Goal: Task Accomplishment & Management: Complete application form

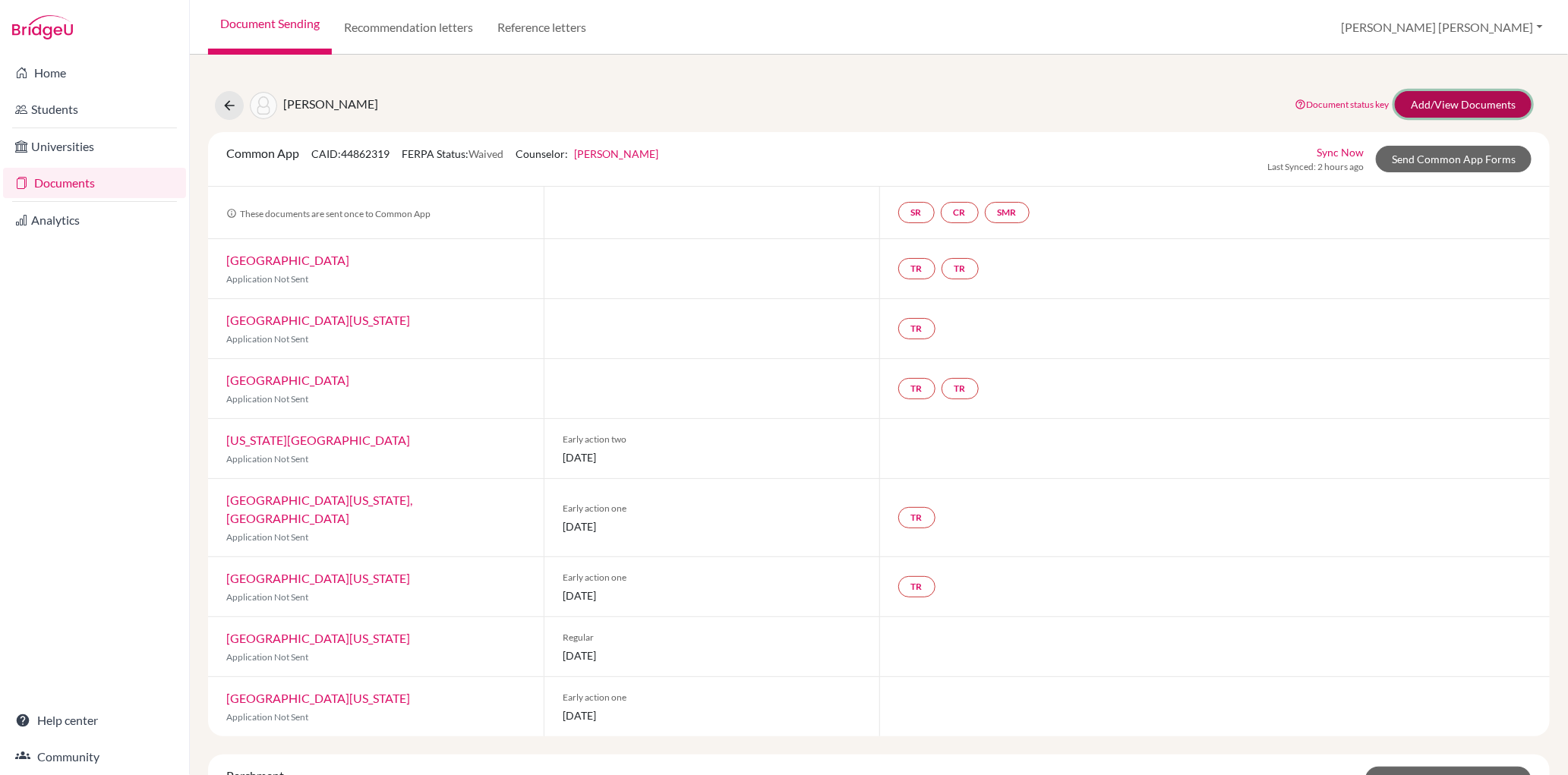
click at [1450, 106] on link "Add/View Documents" at bounding box center [1463, 105] width 137 height 27
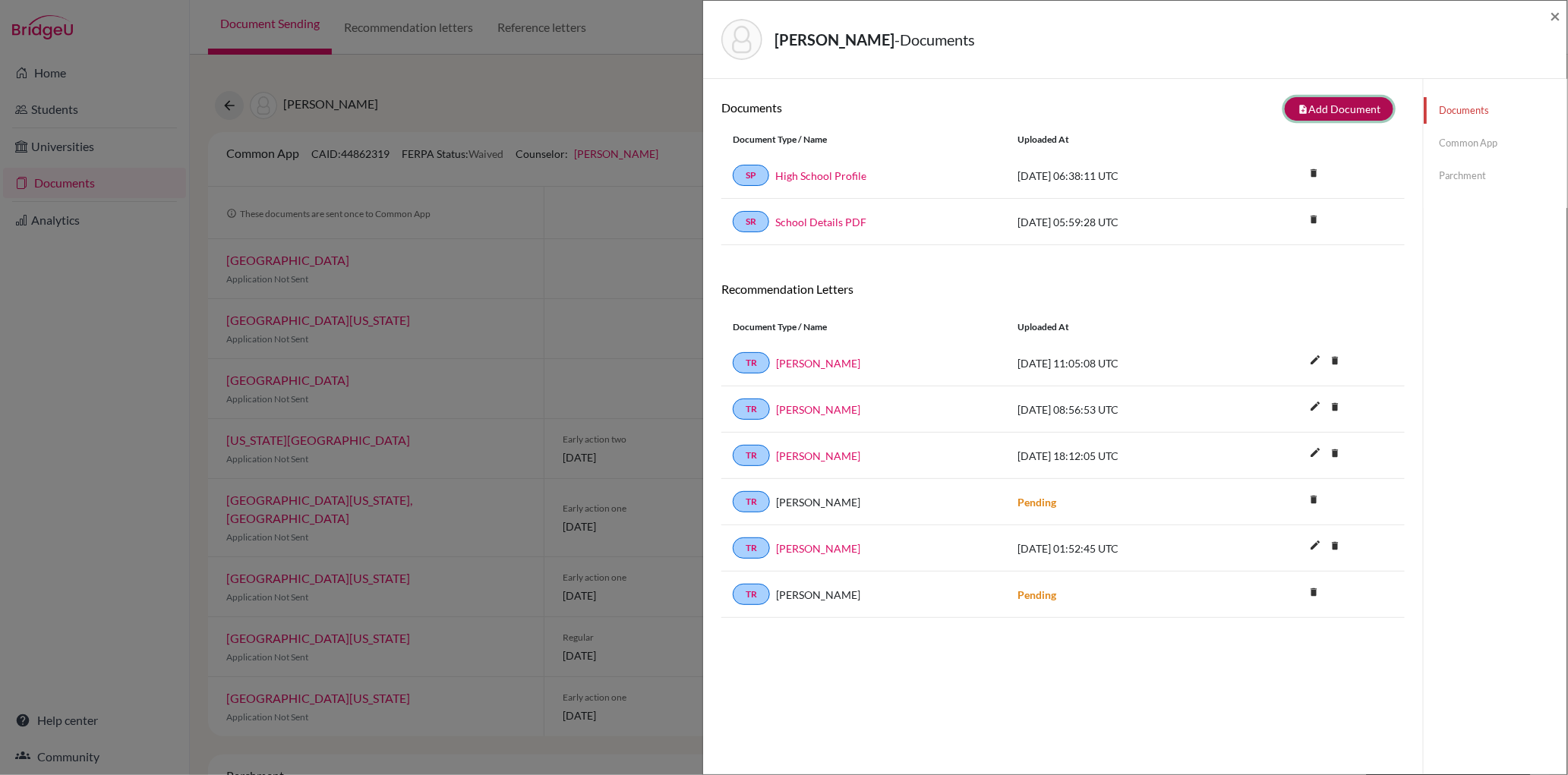
click at [1364, 111] on button "note_add Add Document" at bounding box center [1339, 108] width 108 height 24
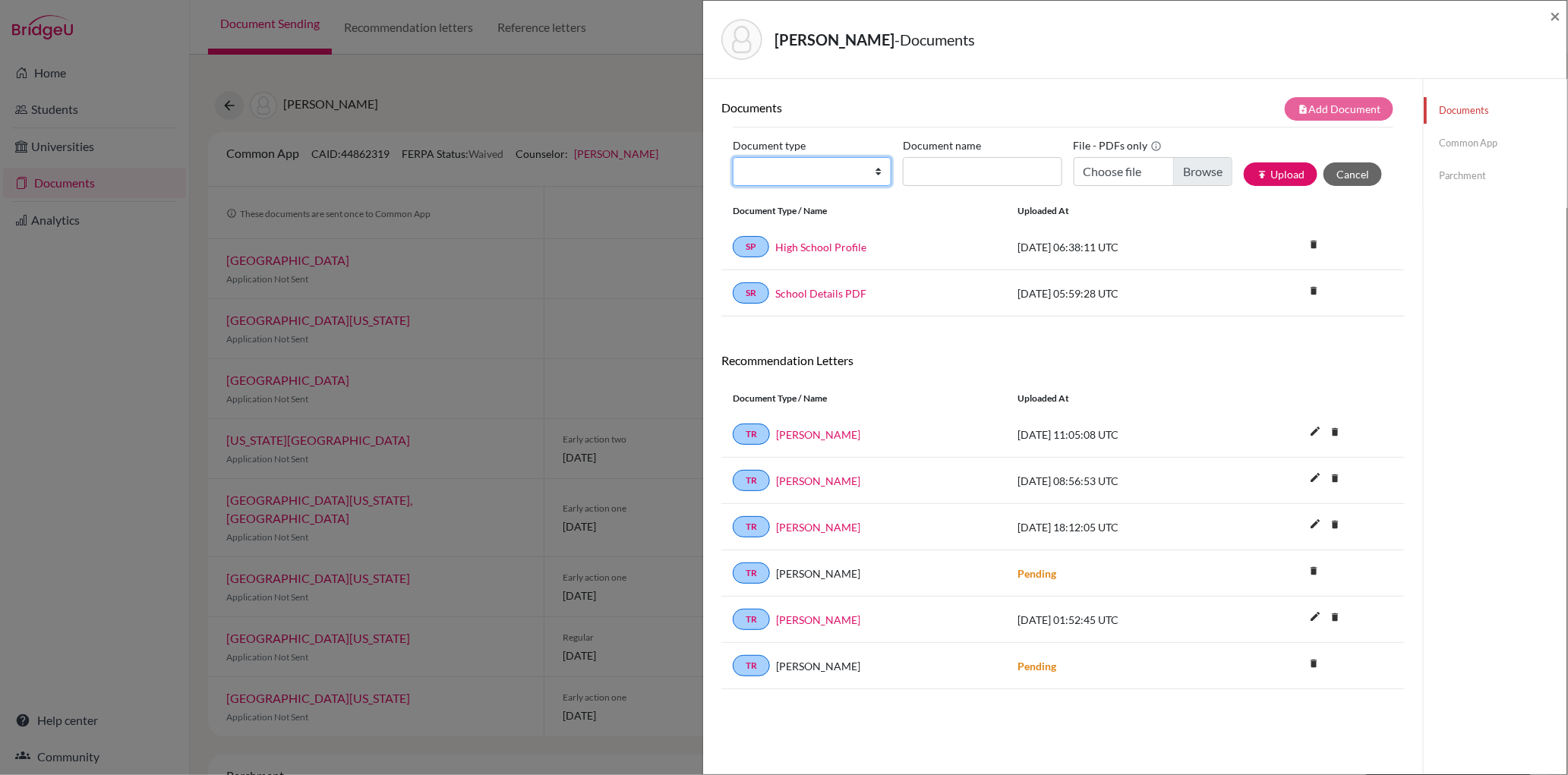
click at [871, 174] on select "Change explanation for Common App reports Counselor recommendation Internationa…" at bounding box center [812, 171] width 158 height 29
select select "2"
click at [733, 157] on select "Change explanation for Common App reports Counselor recommendation Internationa…" at bounding box center [812, 171] width 158 height 29
click at [928, 178] on input "Document name" at bounding box center [982, 171] width 158 height 29
type input "Lawrence Guo IT"
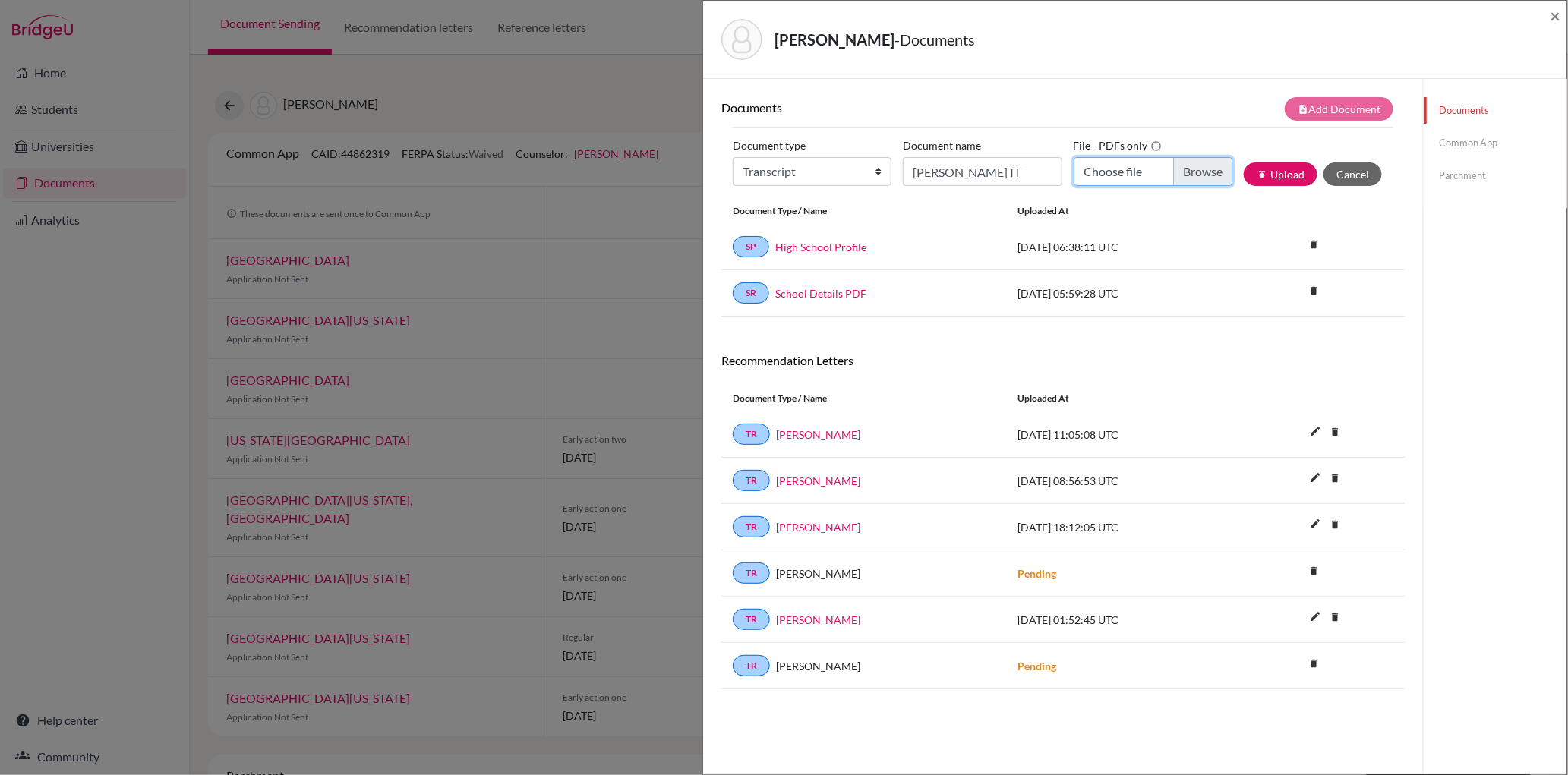
click at [1209, 171] on input "Choose file" at bounding box center [1153, 171] width 158 height 29
type input "C:\fakepath\GUO Xiaolin IT .pdf"
click at [1280, 178] on button "publish Upload" at bounding box center [1281, 174] width 74 height 24
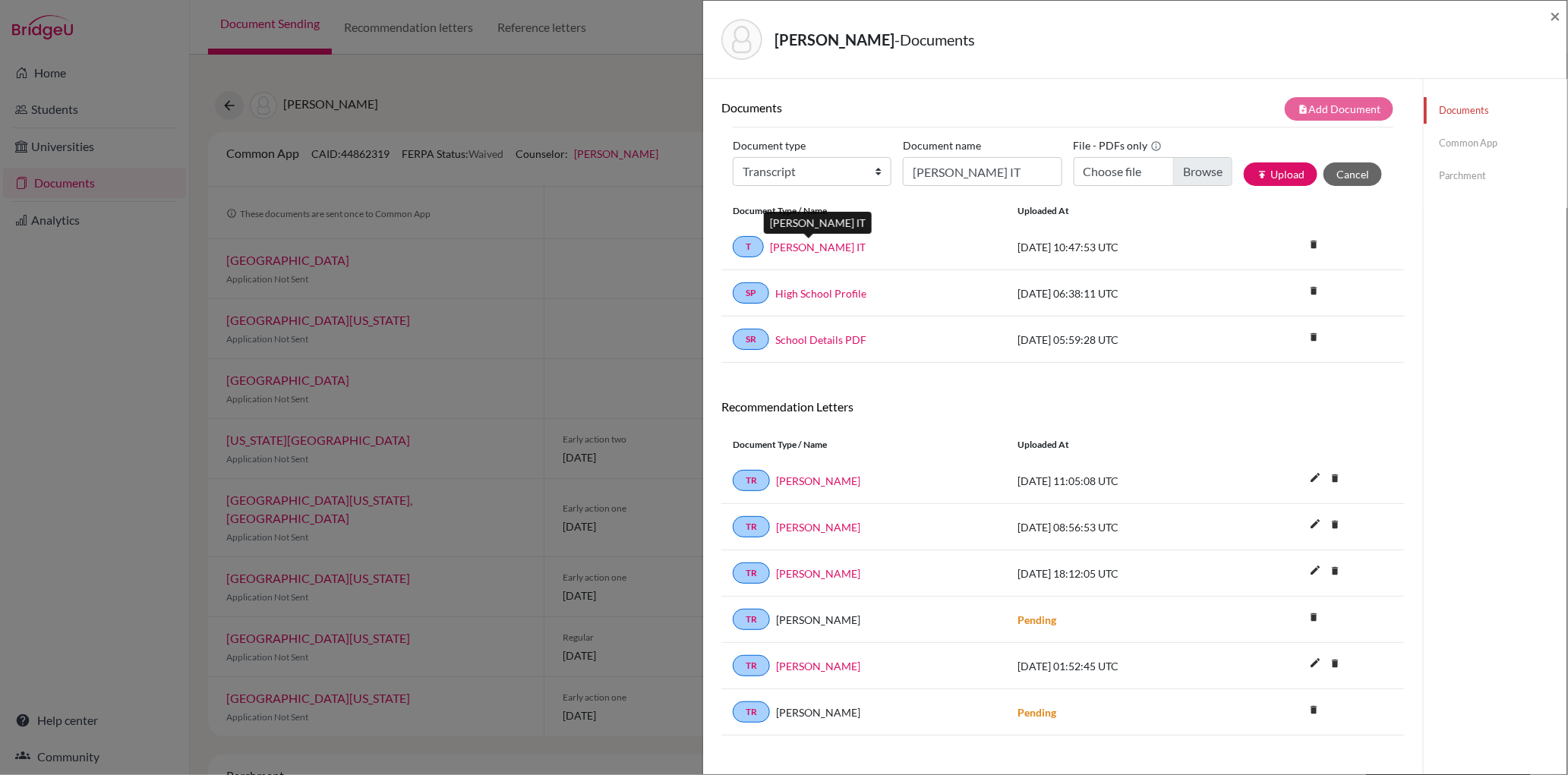
click at [822, 247] on link "Lawrence Guo IT" at bounding box center [817, 247] width 95 height 16
click at [1560, 17] on span "×" at bounding box center [1556, 15] width 11 height 22
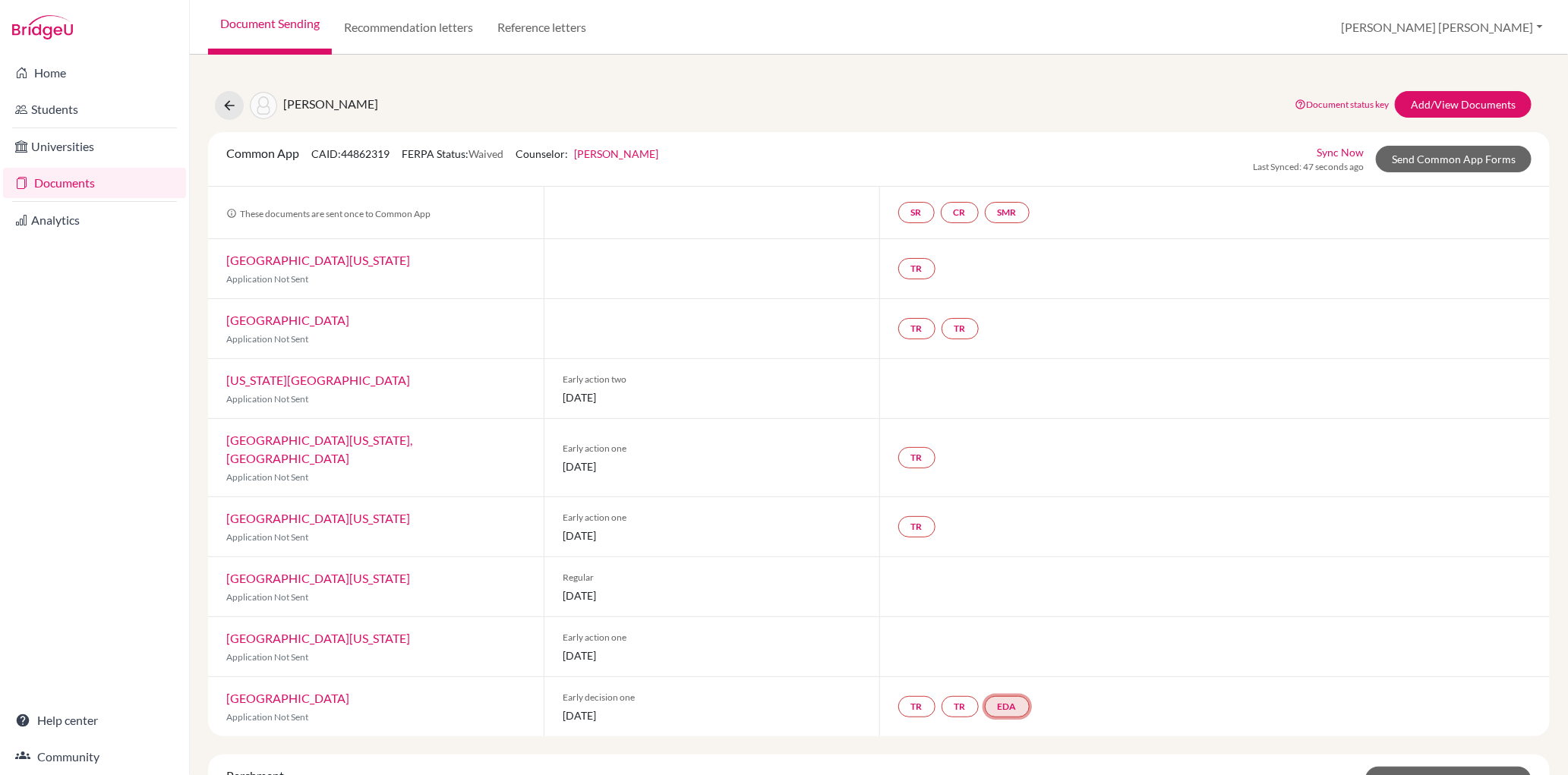
click at [1010, 697] on link "EDA" at bounding box center [1007, 707] width 45 height 22
click at [1026, 654] on link "Early decision agreement" at bounding box center [1010, 660] width 118 height 13
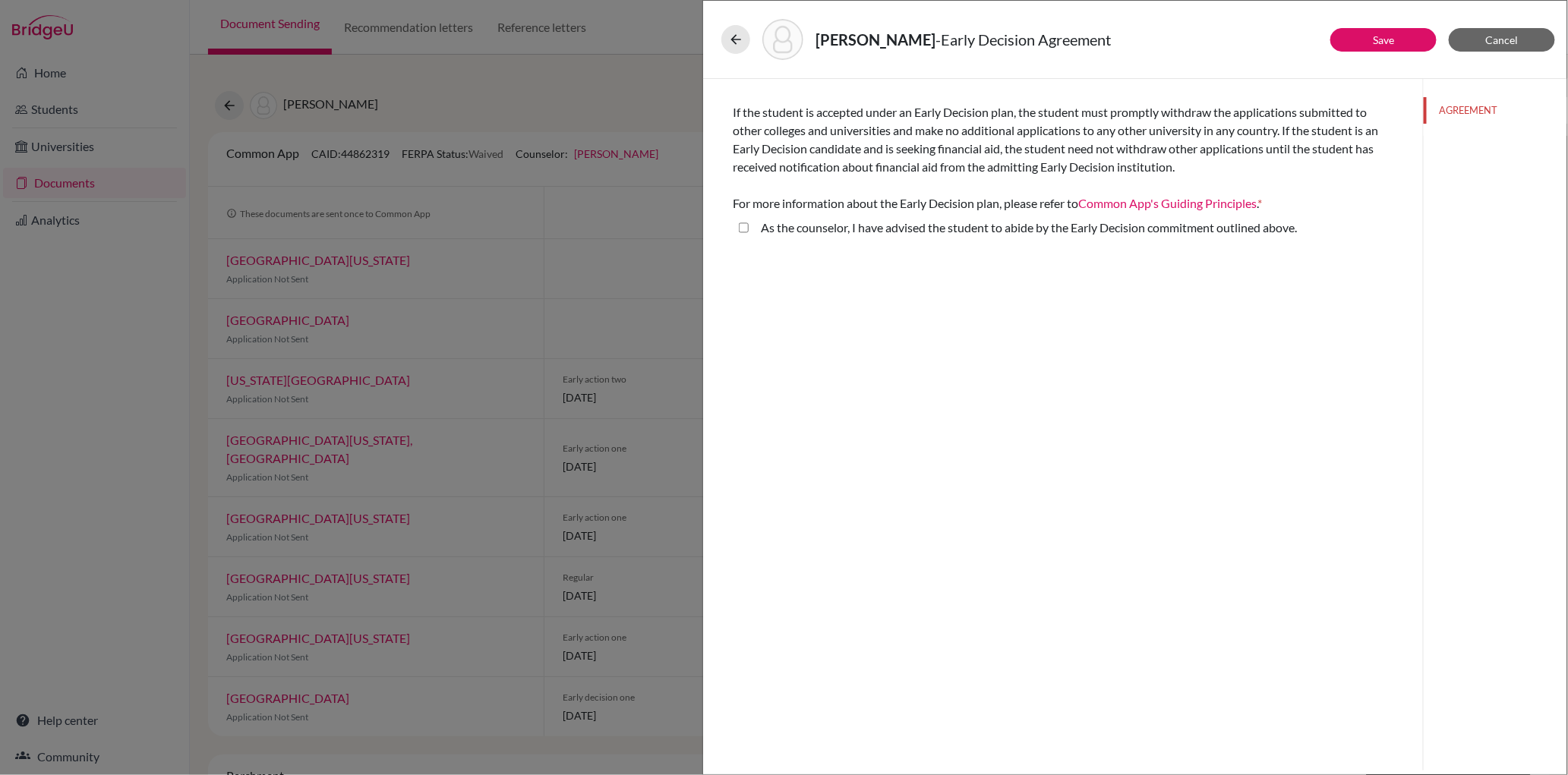
click at [744, 225] on above\ "As the counselor, I have advised the student to abide by the Early Decision com…" at bounding box center [744, 228] width 10 height 18
checkbox above\ "true"
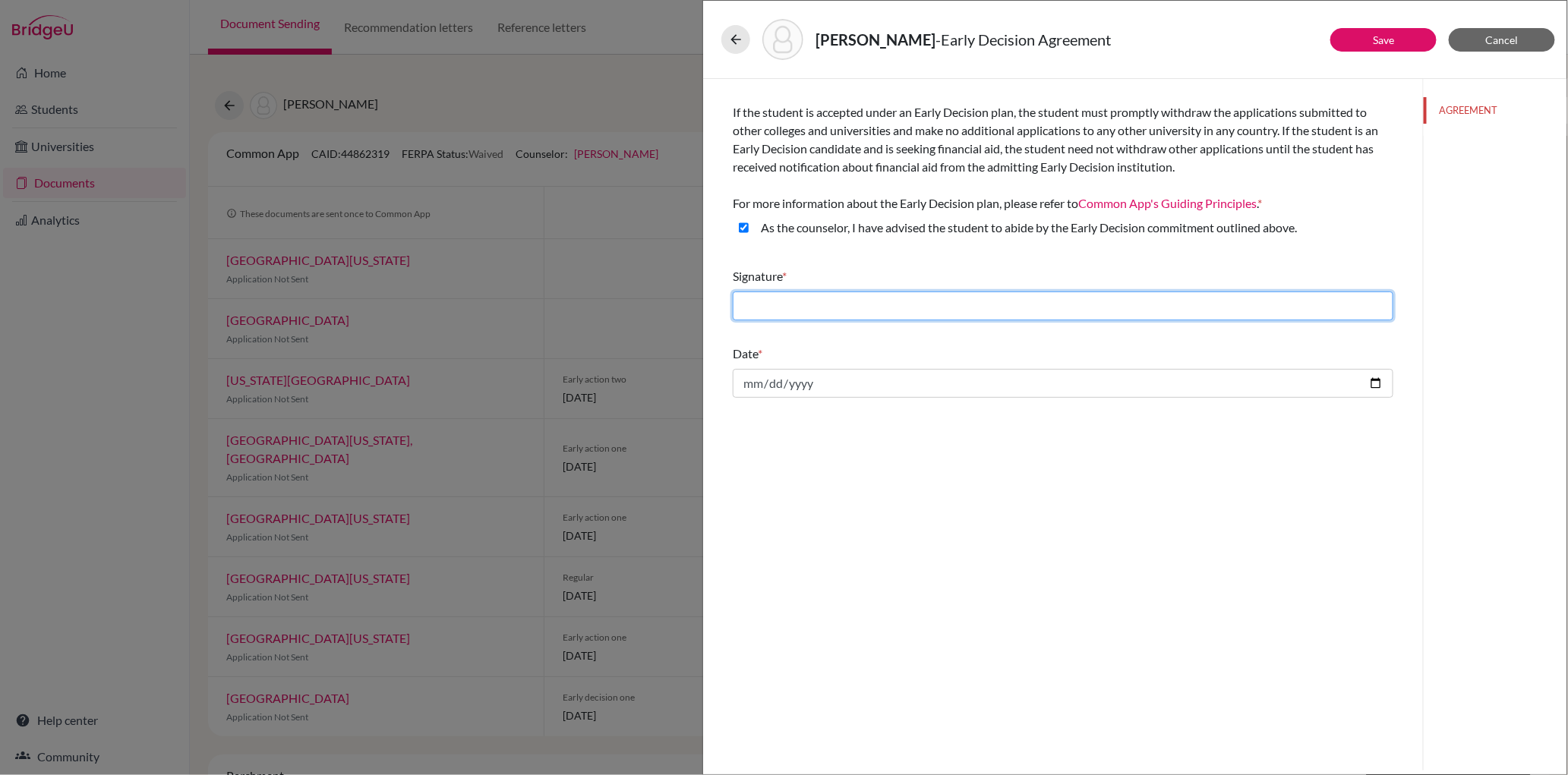
click at [798, 307] on input "text" at bounding box center [1063, 306] width 661 height 29
type input "[PERSON_NAME]"
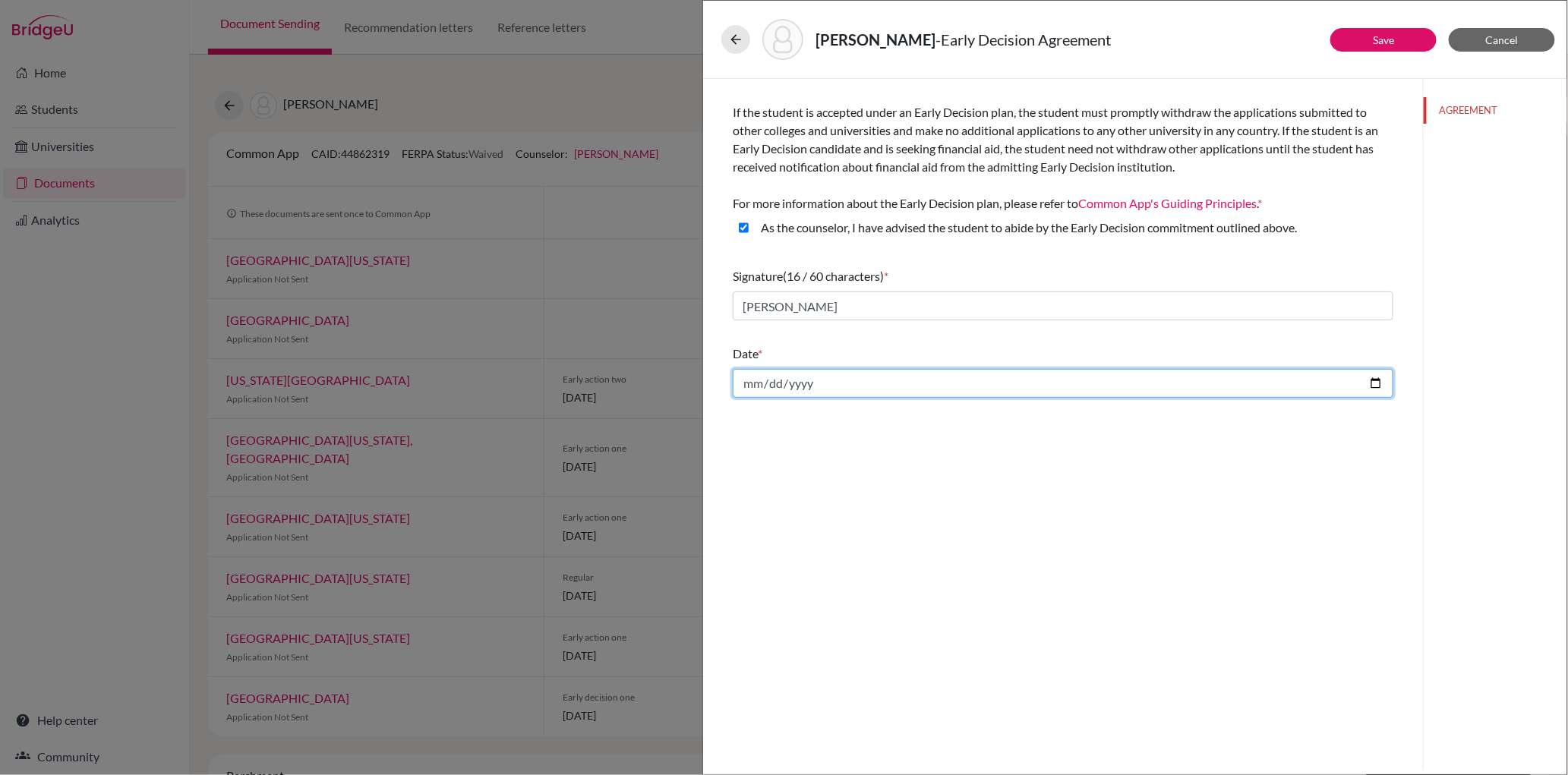
click at [759, 388] on input "date" at bounding box center [1063, 384] width 661 height 29
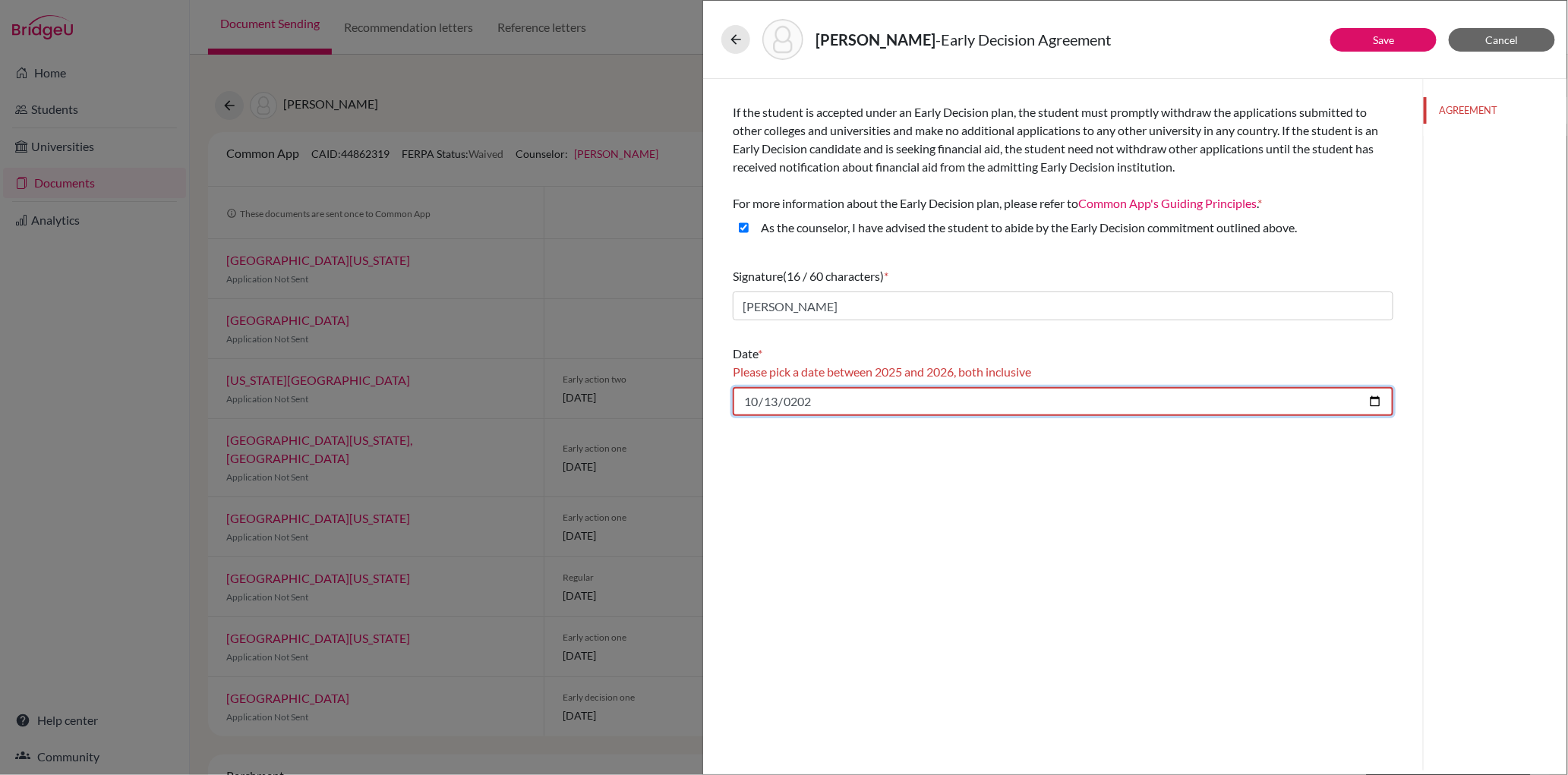
type input "[DATE]"
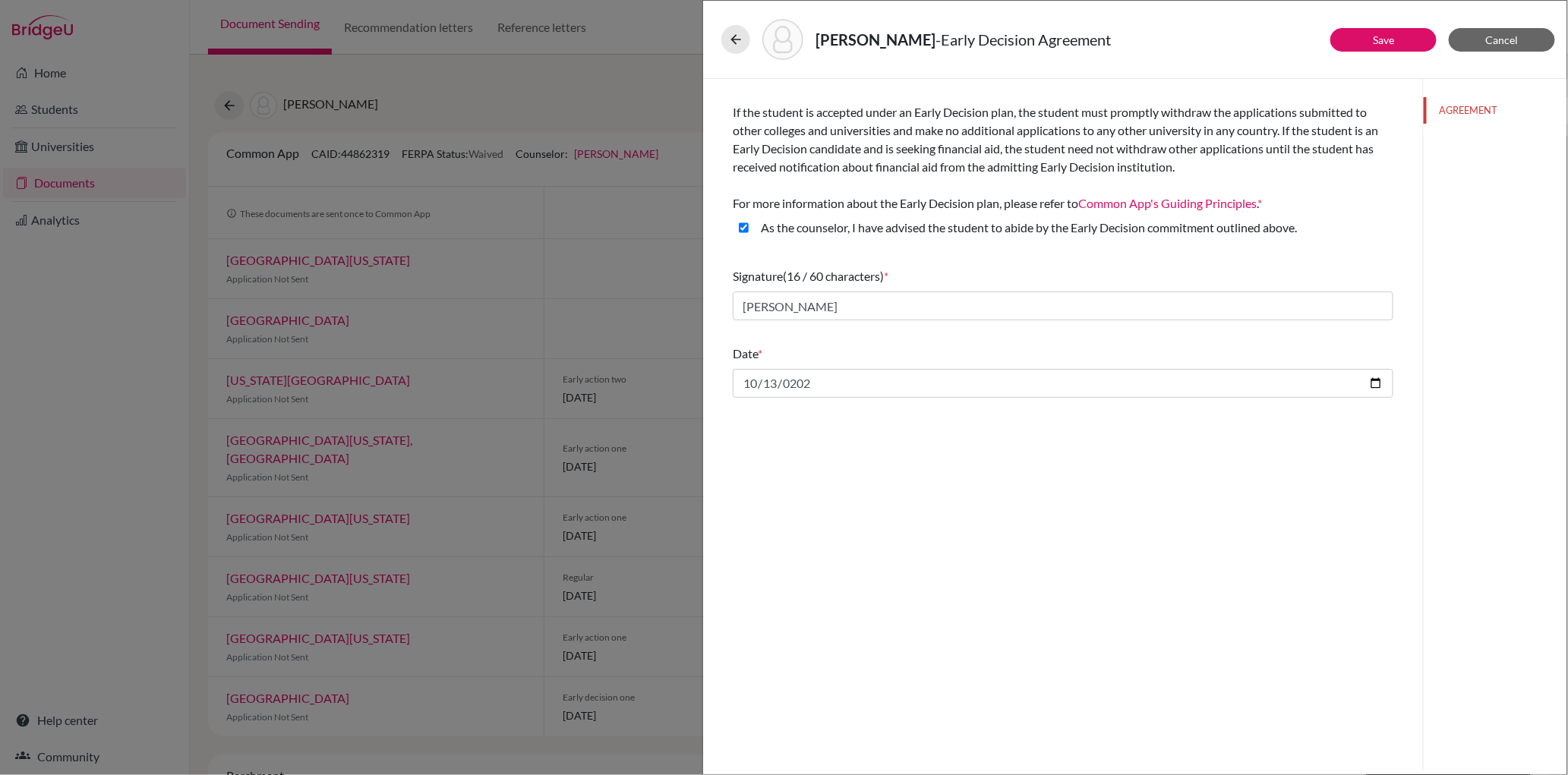
click at [747, 228] on above\ "As the counselor, I have advised the student to abide by the Early Decision com…" at bounding box center [744, 228] width 10 height 18
checkbox above\ "false"
click at [1527, 37] on button "Cancel" at bounding box center [1502, 40] width 106 height 24
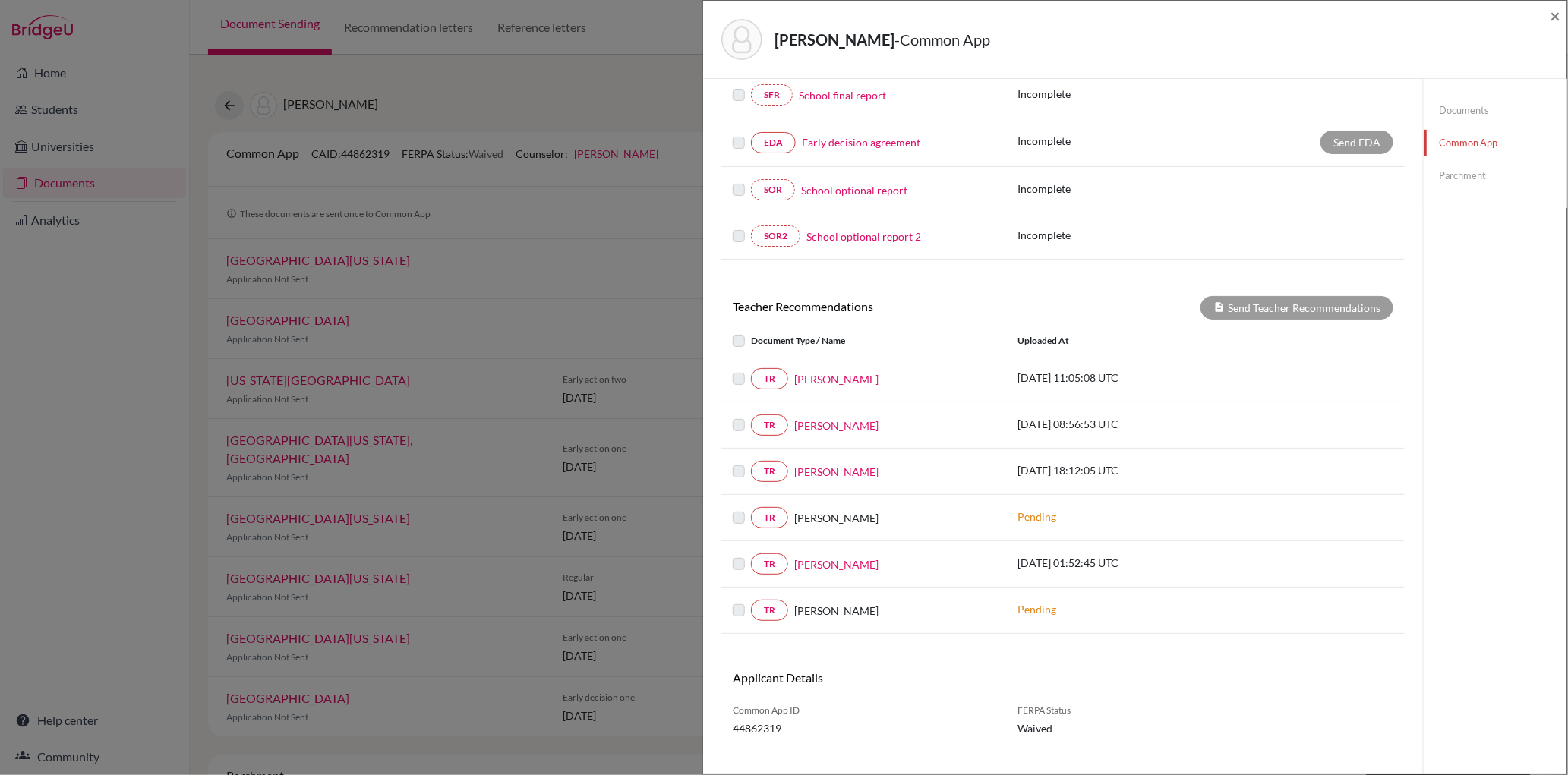
scroll to position [348, 0]
click at [751, 331] on label at bounding box center [751, 331] width 0 height 0
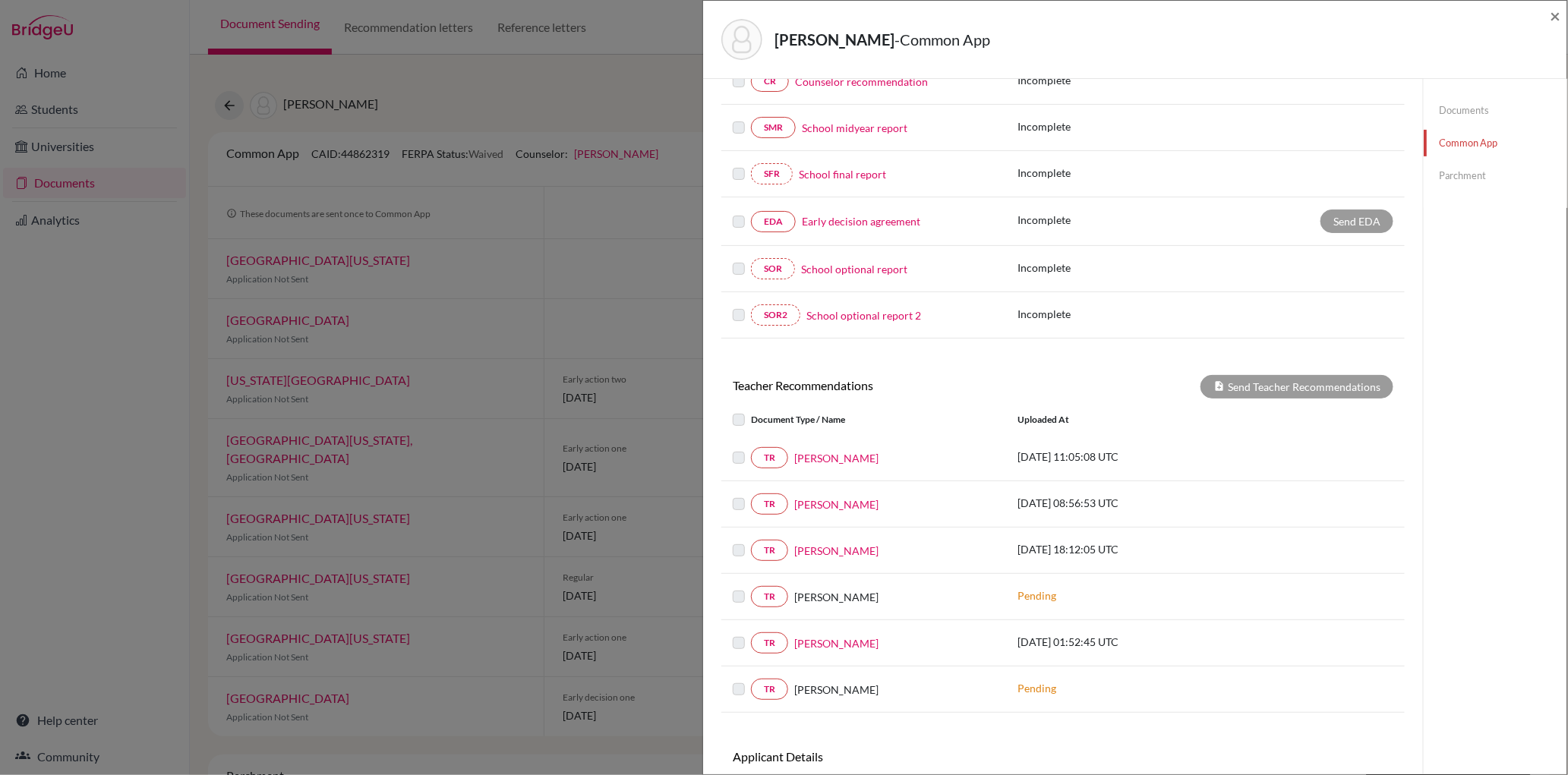
scroll to position [271, 0]
click at [751, 446] on label at bounding box center [751, 446] width 0 height 0
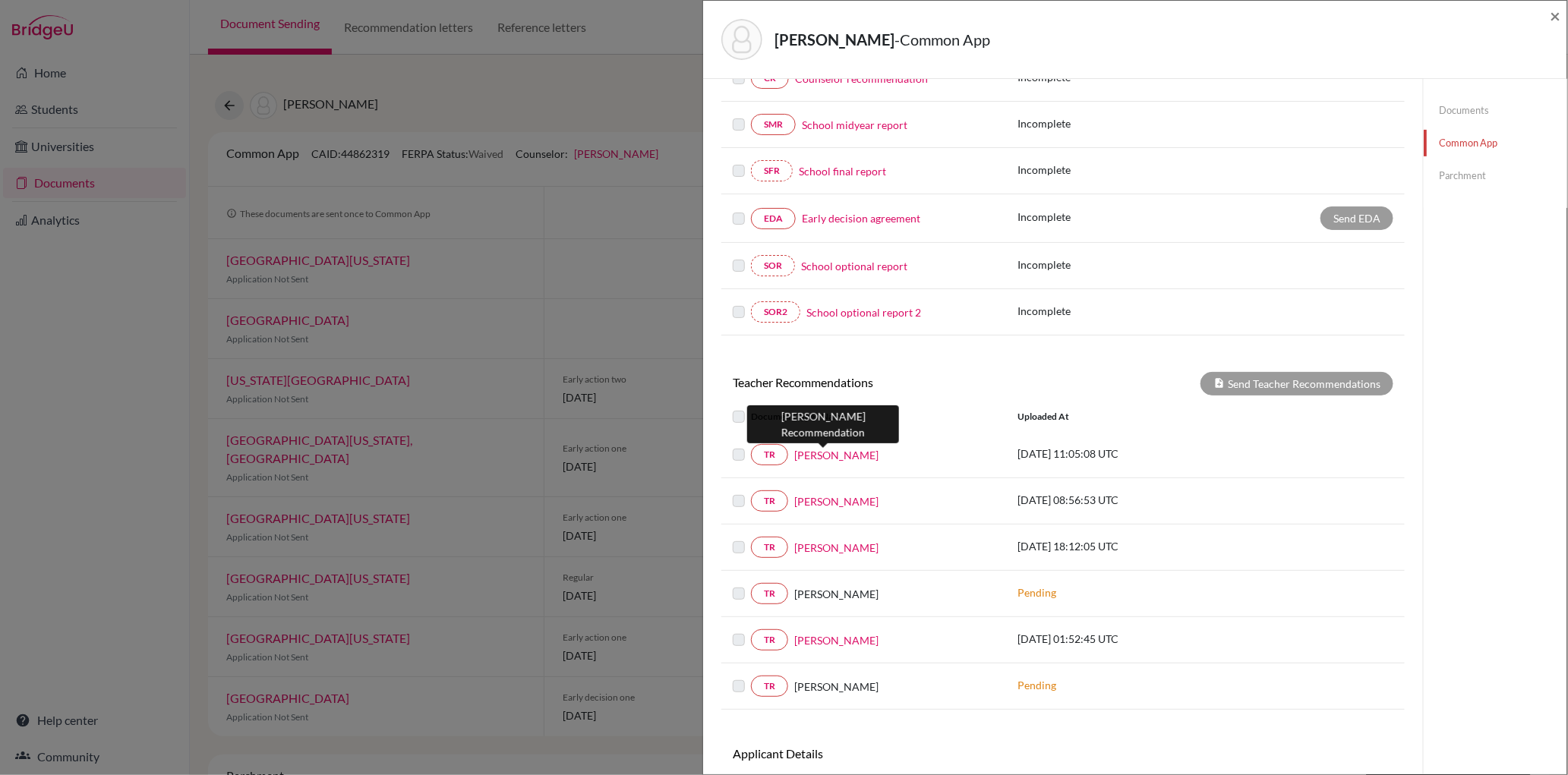
click at [843, 453] on link "[PERSON_NAME]" at bounding box center [837, 455] width 85 height 16
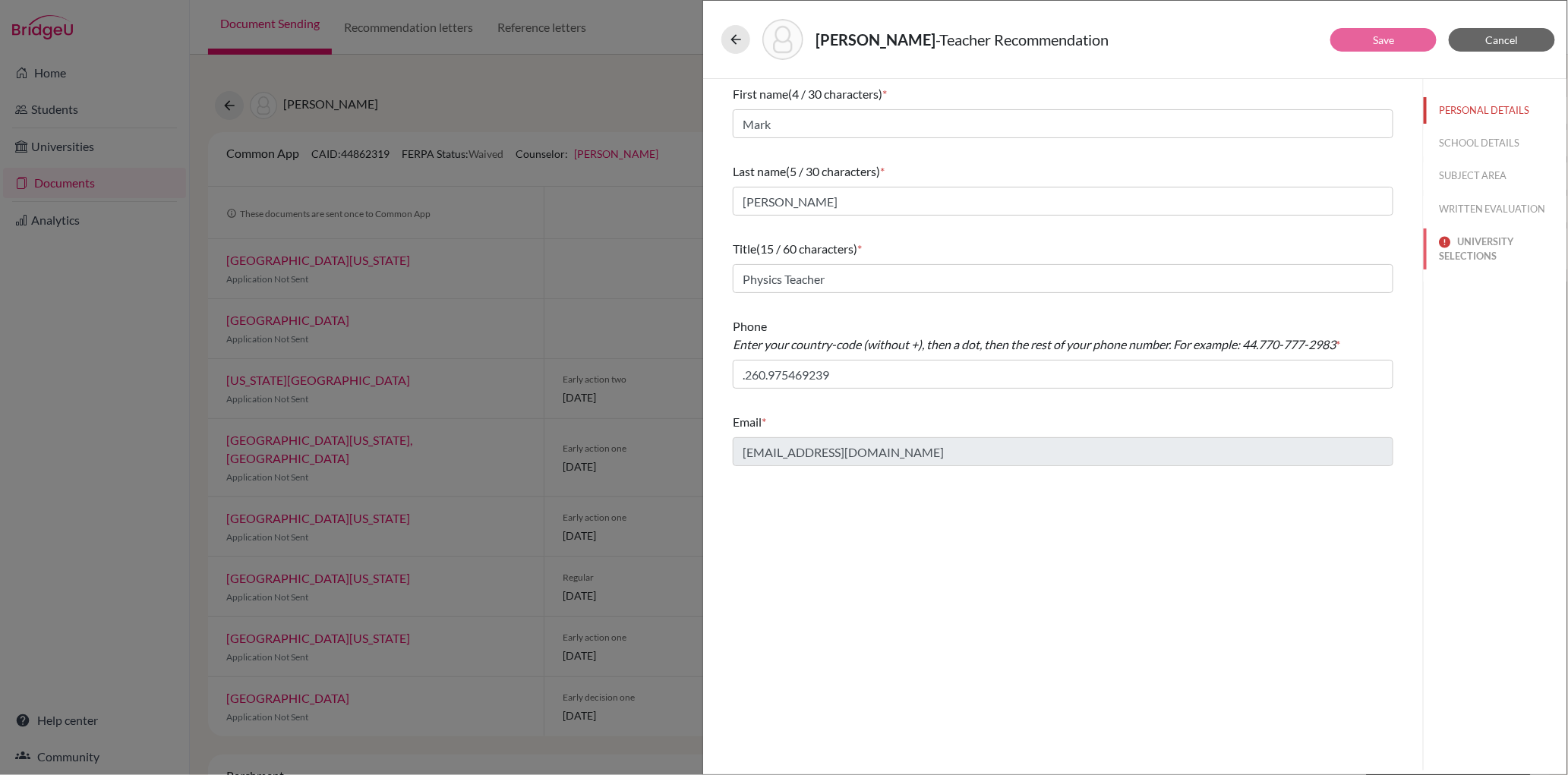
click at [1473, 248] on button "UNIVERSITY SELECTIONS" at bounding box center [1496, 248] width 144 height 41
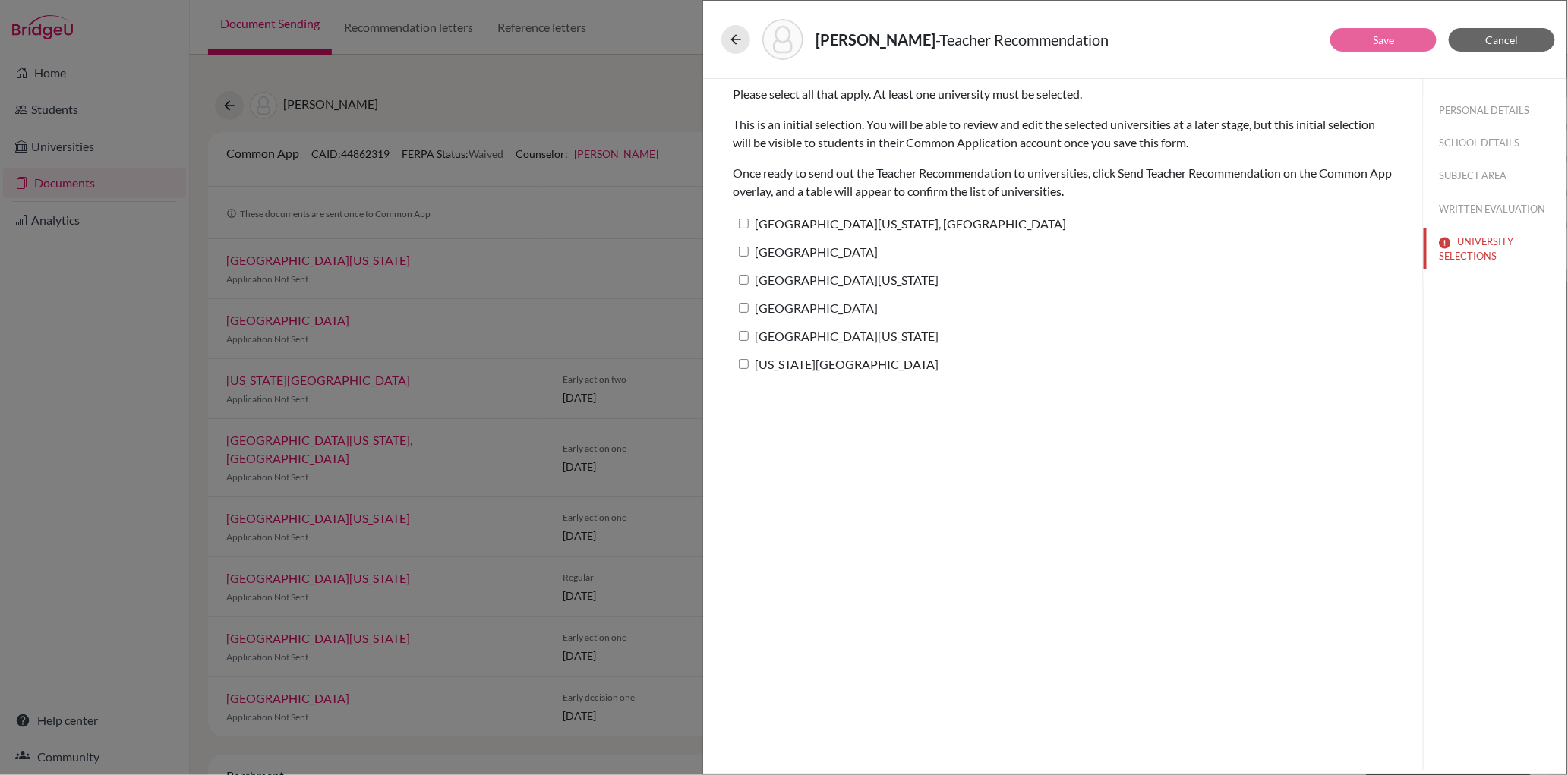
click at [744, 306] on input "[GEOGRAPHIC_DATA]" at bounding box center [744, 308] width 10 height 10
checkbox input "true"
click at [1397, 42] on button "Save" at bounding box center [1383, 40] width 106 height 24
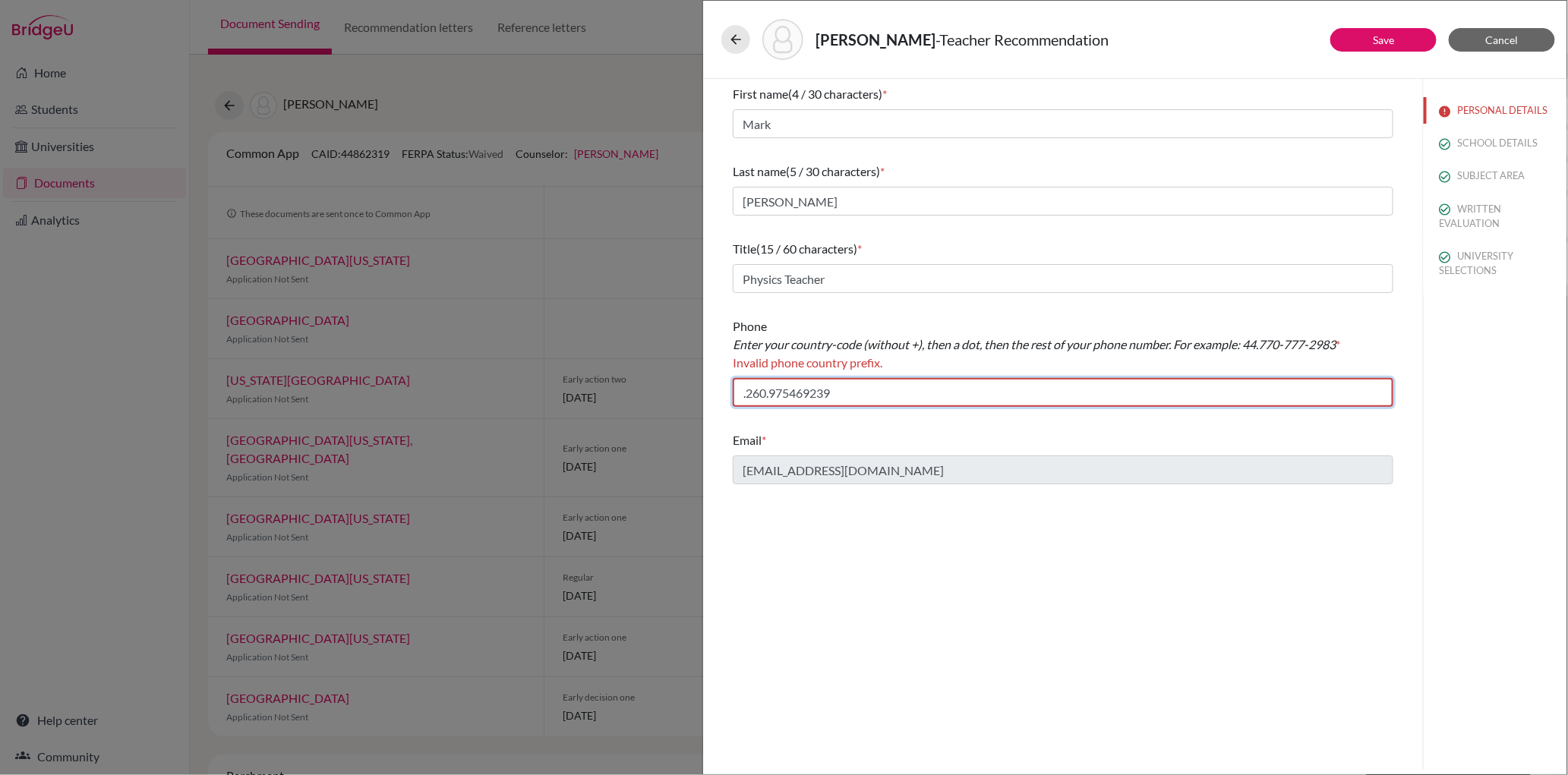
click at [746, 394] on input ".260.975469239" at bounding box center [1063, 393] width 661 height 29
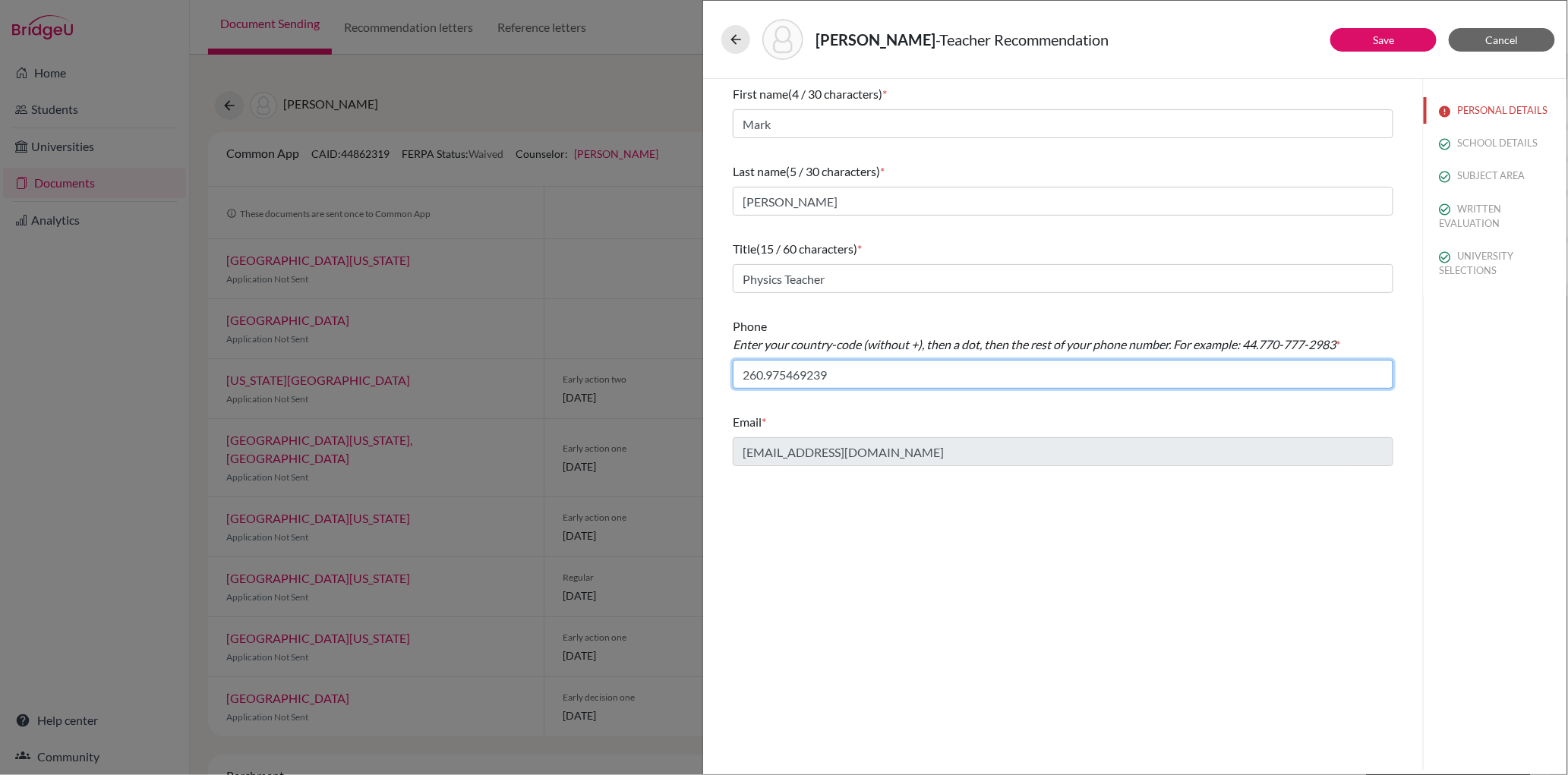
click at [892, 384] on input "260.975469239" at bounding box center [1063, 374] width 661 height 29
type input "260.975469239"
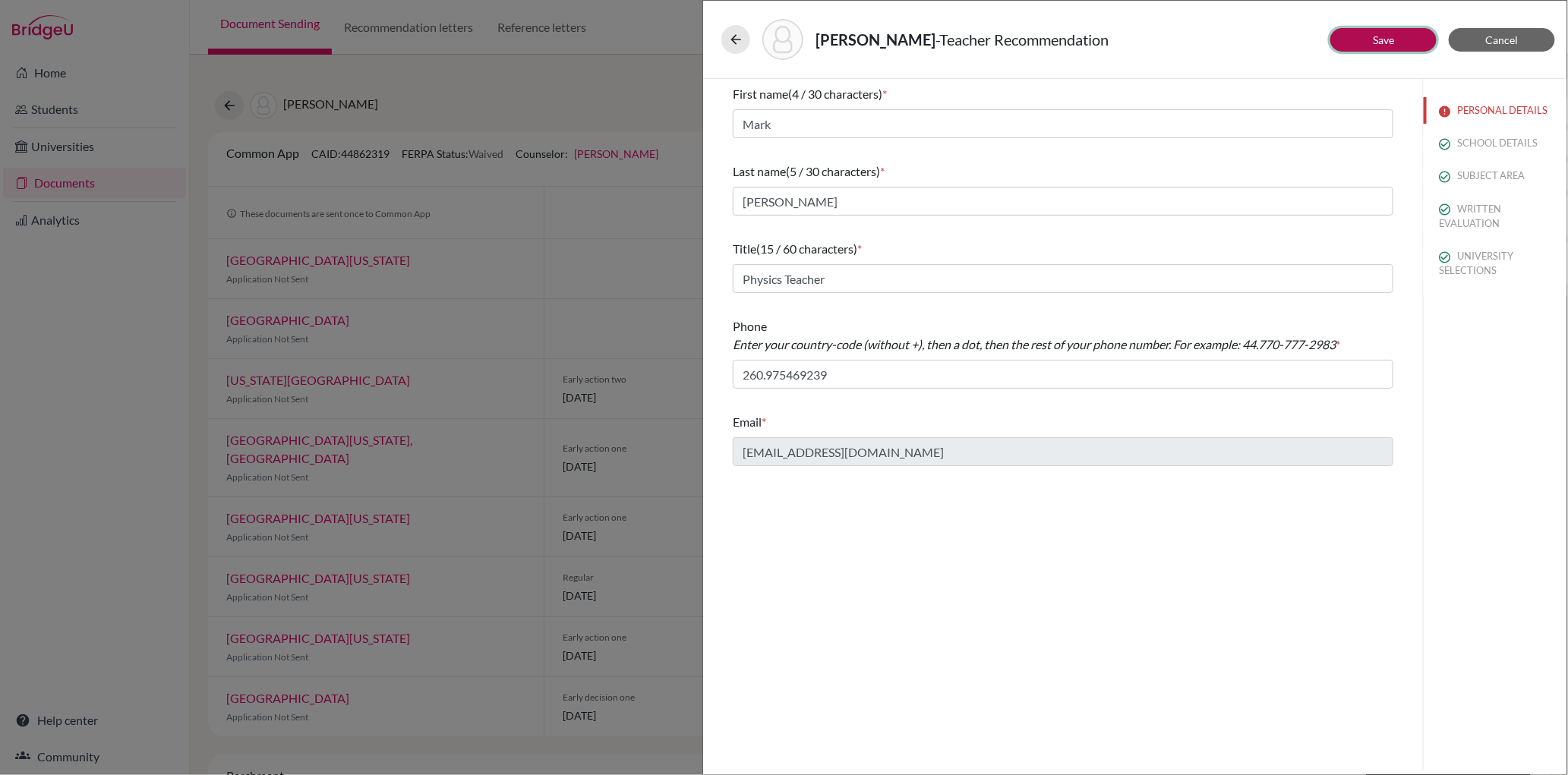
click at [1388, 45] on button "Save" at bounding box center [1383, 40] width 106 height 24
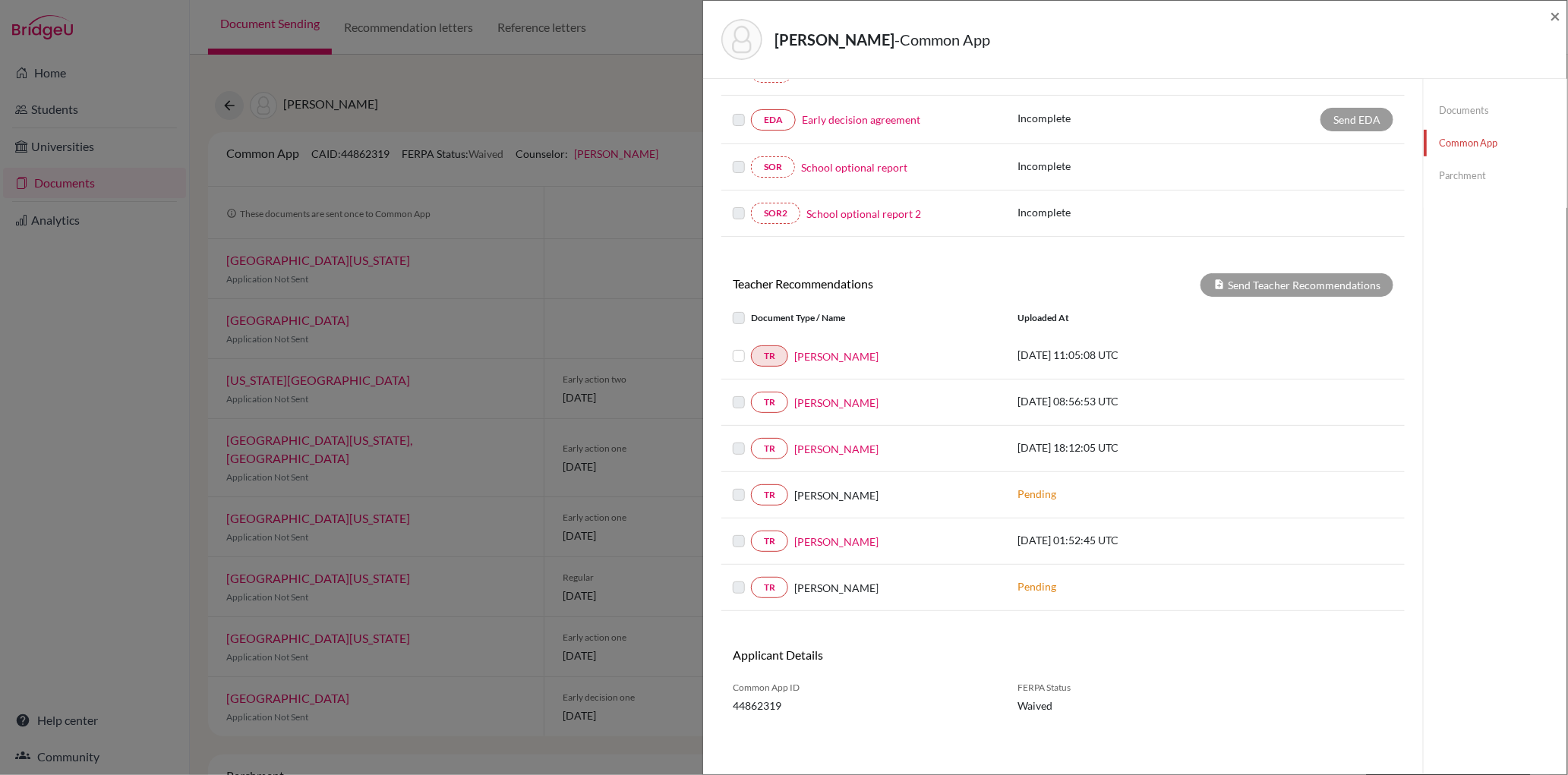
scroll to position [373, 0]
click at [751, 347] on label at bounding box center [751, 347] width 0 height 0
click at [0, 0] on input "checkbox" at bounding box center [0, 0] width 0 height 0
click at [1254, 287] on button "Send Teacher Recommendations" at bounding box center [1297, 285] width 193 height 24
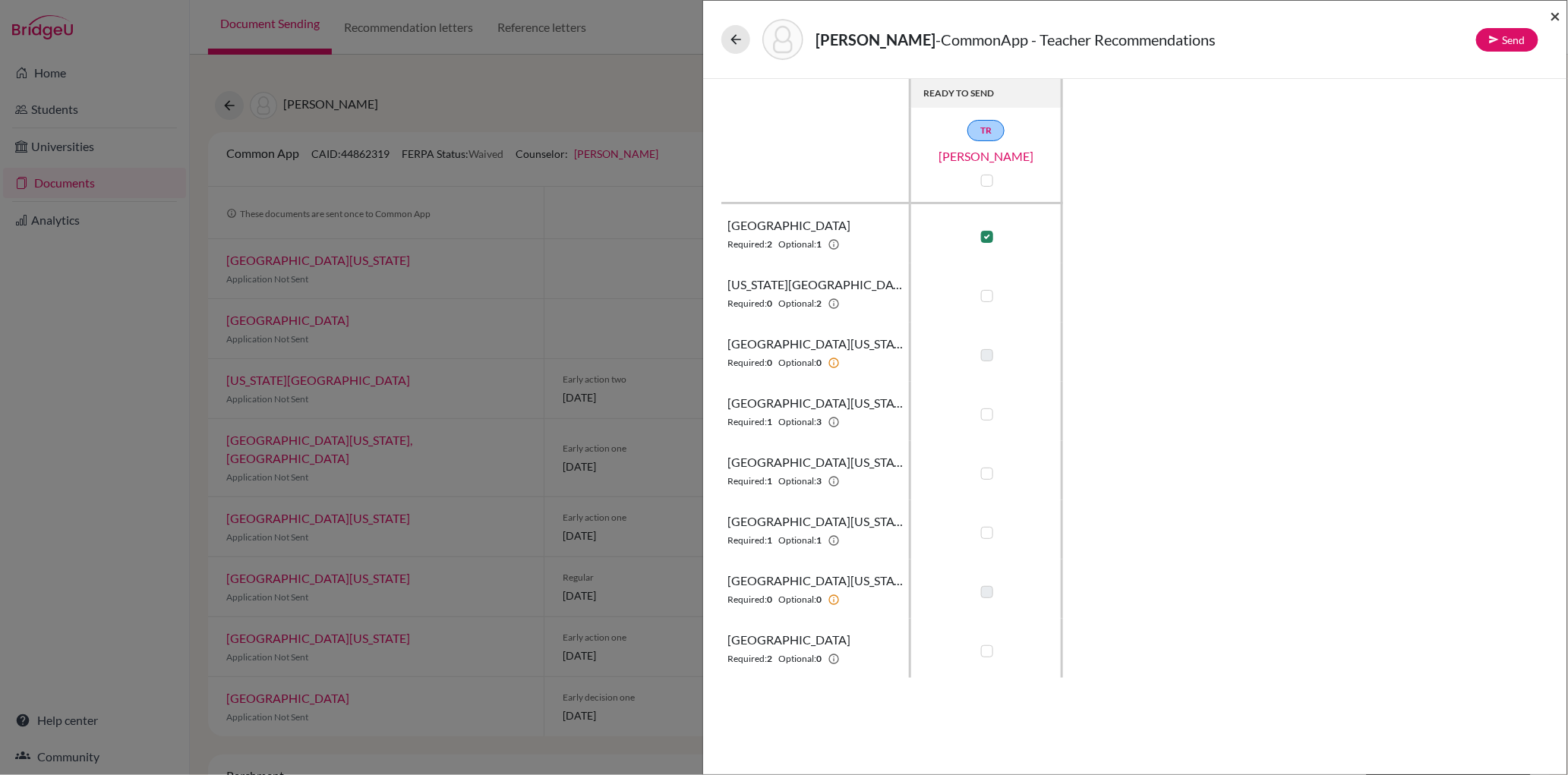
click at [1560, 18] on span "×" at bounding box center [1556, 15] width 11 height 22
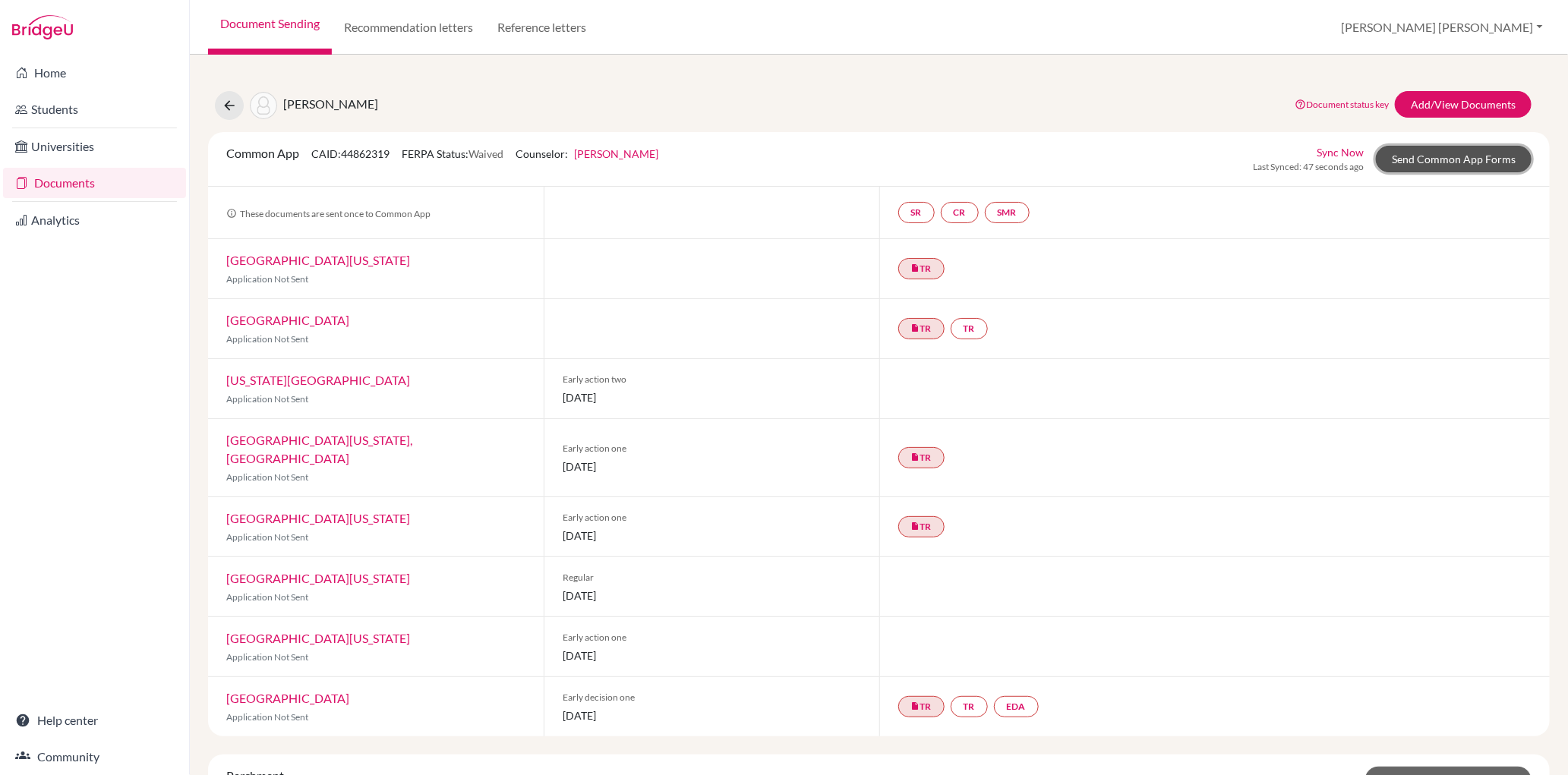
click at [1416, 154] on link "Send Common App Forms" at bounding box center [1453, 159] width 155 height 27
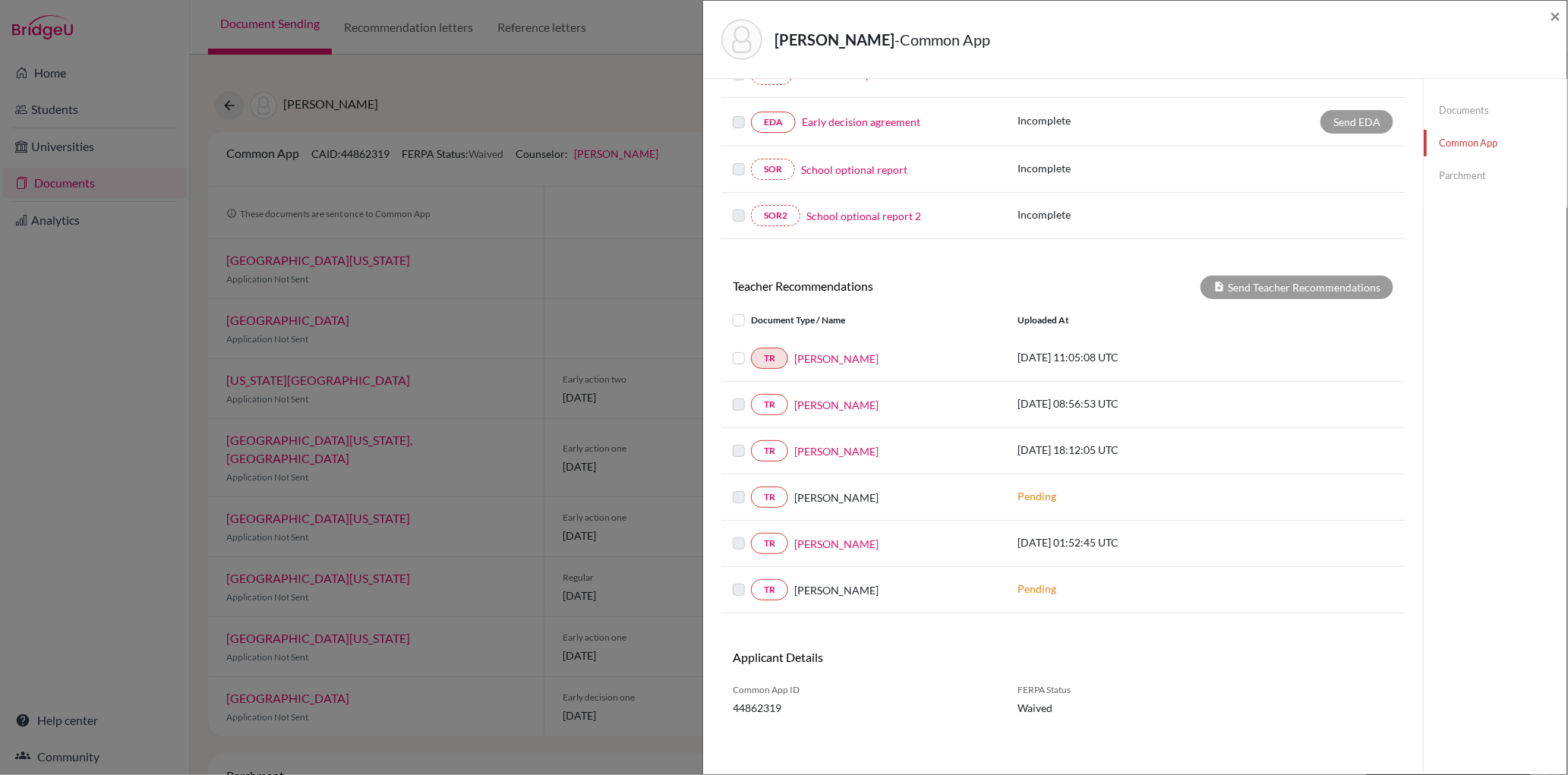
scroll to position [373, 0]
click at [827, 405] on link "[PERSON_NAME]" at bounding box center [837, 403] width 85 height 16
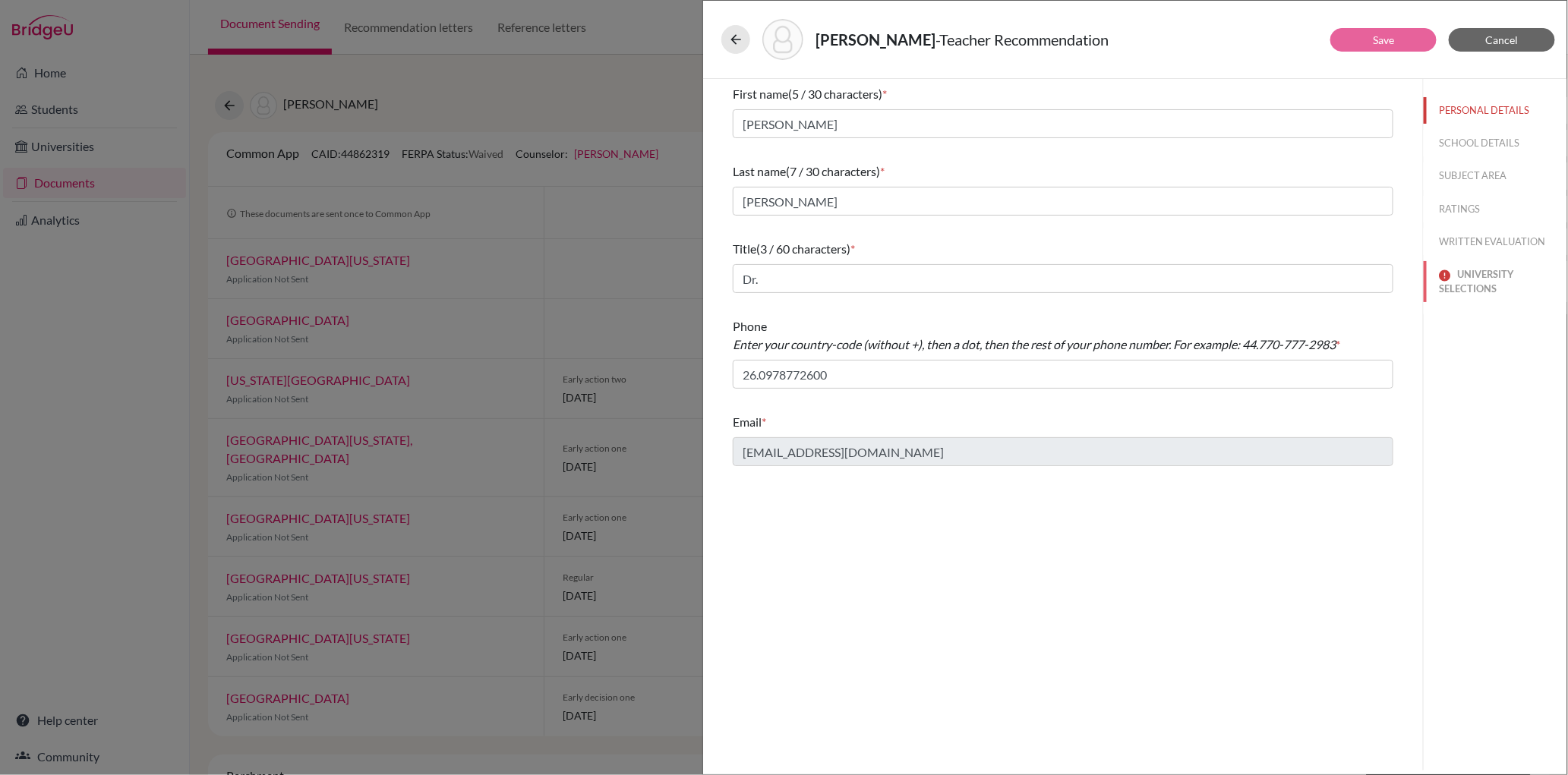
click at [1486, 275] on button "UNIVERSITY SELECTIONS" at bounding box center [1496, 281] width 144 height 41
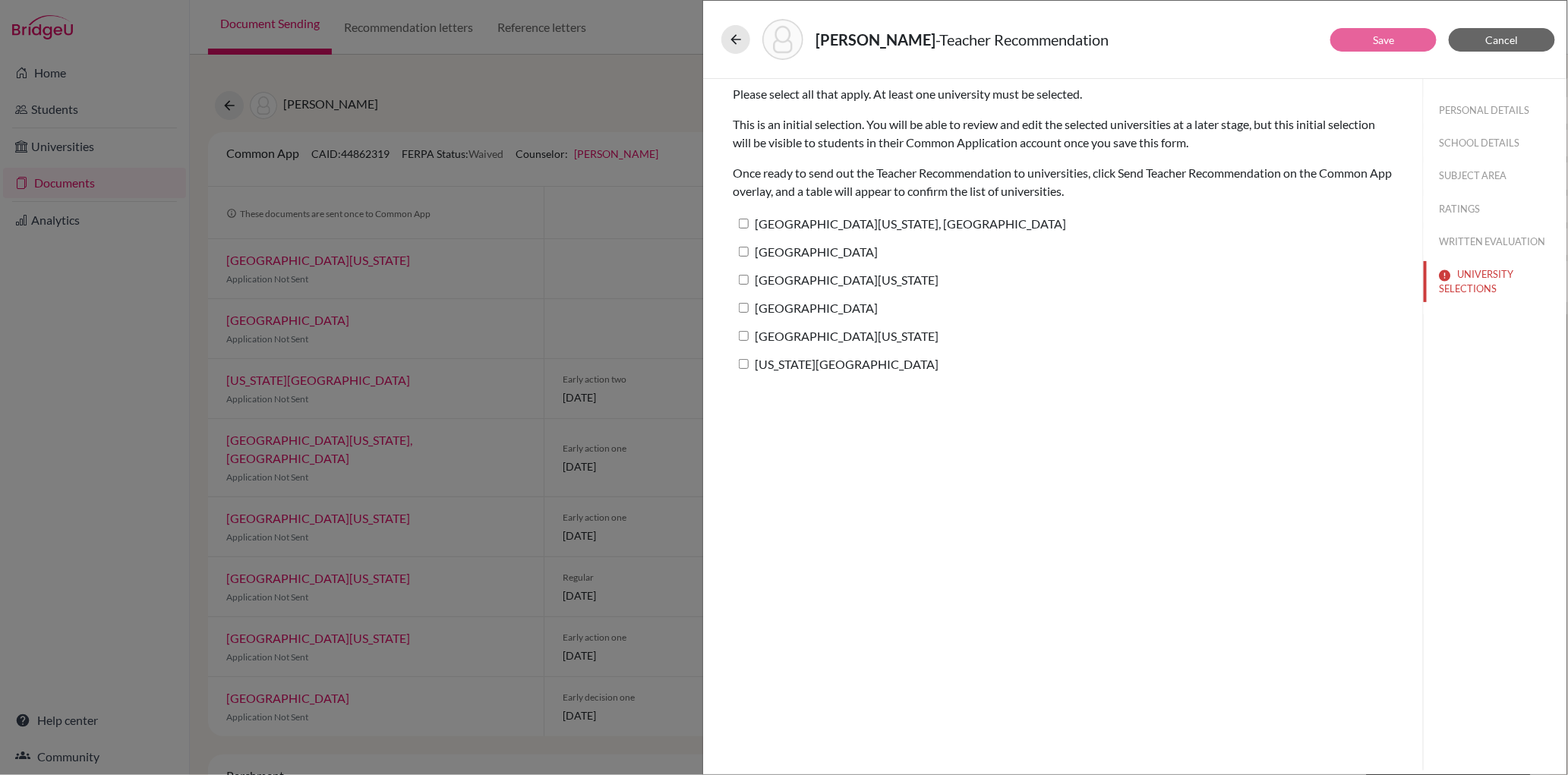
click at [746, 277] on input "[GEOGRAPHIC_DATA][US_STATE]" at bounding box center [744, 279] width 10 height 10
checkbox input "true"
click at [1374, 38] on link "Save" at bounding box center [1383, 39] width 22 height 13
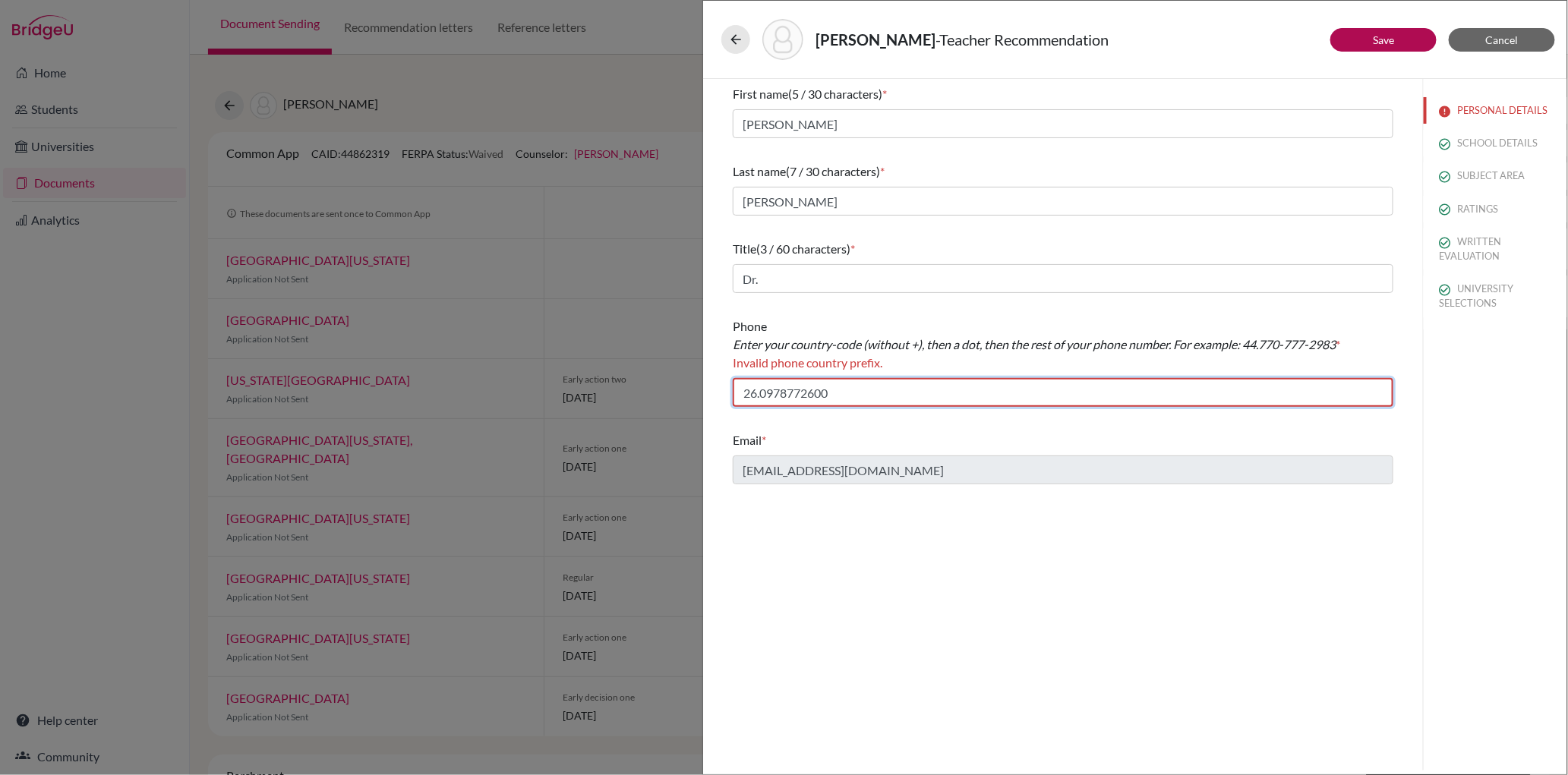
click at [760, 394] on input "26.0978772600" at bounding box center [1063, 393] width 661 height 29
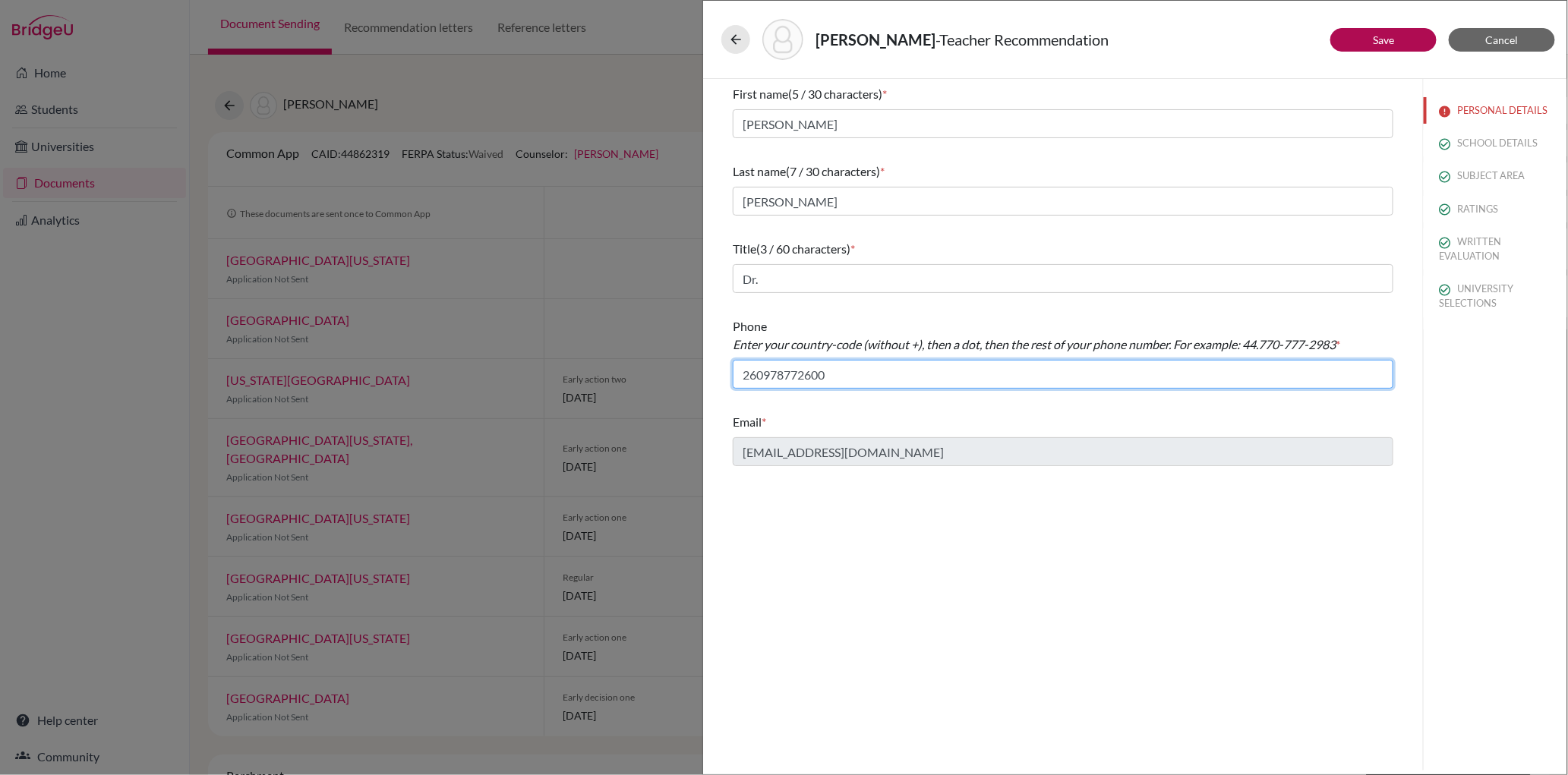
click at [764, 375] on input "260978772600" at bounding box center [1063, 374] width 661 height 29
type input "260.978772600"
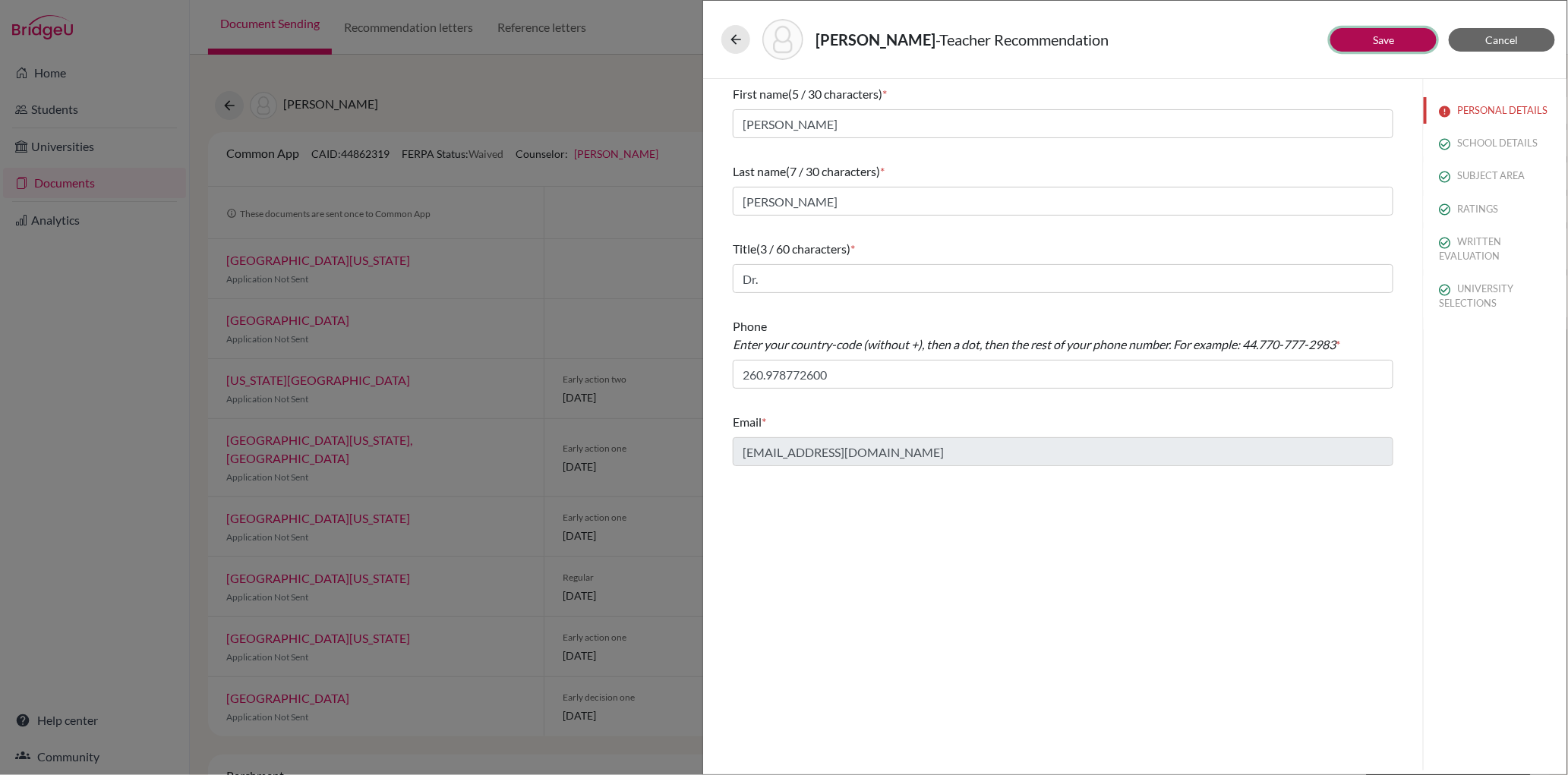
click at [1356, 40] on button "Save" at bounding box center [1383, 40] width 106 height 24
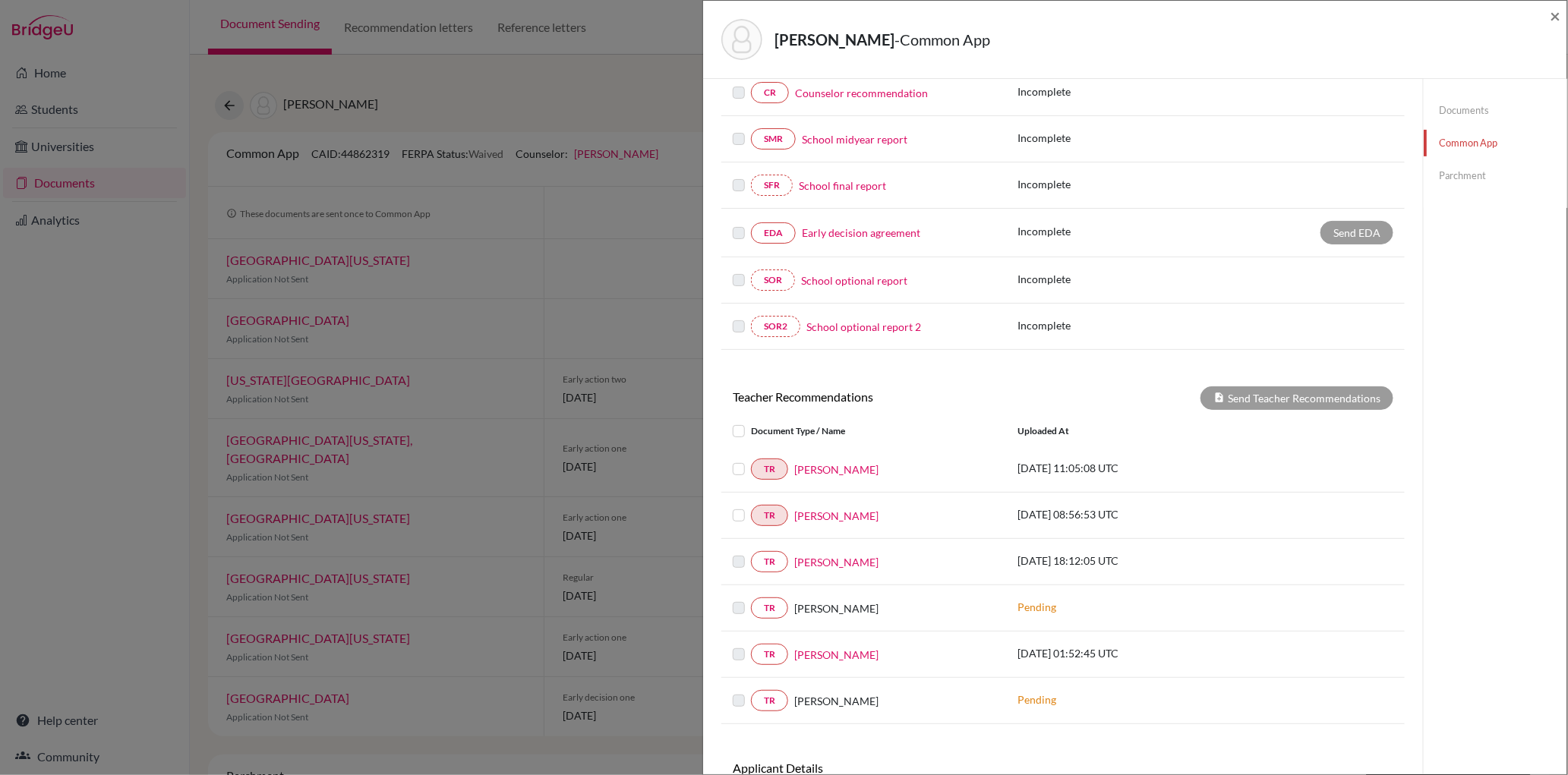
scroll to position [263, 0]
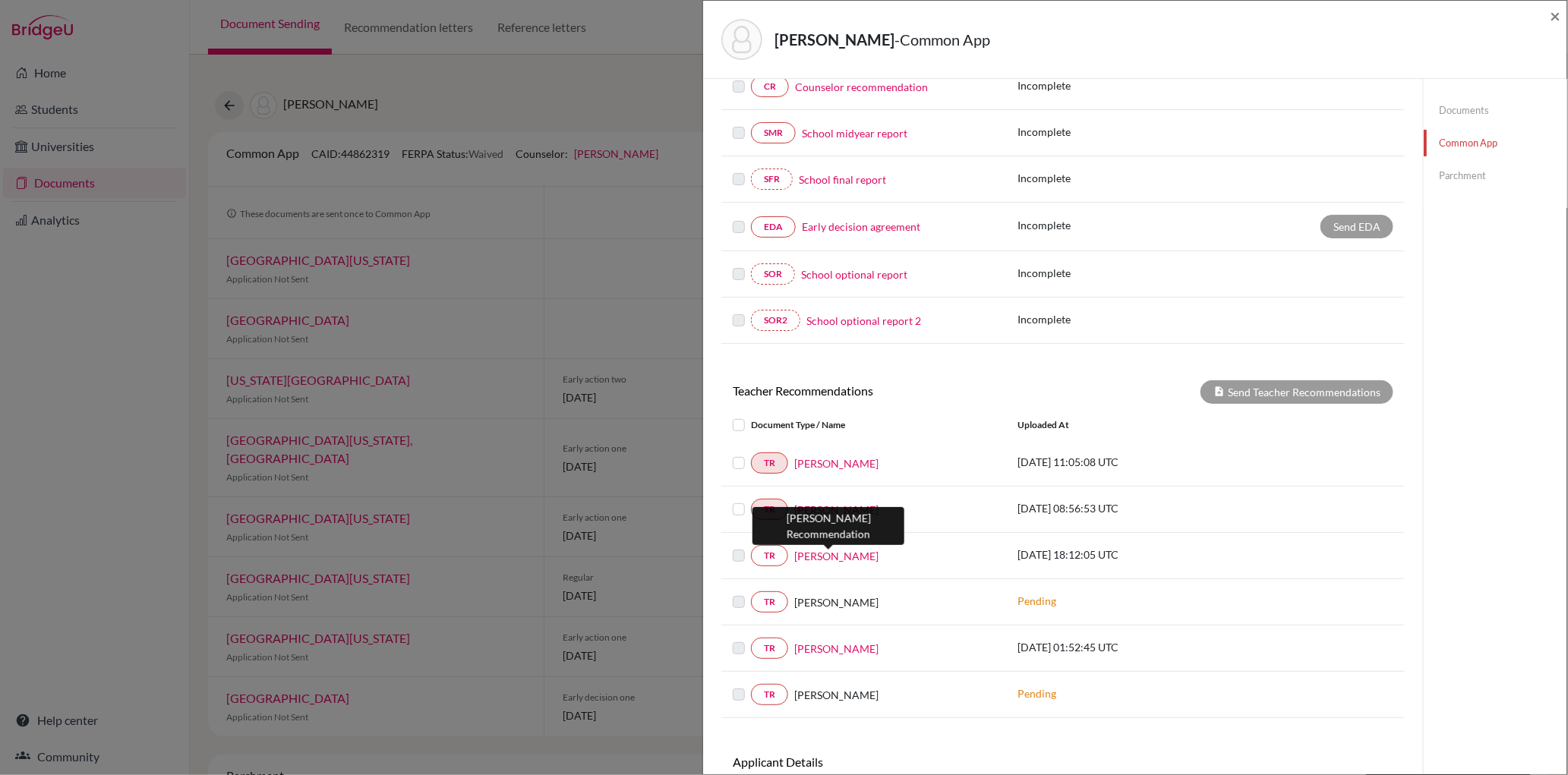
click at [820, 556] on link "[PERSON_NAME]" at bounding box center [837, 556] width 85 height 16
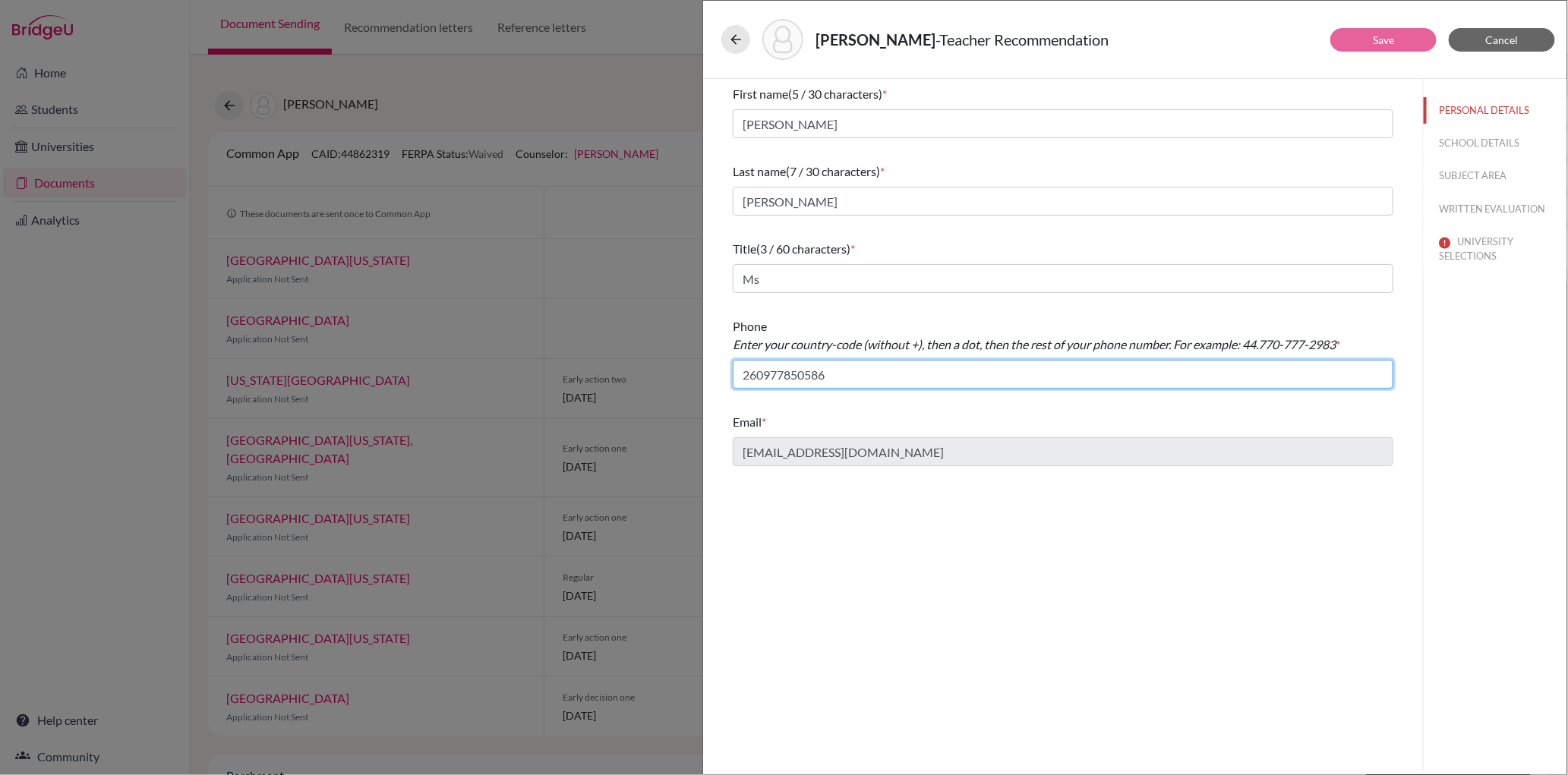
click at [766, 372] on input "260977850586" at bounding box center [1063, 374] width 661 height 29
type input "260.977850586"
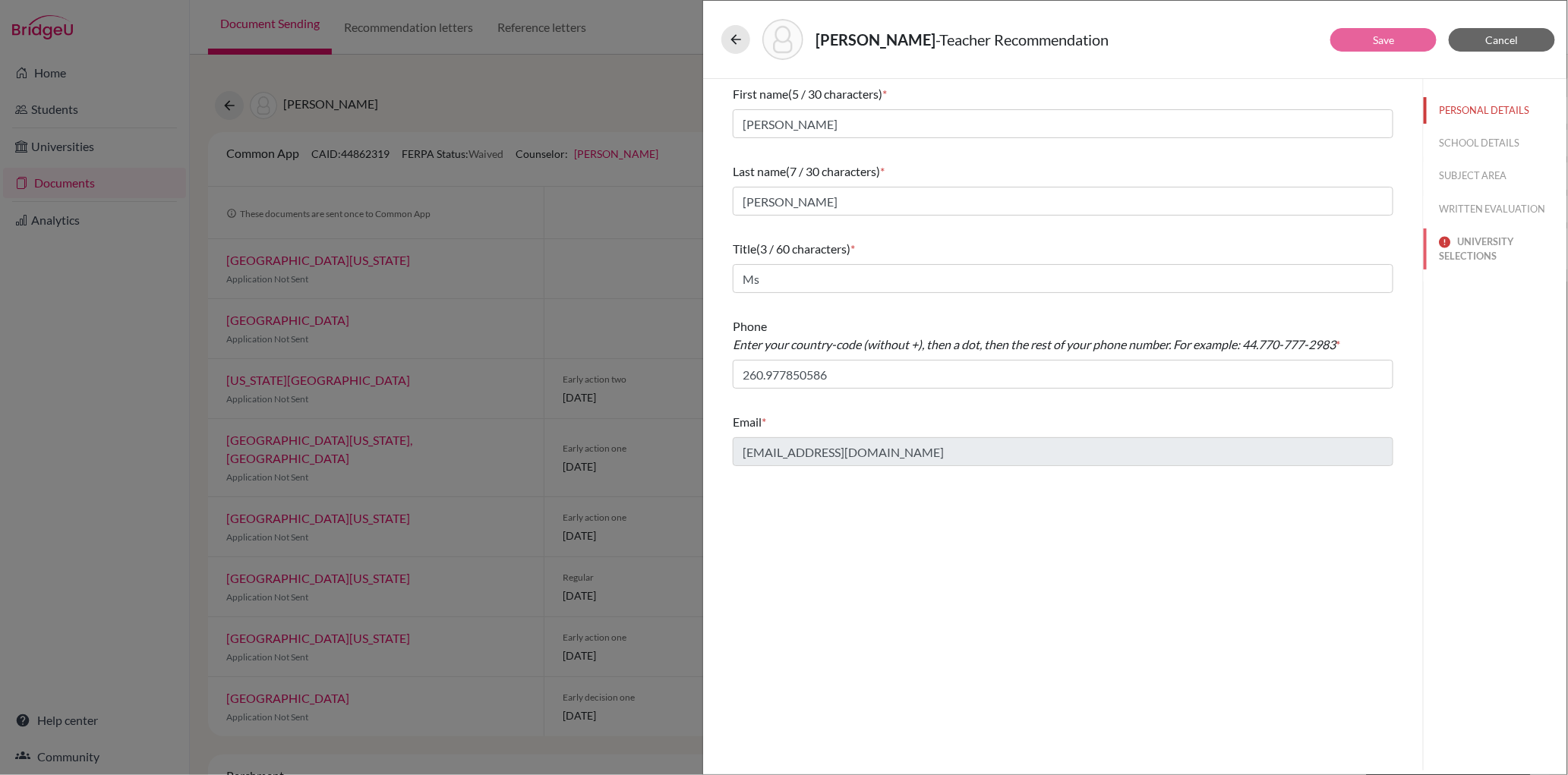
click at [1466, 235] on button "UNIVERSITY SELECTIONS" at bounding box center [1496, 248] width 144 height 41
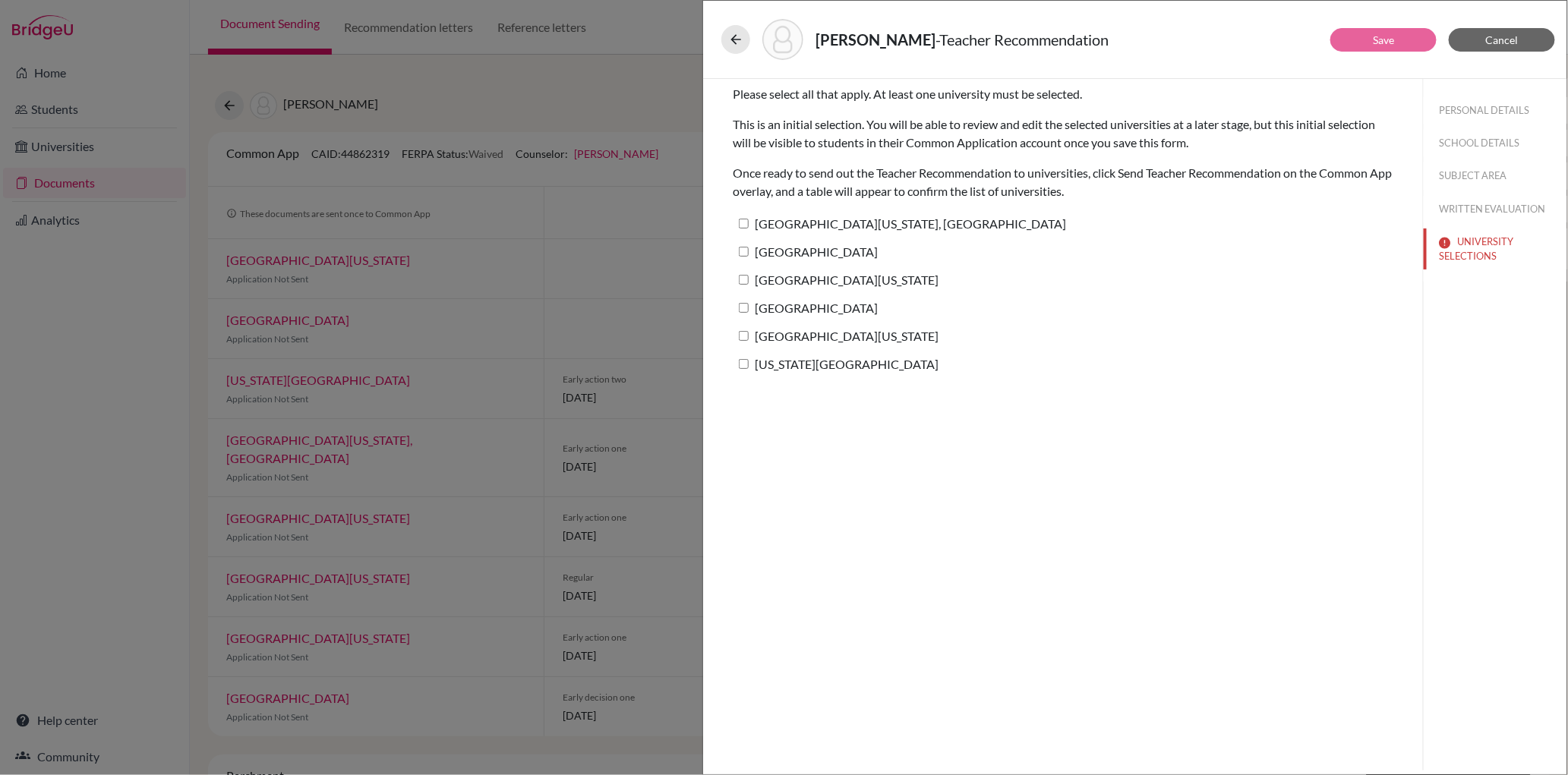
click at [744, 361] on input "[US_STATE][GEOGRAPHIC_DATA]" at bounding box center [744, 364] width 10 height 10
checkbox input "true"
click at [1399, 45] on button "Save" at bounding box center [1383, 40] width 106 height 24
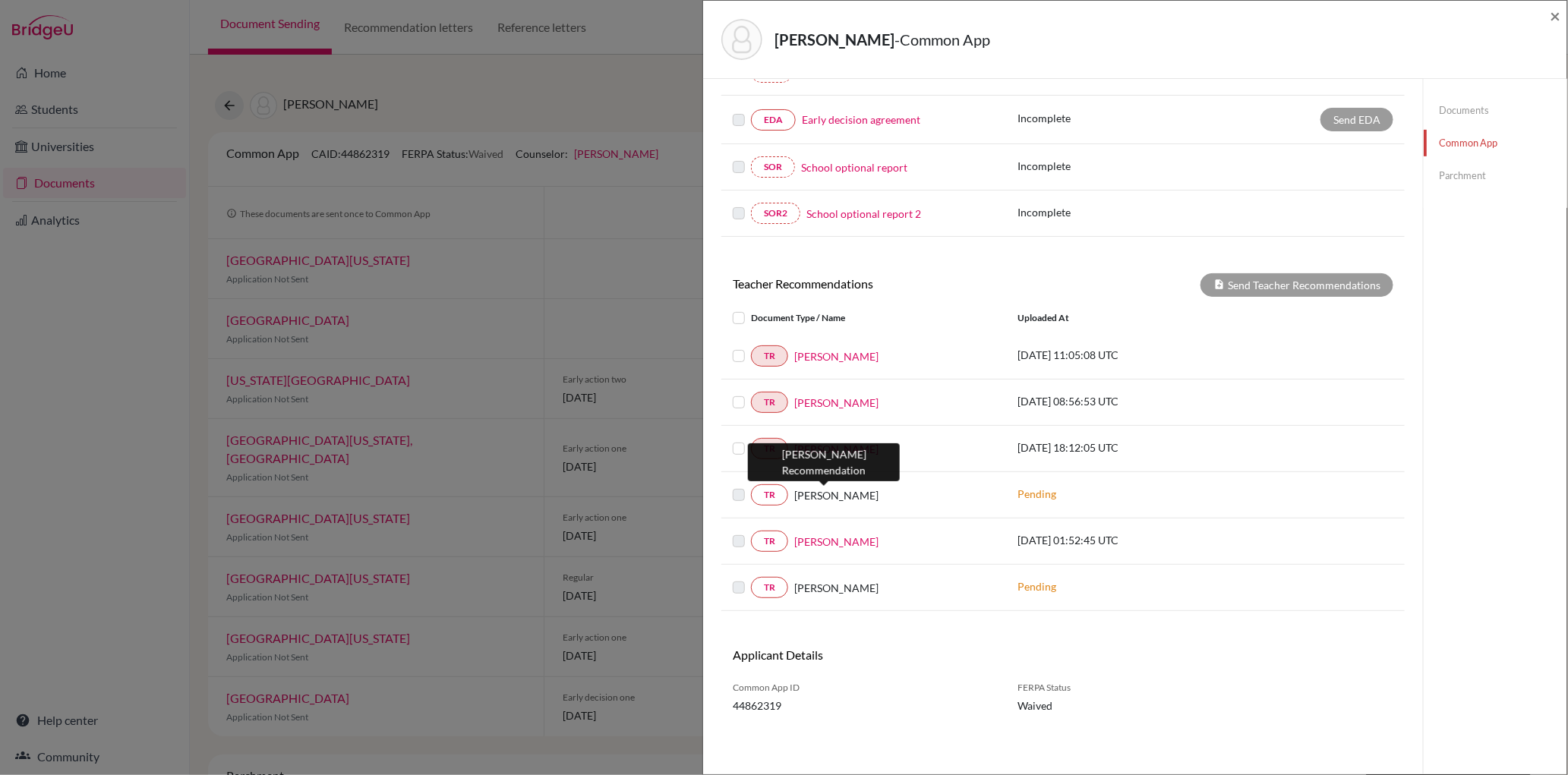
scroll to position [373, 0]
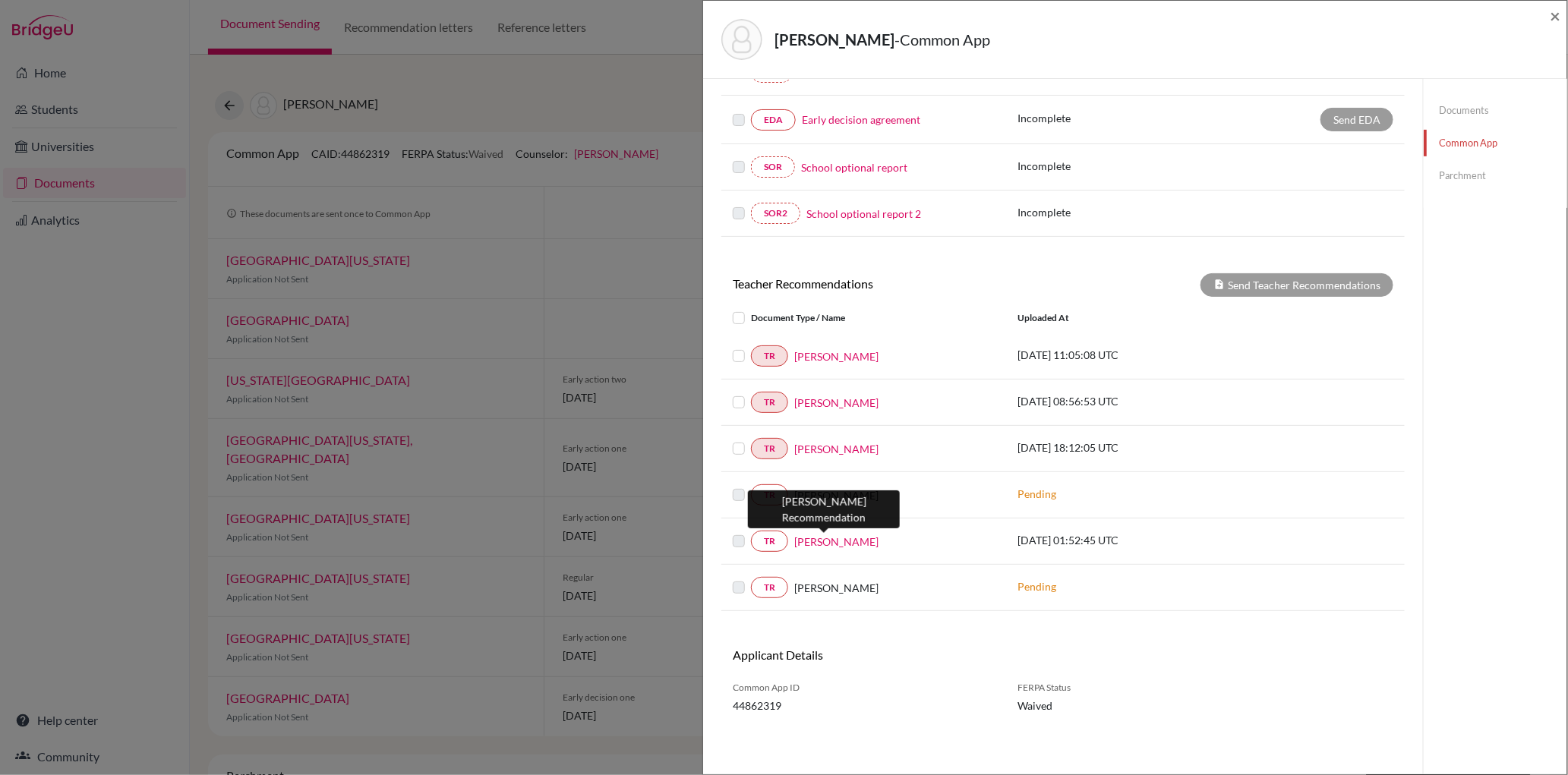
click at [833, 539] on link "[PERSON_NAME]" at bounding box center [837, 541] width 85 height 16
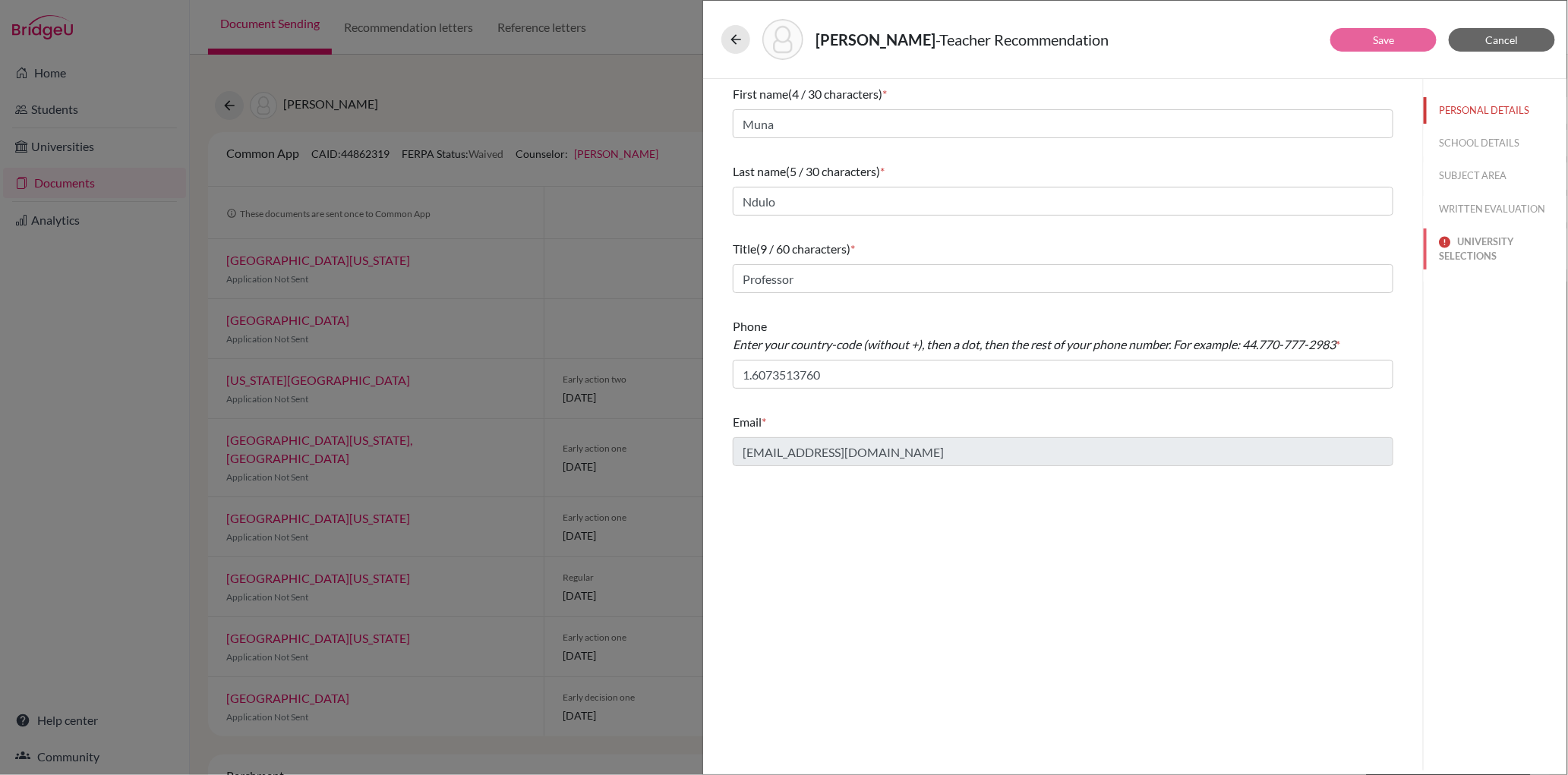
click at [1472, 238] on button "UNIVERSITY SELECTIONS" at bounding box center [1496, 248] width 144 height 41
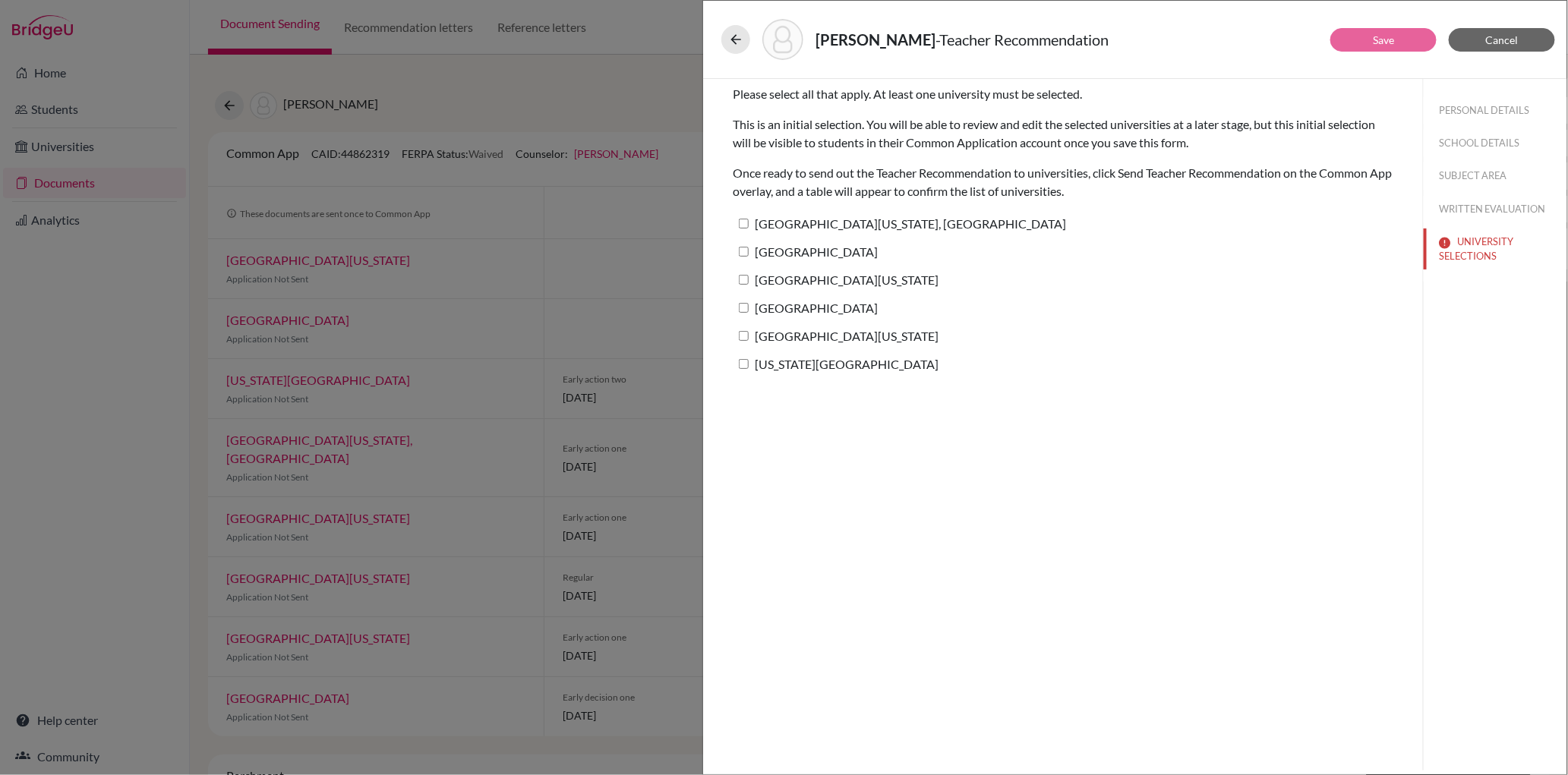
click at [747, 301] on label "[GEOGRAPHIC_DATA]" at bounding box center [805, 308] width 145 height 22
click at [747, 303] on input "[GEOGRAPHIC_DATA]" at bounding box center [744, 308] width 10 height 10
checkbox input "true"
click at [1370, 42] on button "Save" at bounding box center [1383, 40] width 106 height 24
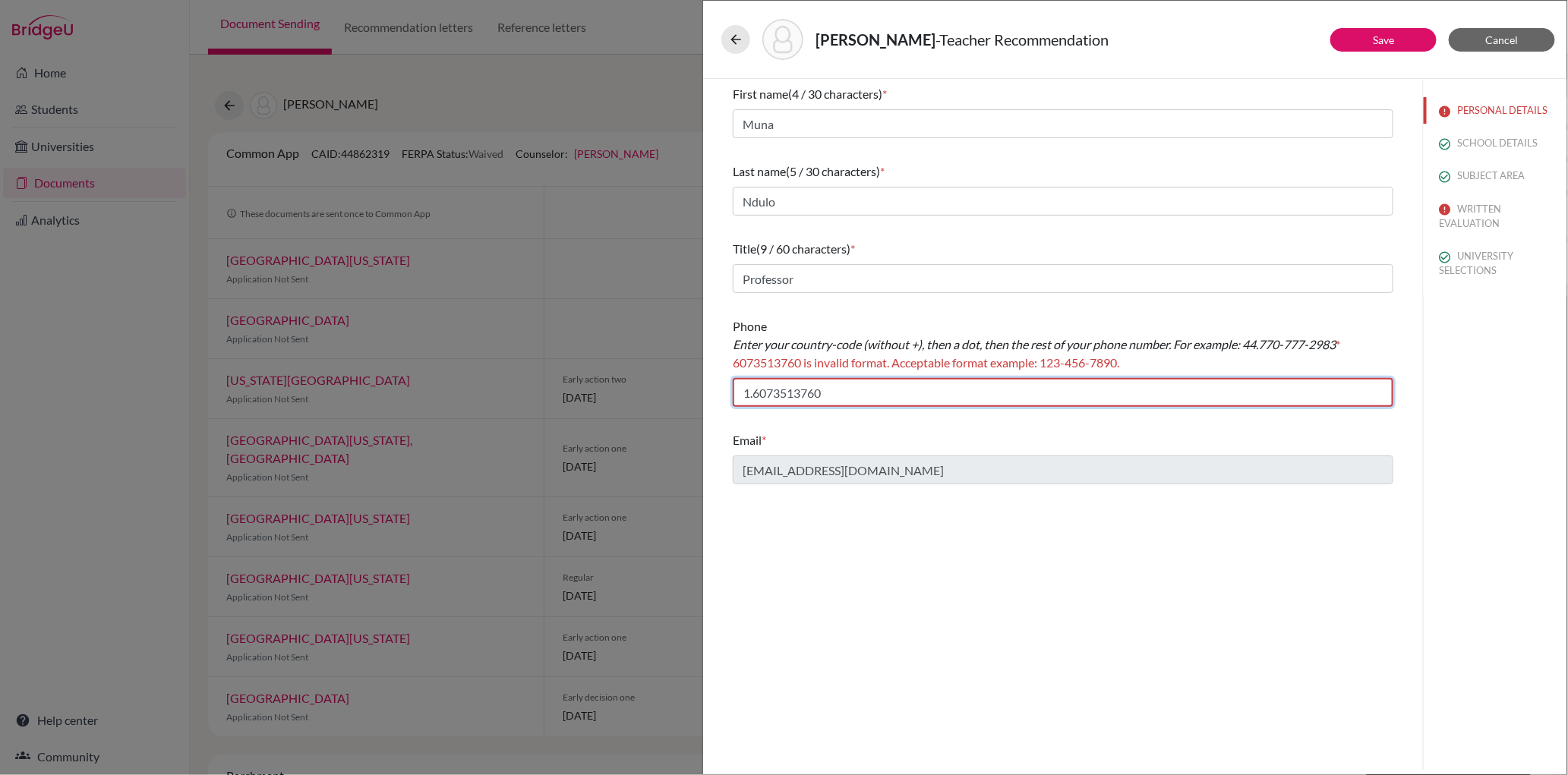
click at [753, 397] on input "1.6073513760" at bounding box center [1063, 393] width 661 height 29
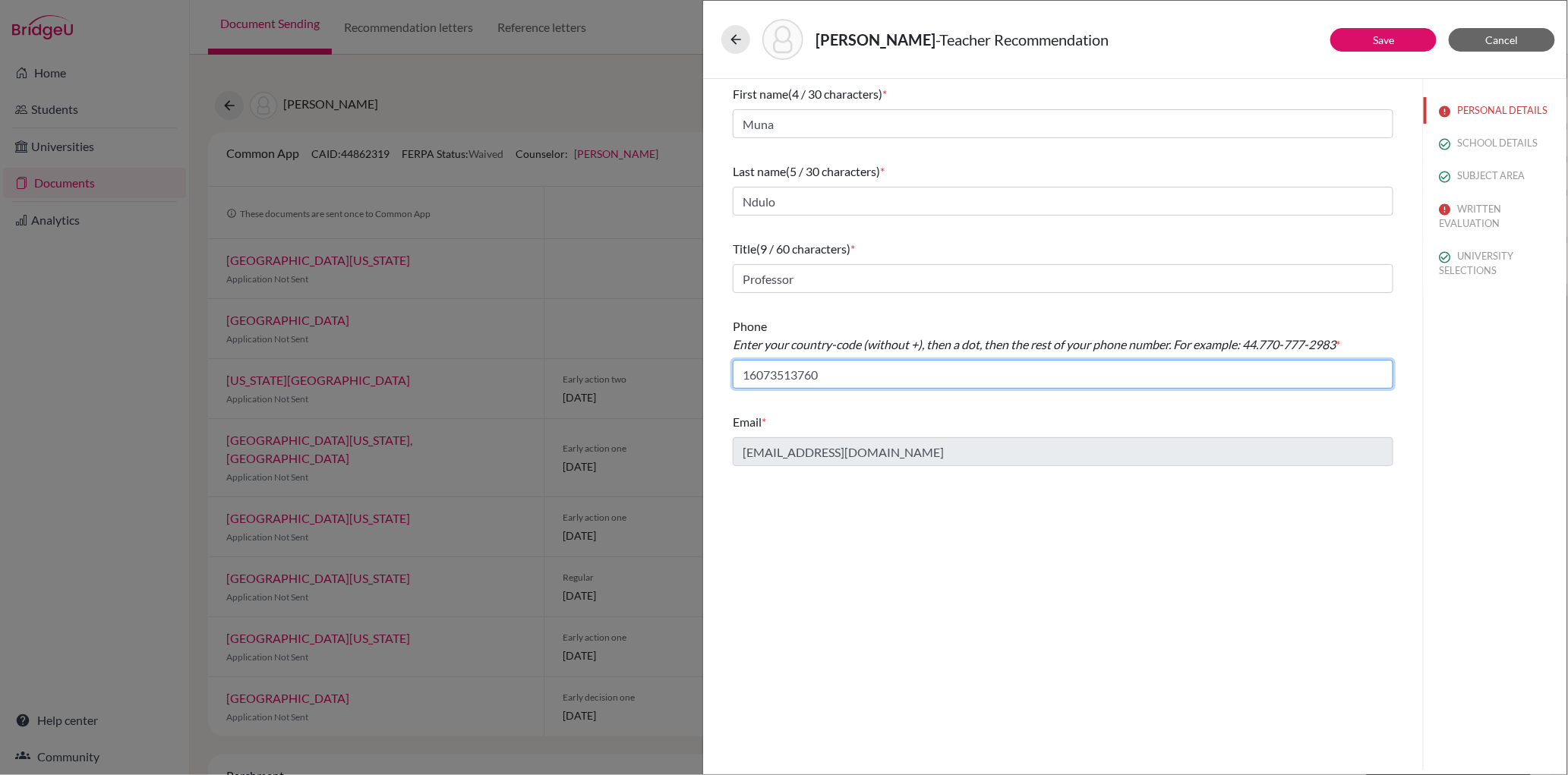
click at [763, 373] on input "16073513760" at bounding box center [1063, 374] width 661 height 29
click at [759, 374] on input "16073513760" at bounding box center [1063, 374] width 661 height 29
click at [783, 374] on input "16.073513760" at bounding box center [1063, 374] width 661 height 29
click at [809, 376] on input "16.073-513760" at bounding box center [1063, 374] width 661 height 29
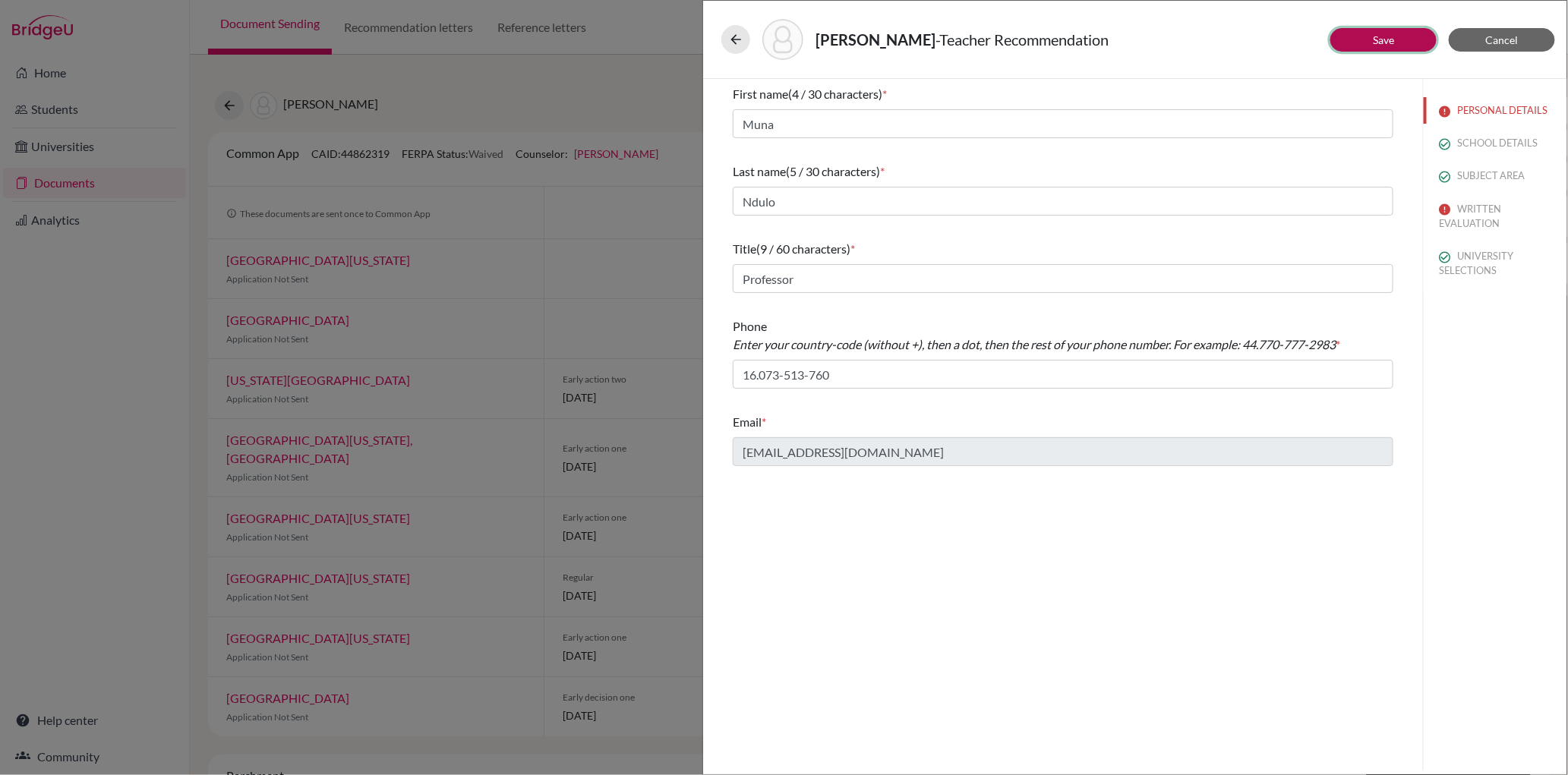
click at [1381, 45] on link "Save" at bounding box center [1383, 39] width 22 height 13
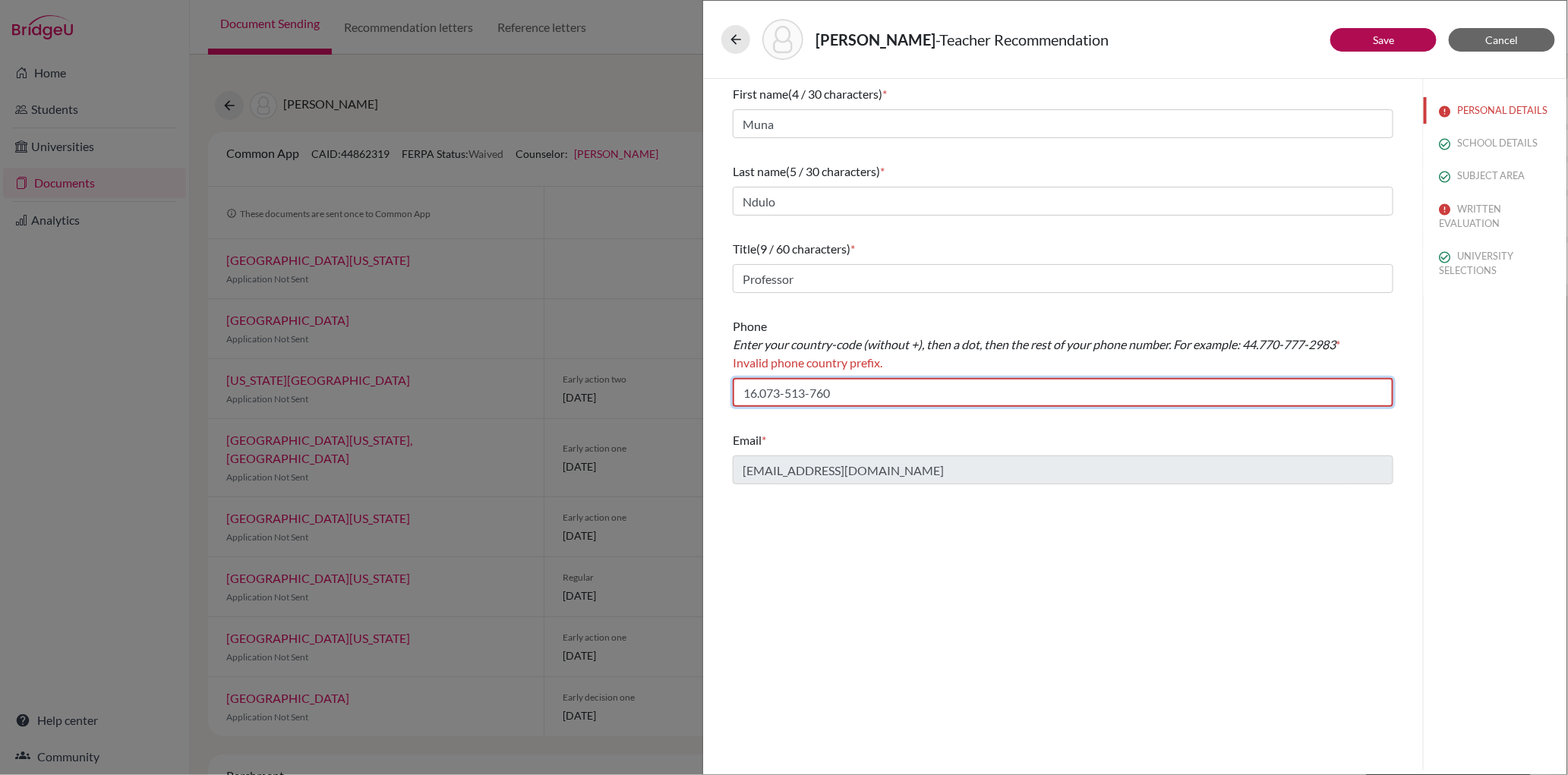
click at [760, 397] on input "16.073-513-760" at bounding box center [1063, 393] width 661 height 29
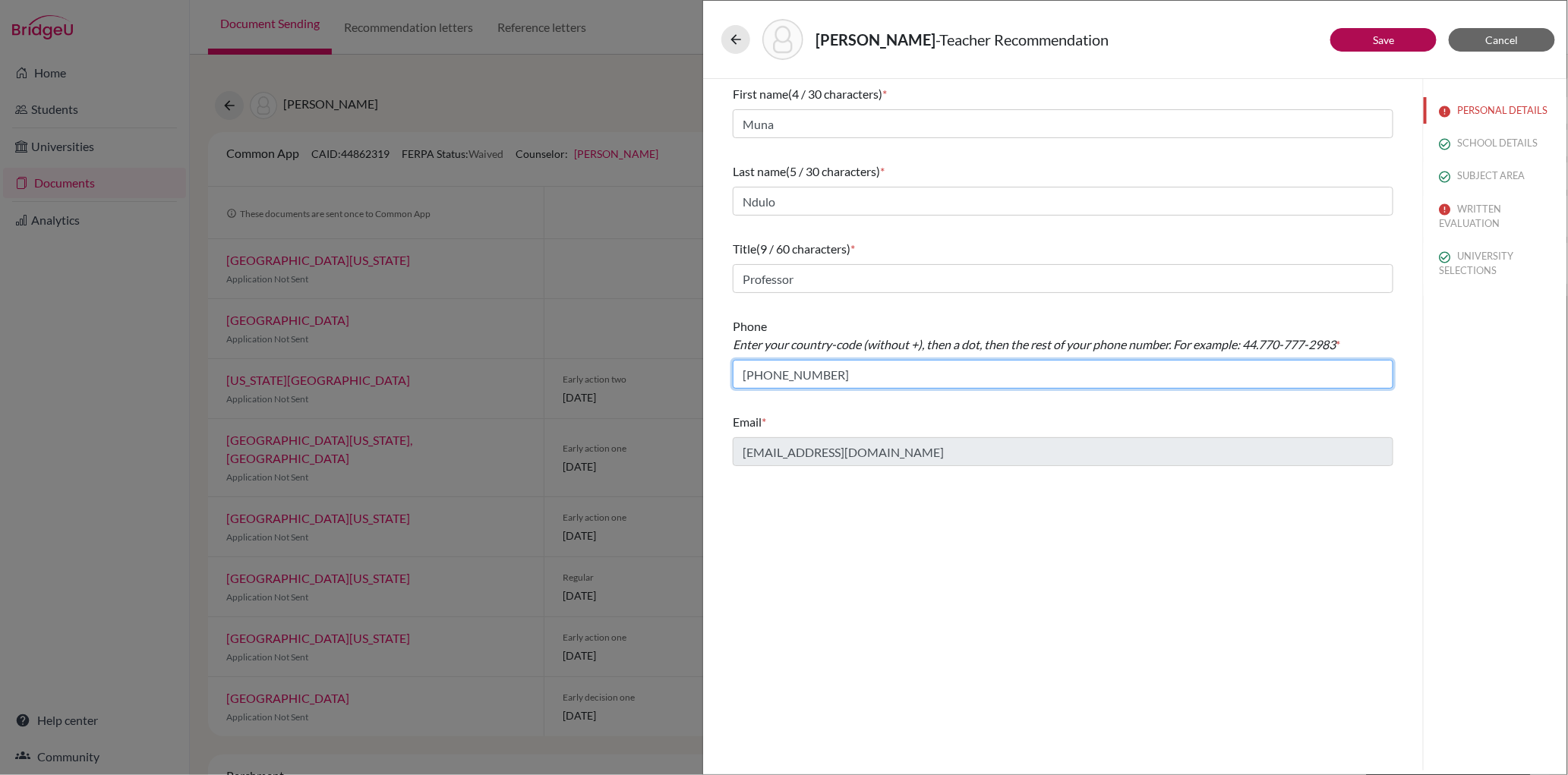
click at [749, 378] on input "[PHONE_NUMBER]" at bounding box center [1063, 374] width 661 height 29
click at [786, 374] on input "1.6073-513-760" at bounding box center [1063, 374] width 661 height 29
click at [807, 378] on input "1.6073513-760" at bounding box center [1063, 374] width 661 height 29
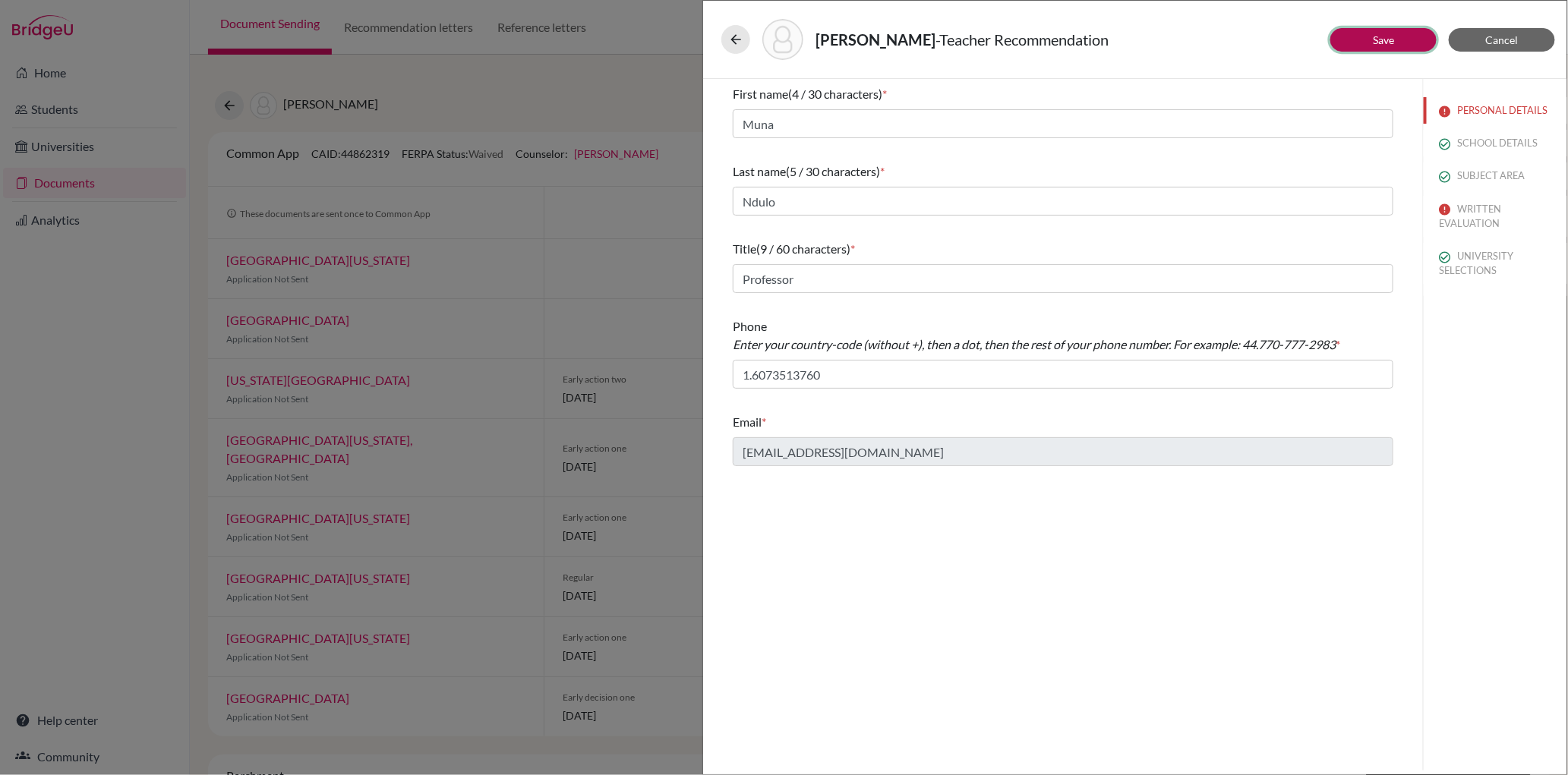
click at [1386, 45] on link "Save" at bounding box center [1383, 39] width 22 height 13
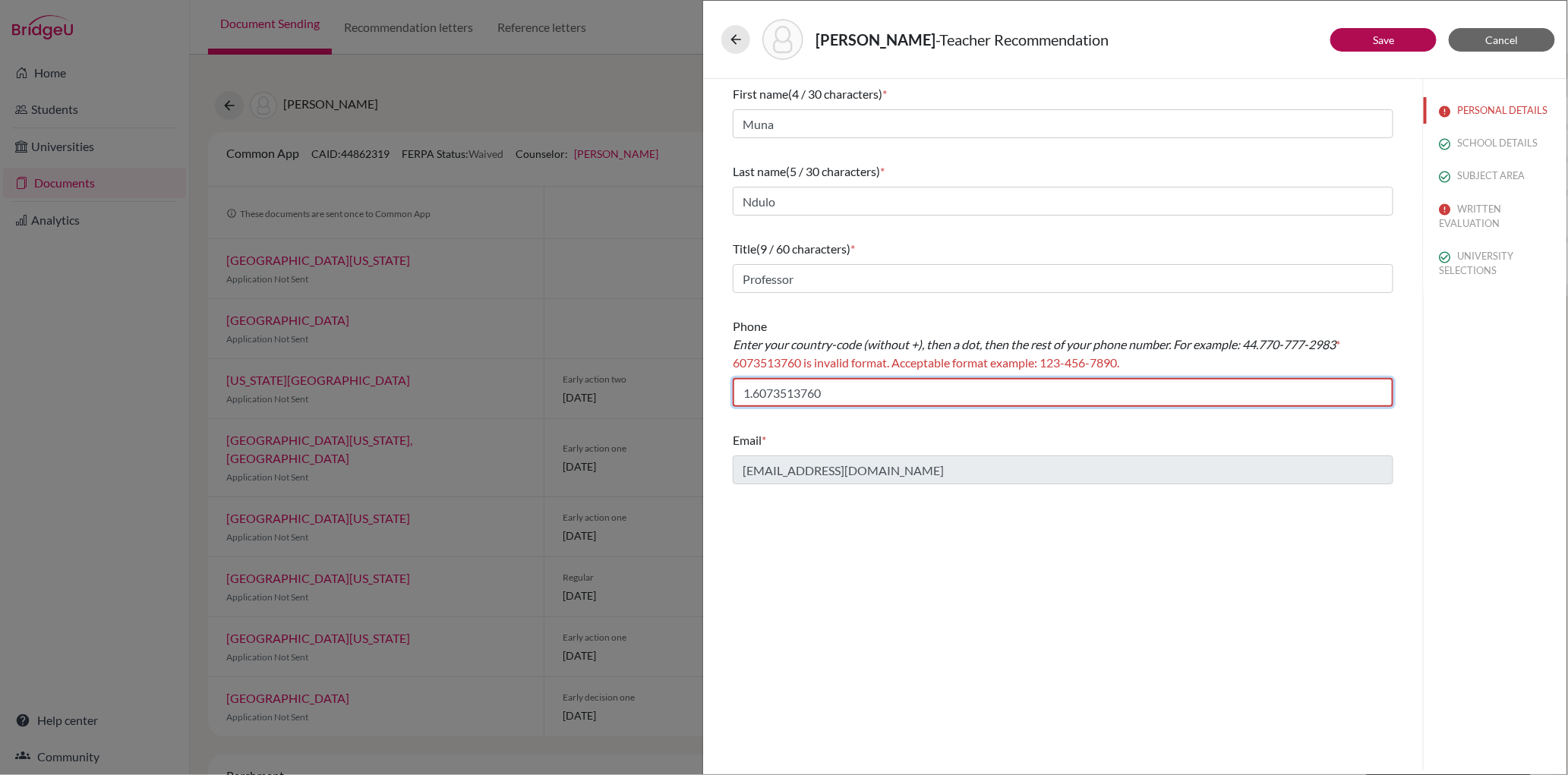
click at [755, 395] on input "1.6073513760" at bounding box center [1063, 393] width 661 height 29
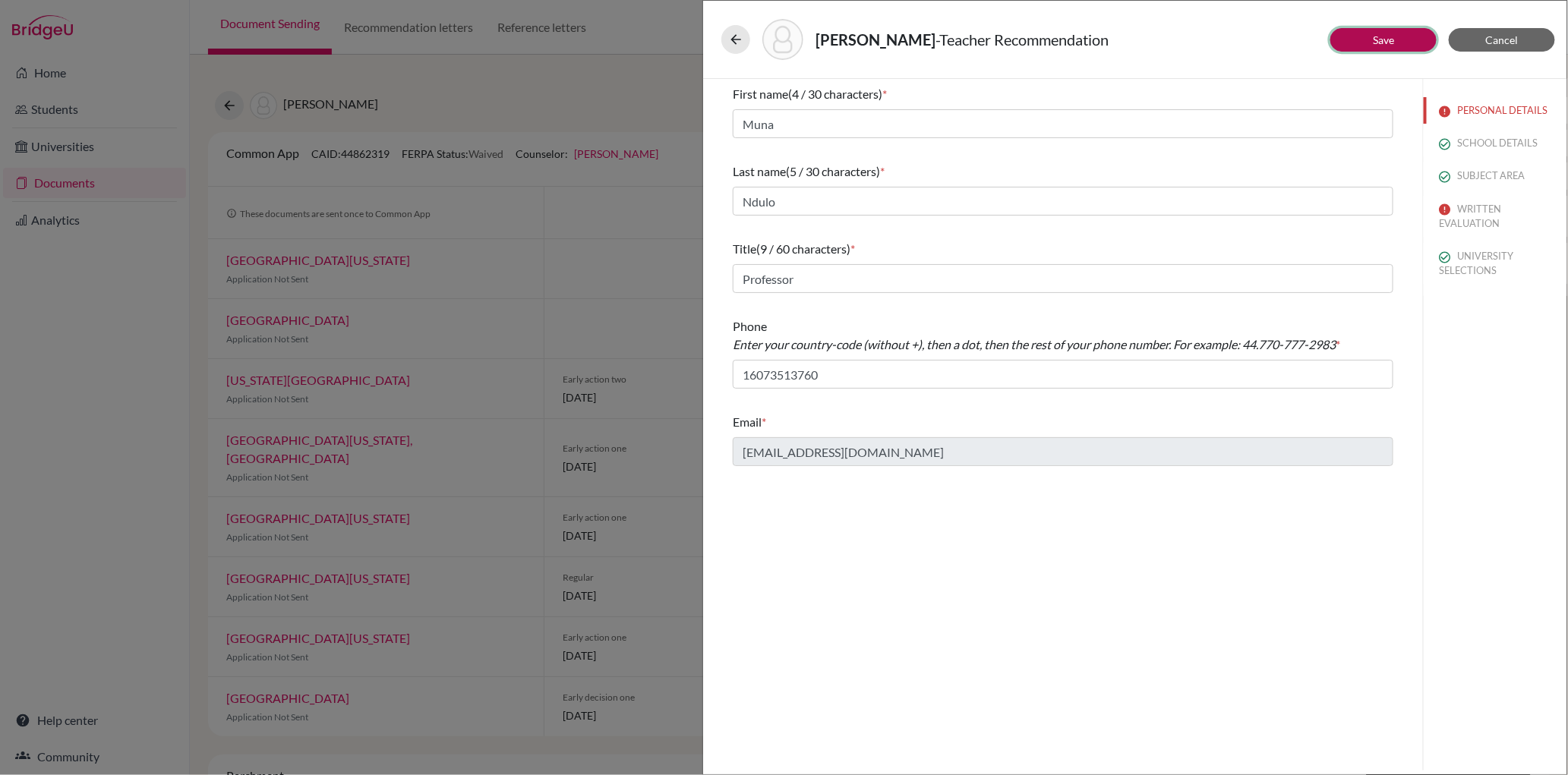
click at [1367, 44] on button "Save" at bounding box center [1383, 40] width 106 height 24
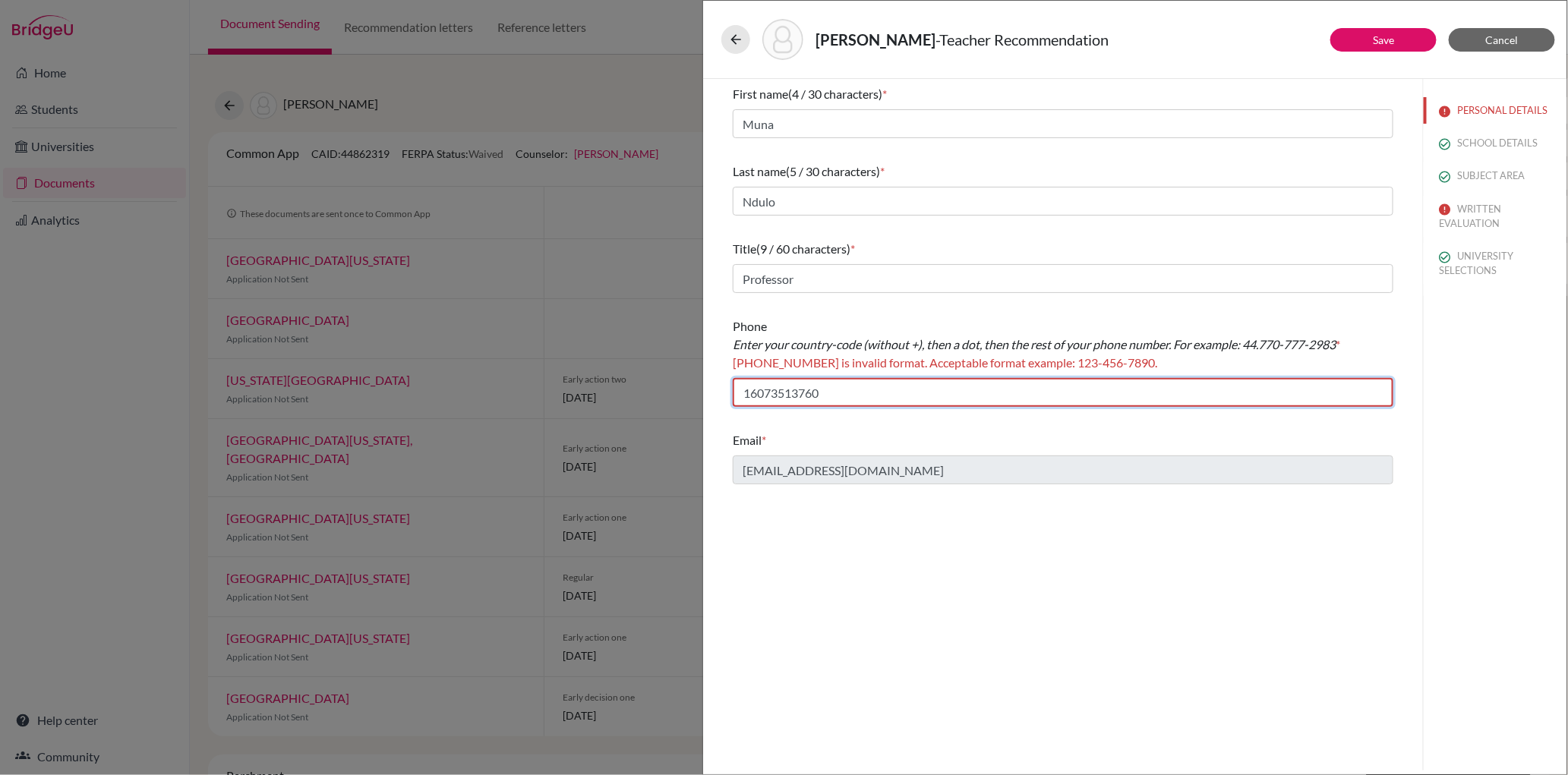
click at [765, 393] on input "16073513760" at bounding box center [1063, 393] width 661 height 29
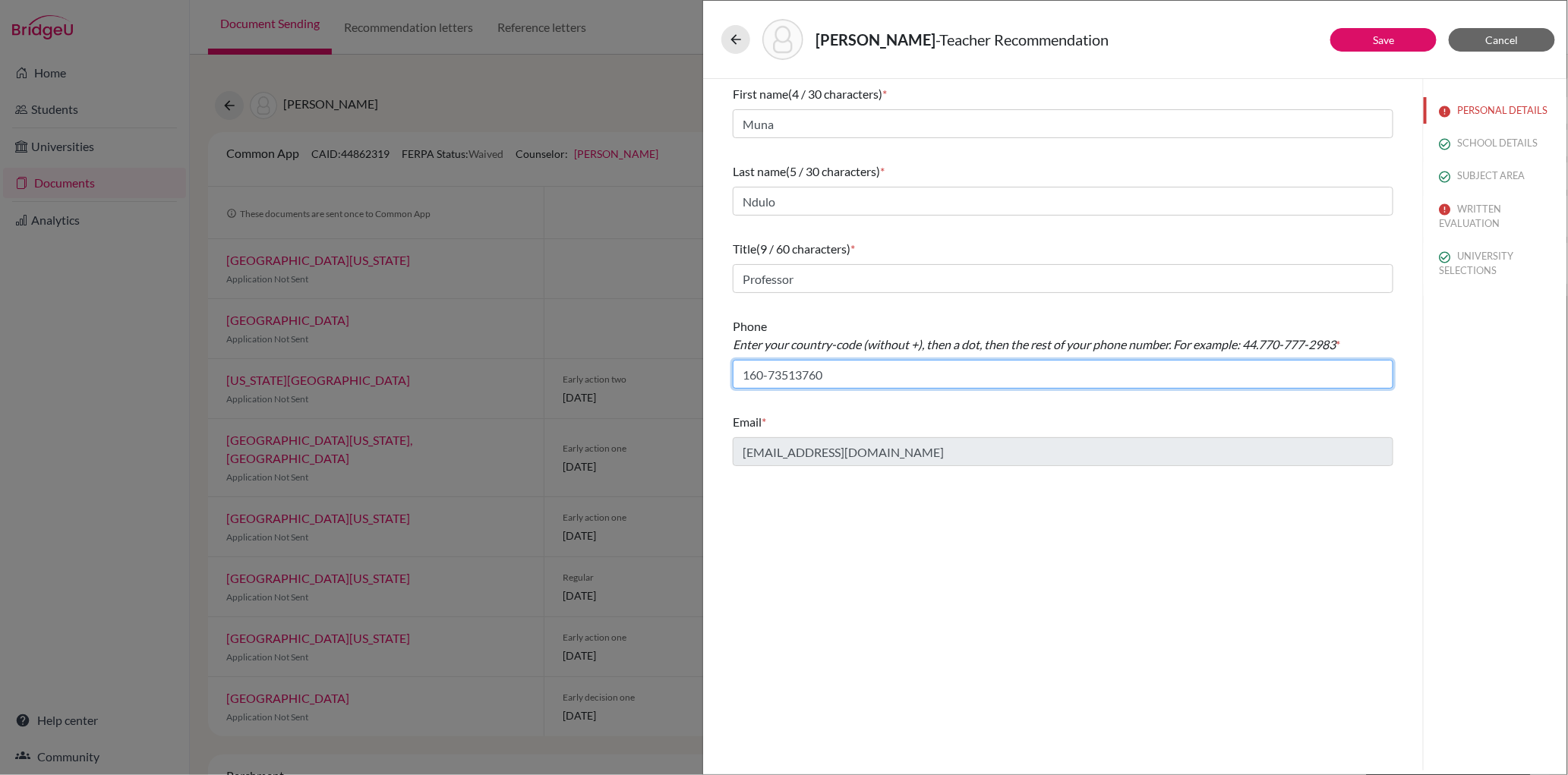
click at [791, 373] on input "160-73513760" at bounding box center [1063, 374] width 661 height 29
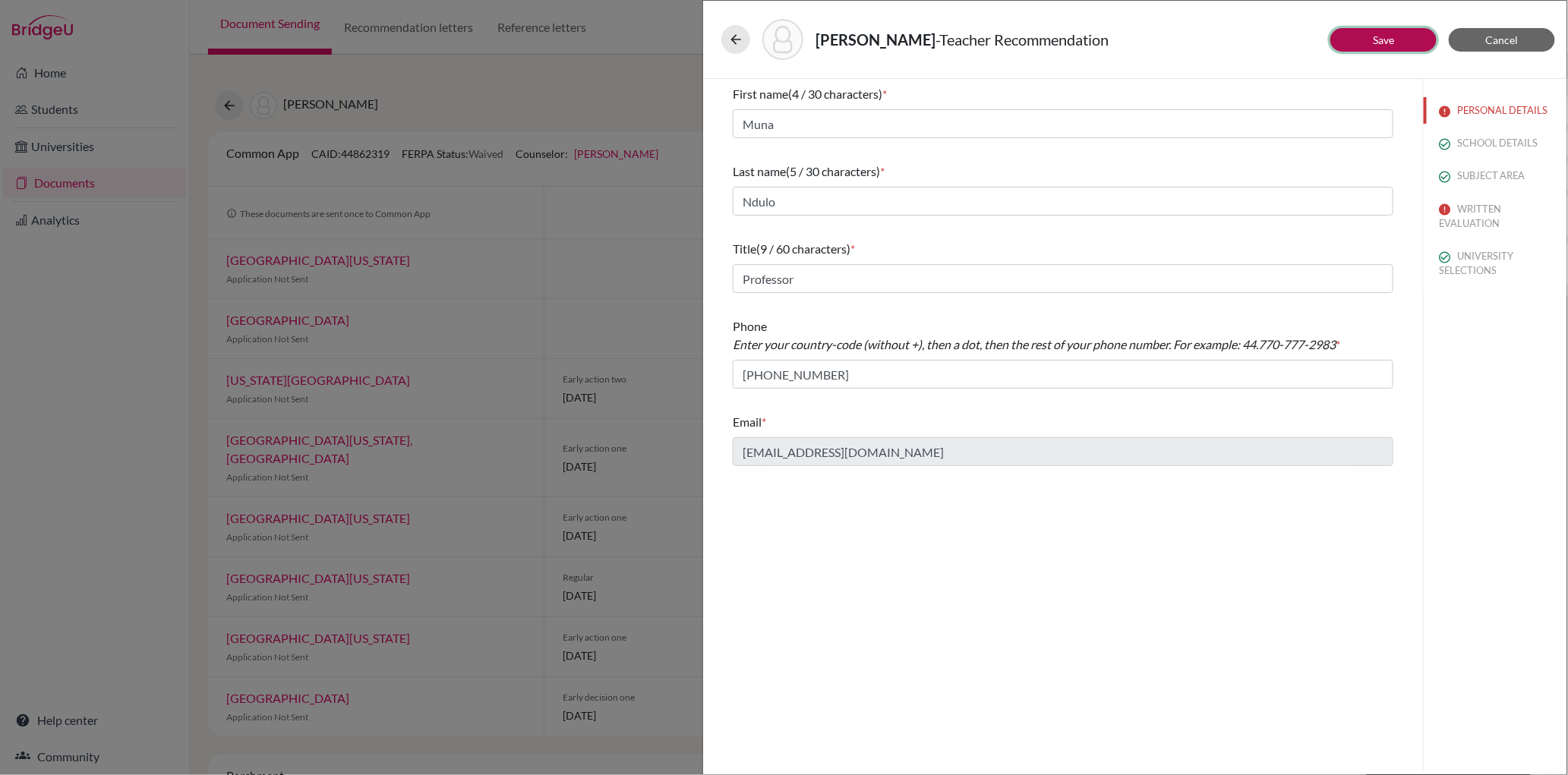
click at [1377, 41] on link "Save" at bounding box center [1383, 39] width 22 height 13
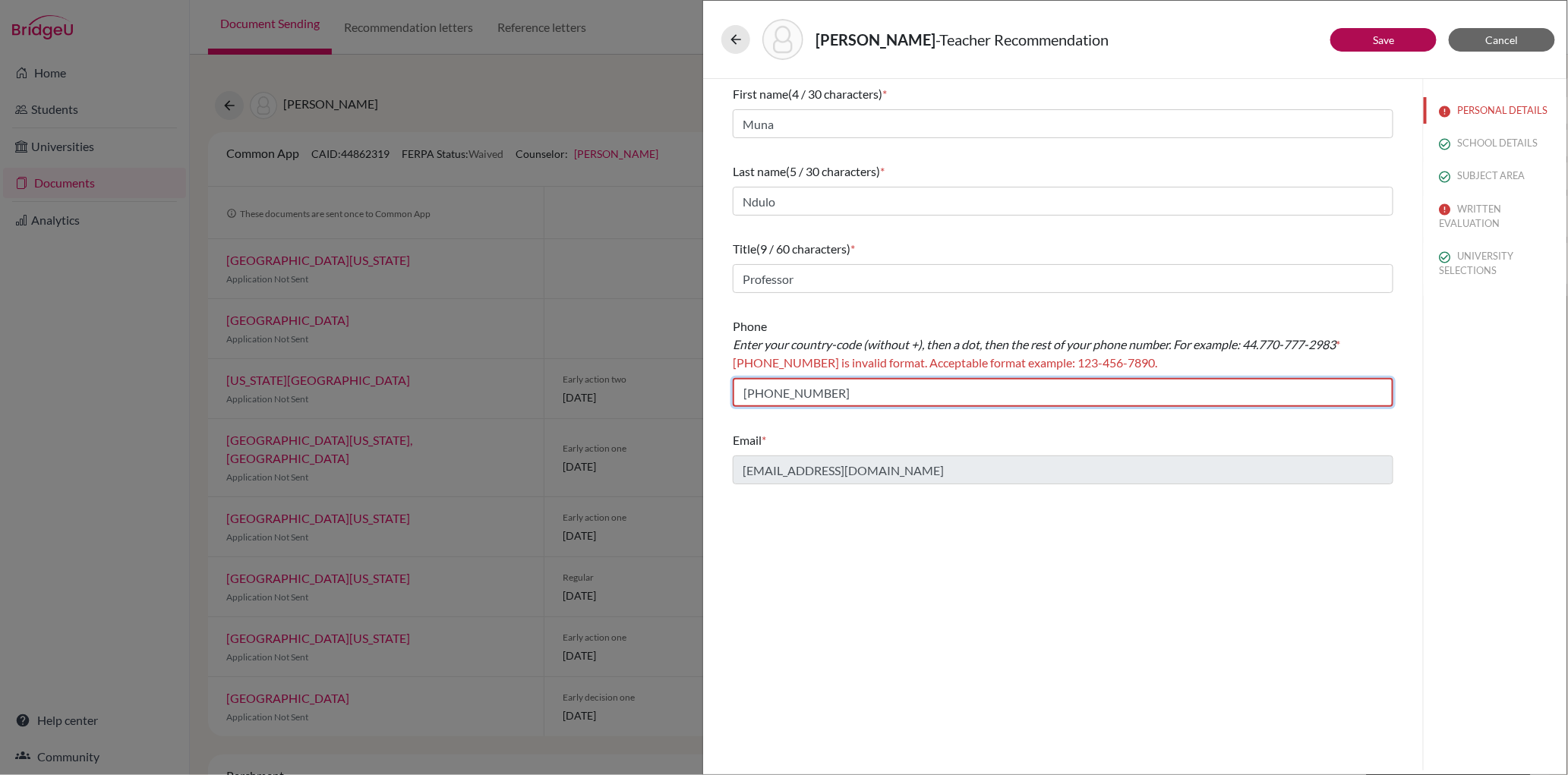
click at [751, 391] on input "[PHONE_NUMBER]" at bounding box center [1063, 393] width 661 height 29
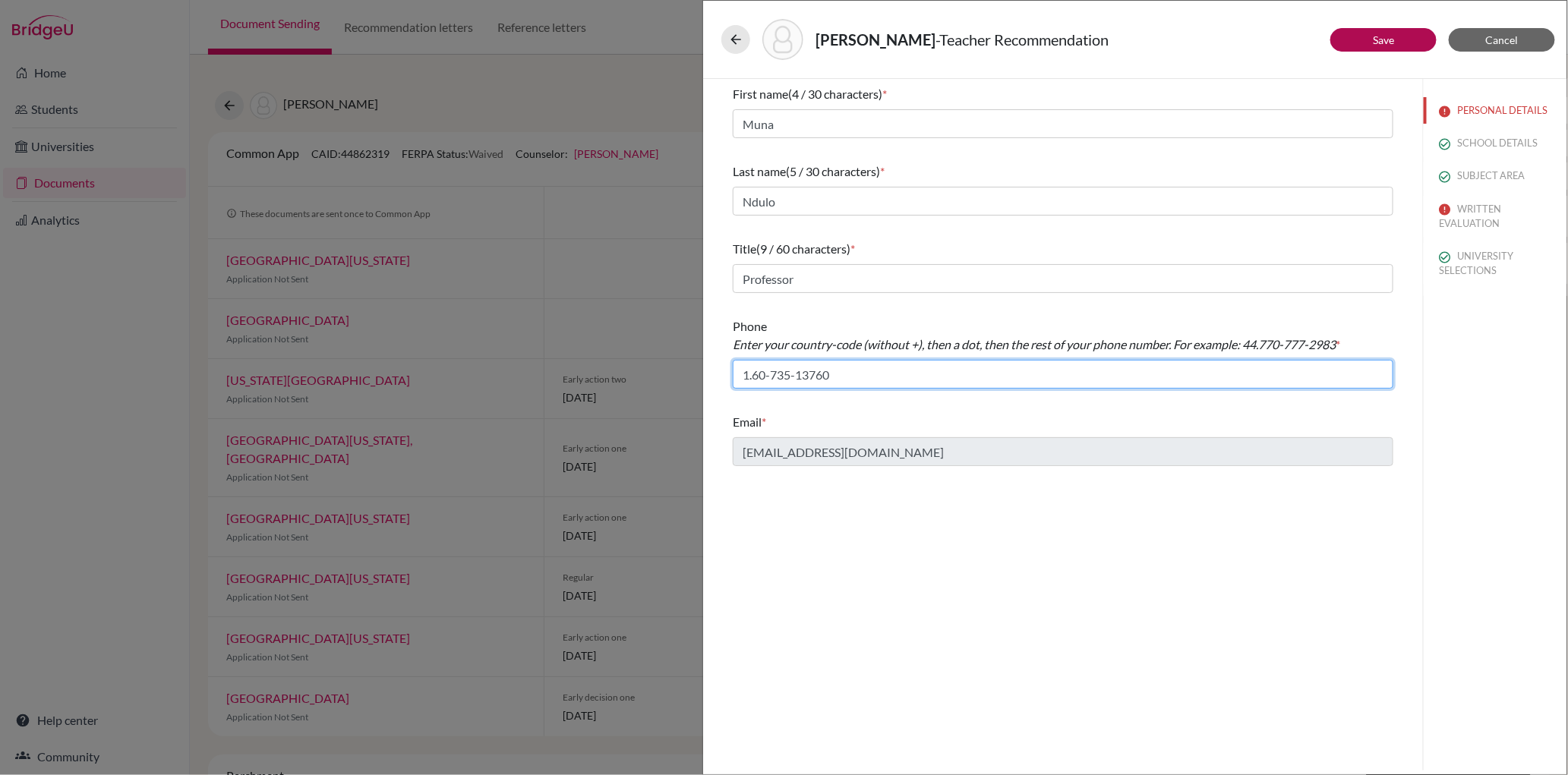
click at [771, 371] on input "1.60-735-13760" at bounding box center [1063, 374] width 661 height 29
click at [774, 370] on input "1.60735-13760" at bounding box center [1063, 374] width 661 height 29
click at [797, 377] on input "1.607-35-13760" at bounding box center [1063, 374] width 661 height 29
click at [798, 377] on input "1.607-3513760" at bounding box center [1063, 374] width 661 height 29
type input "1.607-351-3760"
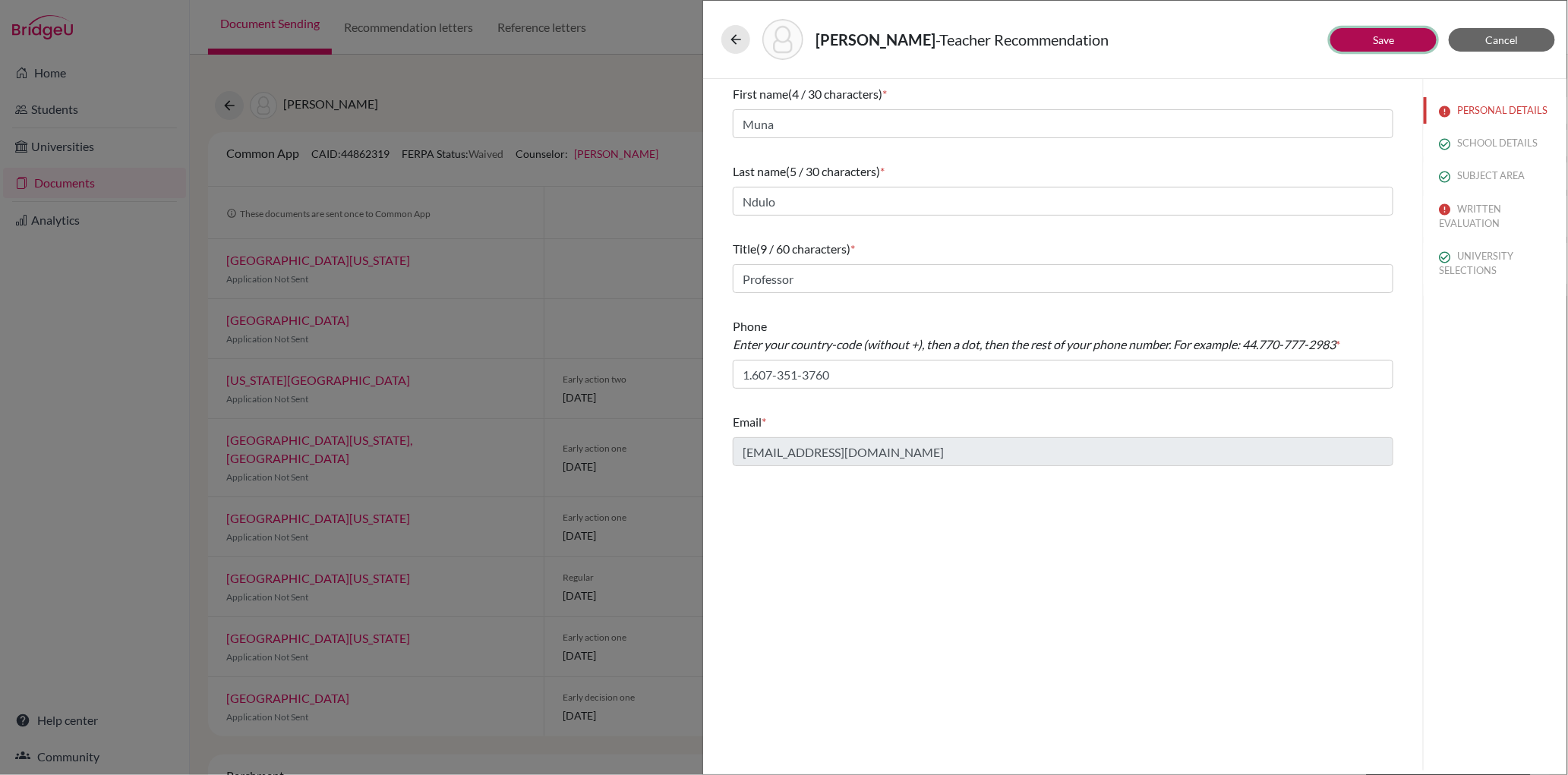
click at [1363, 36] on button "Save" at bounding box center [1383, 40] width 106 height 24
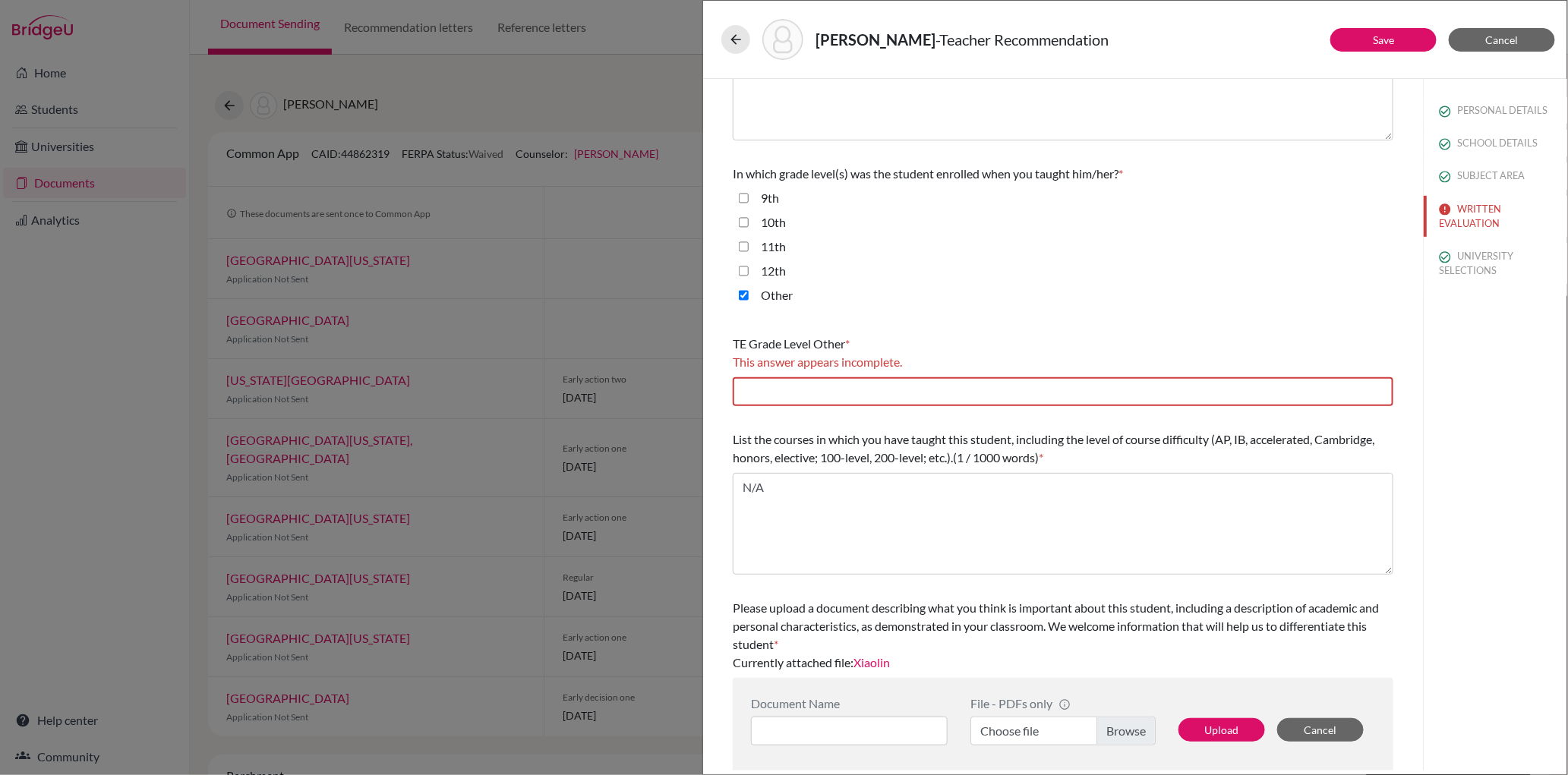
scroll to position [281, 0]
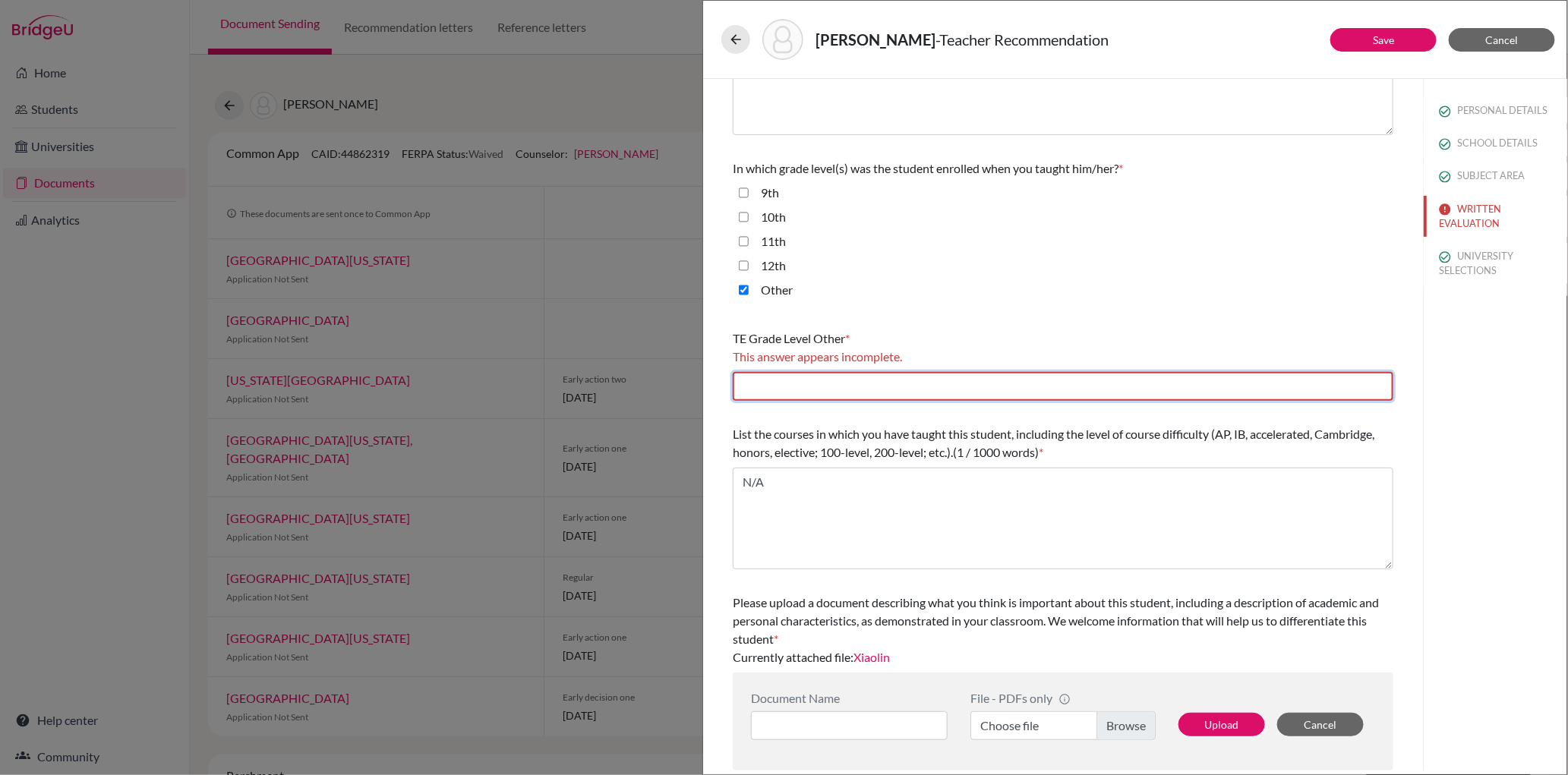
click at [773, 383] on input "text" at bounding box center [1063, 387] width 661 height 29
type input "Director of Southern African Institute for Policies and Research"
click at [1482, 265] on button "UNIVERSITY SELECTIONS" at bounding box center [1496, 263] width 144 height 41
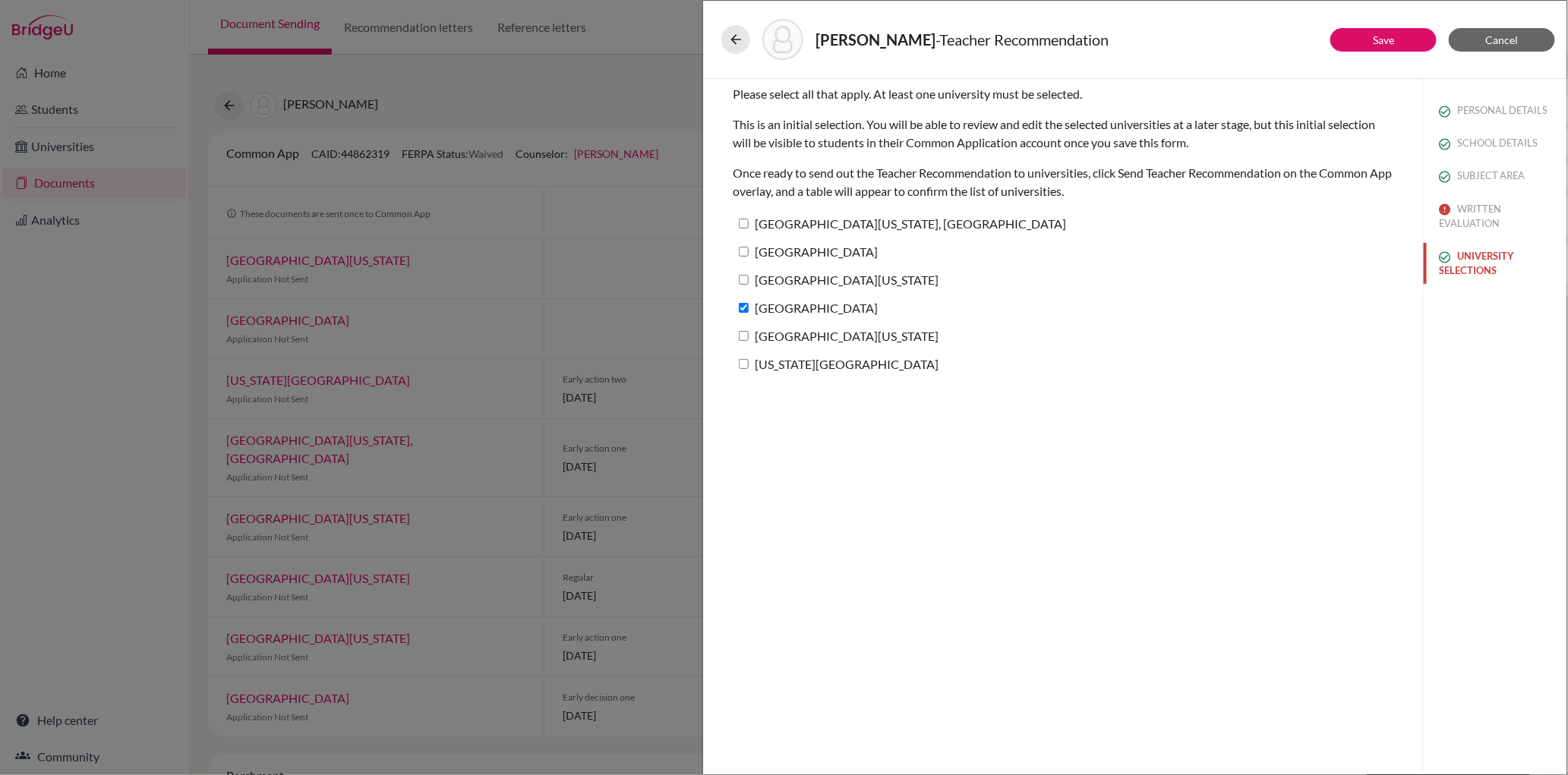
scroll to position [0, 0]
click at [1390, 40] on link "Save" at bounding box center [1383, 39] width 22 height 13
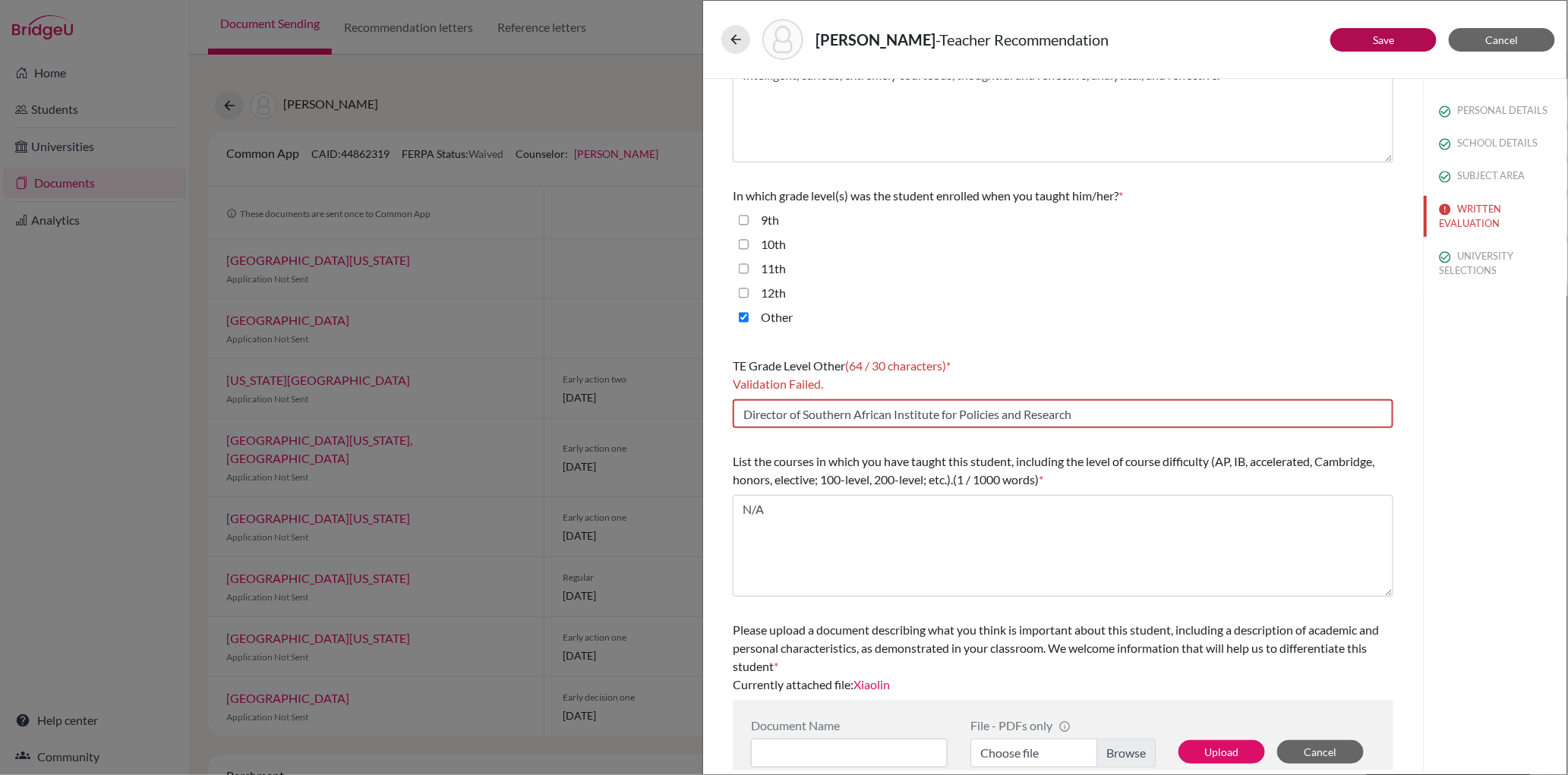
scroll to position [281, 0]
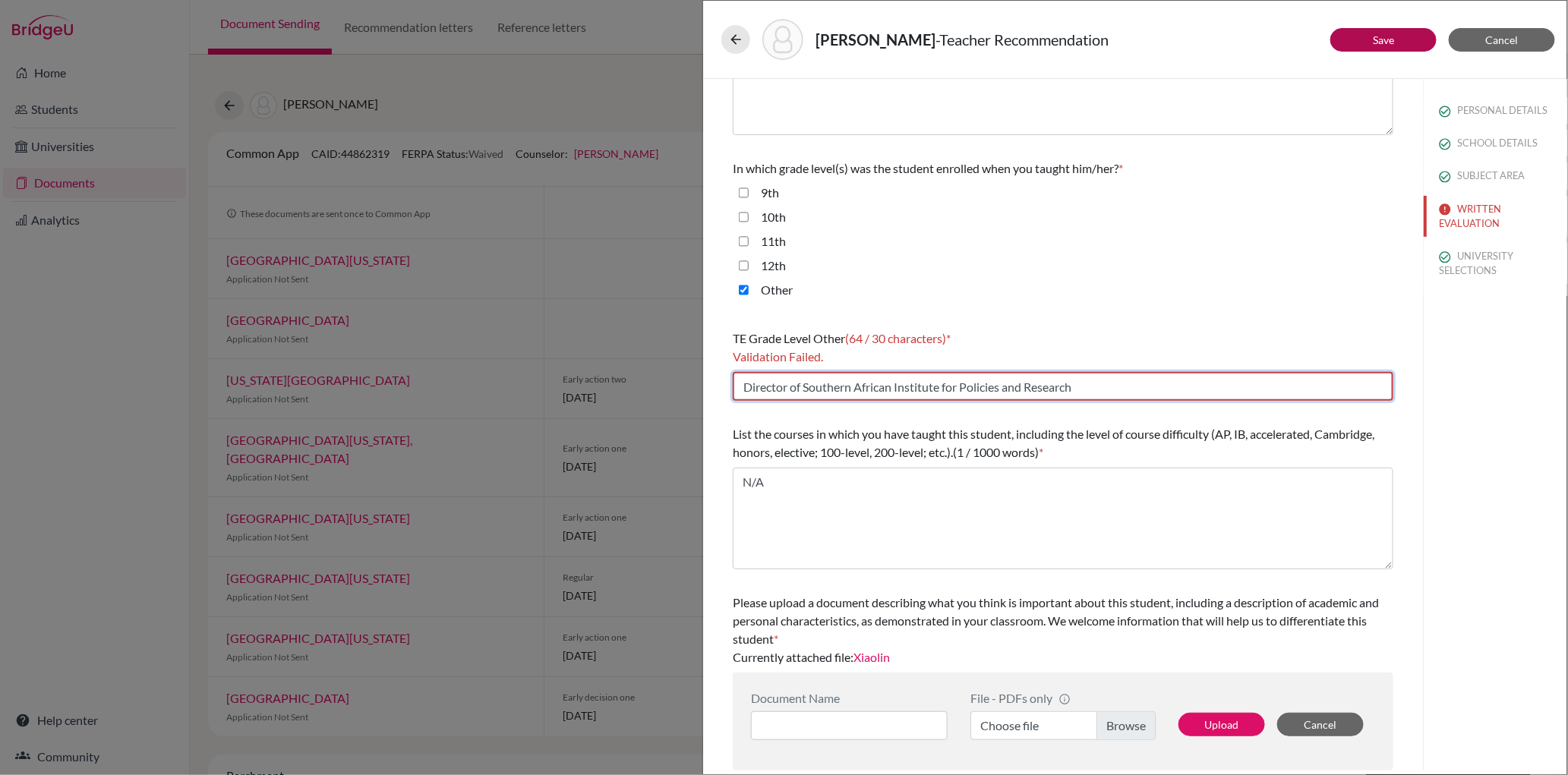
click at [791, 387] on input "Director of Southern African Institute for Policies and Research" at bounding box center [1063, 387] width 661 height 29
drag, startPoint x: 944, startPoint y: 388, endPoint x: 1093, endPoint y: 391, distance: 149.0
click at [1093, 391] on input "Director of Southern African Institute for Policies and Research" at bounding box center [1063, 387] width 661 height 29
drag, startPoint x: 944, startPoint y: 388, endPoint x: 1074, endPoint y: 388, distance: 130.0
click at [1074, 388] on input "Director of Southern African Institute for Policies and Research" at bounding box center [1063, 387] width 661 height 29
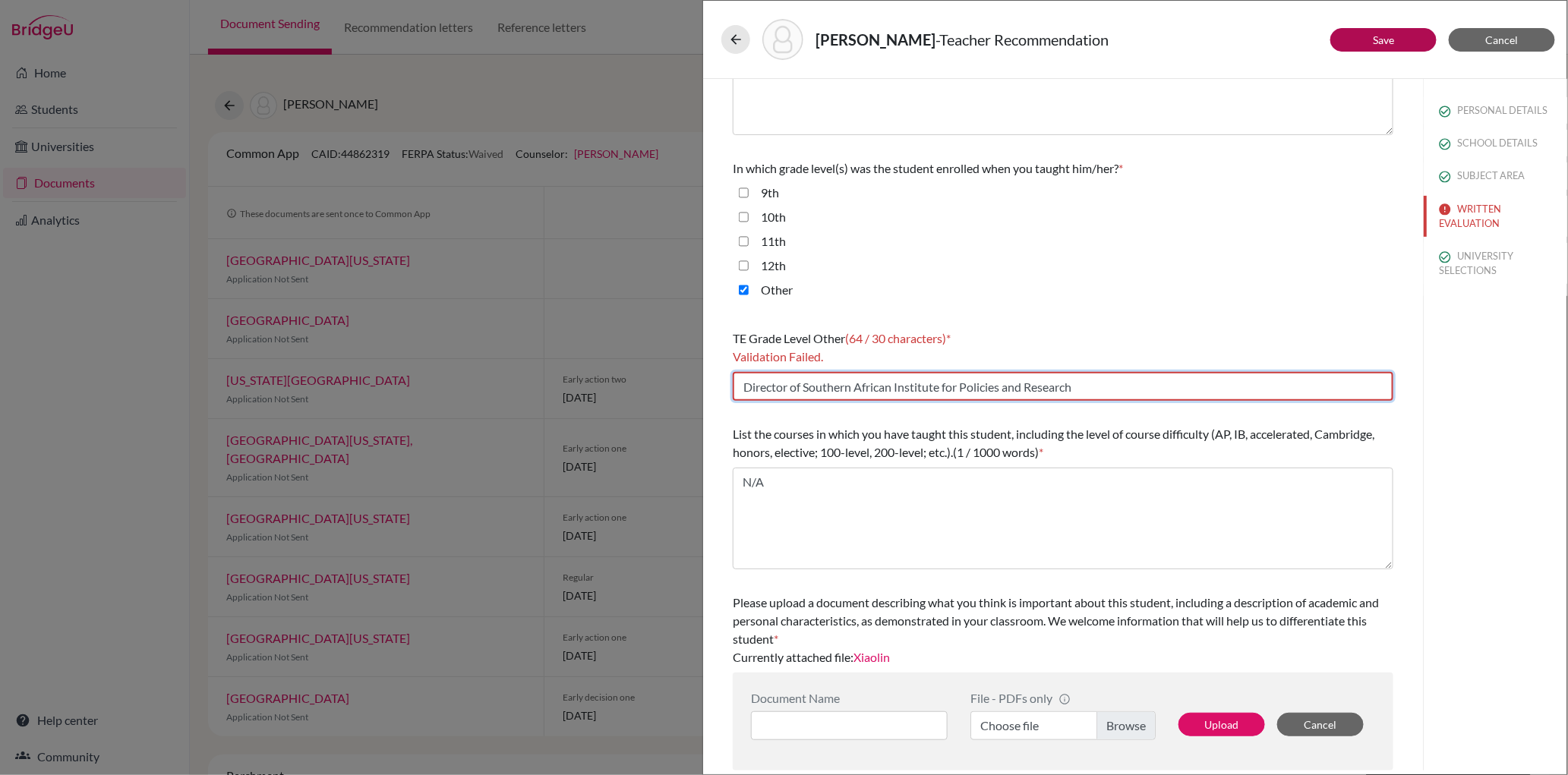
click at [1081, 388] on input "Director of Southern African Institute for Policies and Research" at bounding box center [1063, 387] width 661 height 29
click at [1378, 38] on link "Save" at bounding box center [1383, 39] width 22 height 13
click at [805, 388] on input "Director of Southern African Institute" at bounding box center [1063, 387] width 661 height 29
drag, startPoint x: 805, startPoint y: 388, endPoint x: 977, endPoint y: 395, distance: 172.1
click at [977, 395] on input "Director of Southern African Institute" at bounding box center [1063, 387] width 661 height 29
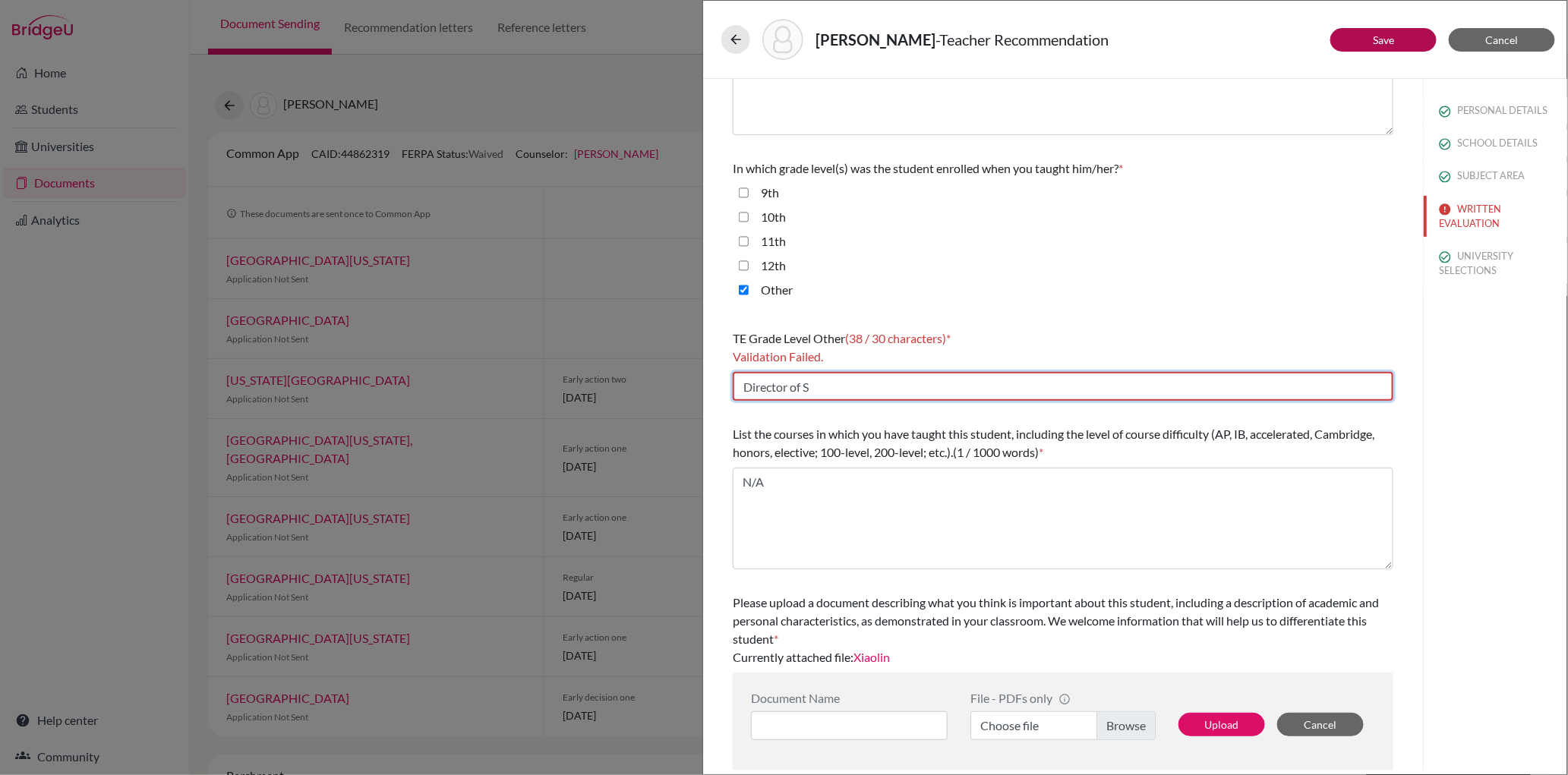
scroll to position [262, 0]
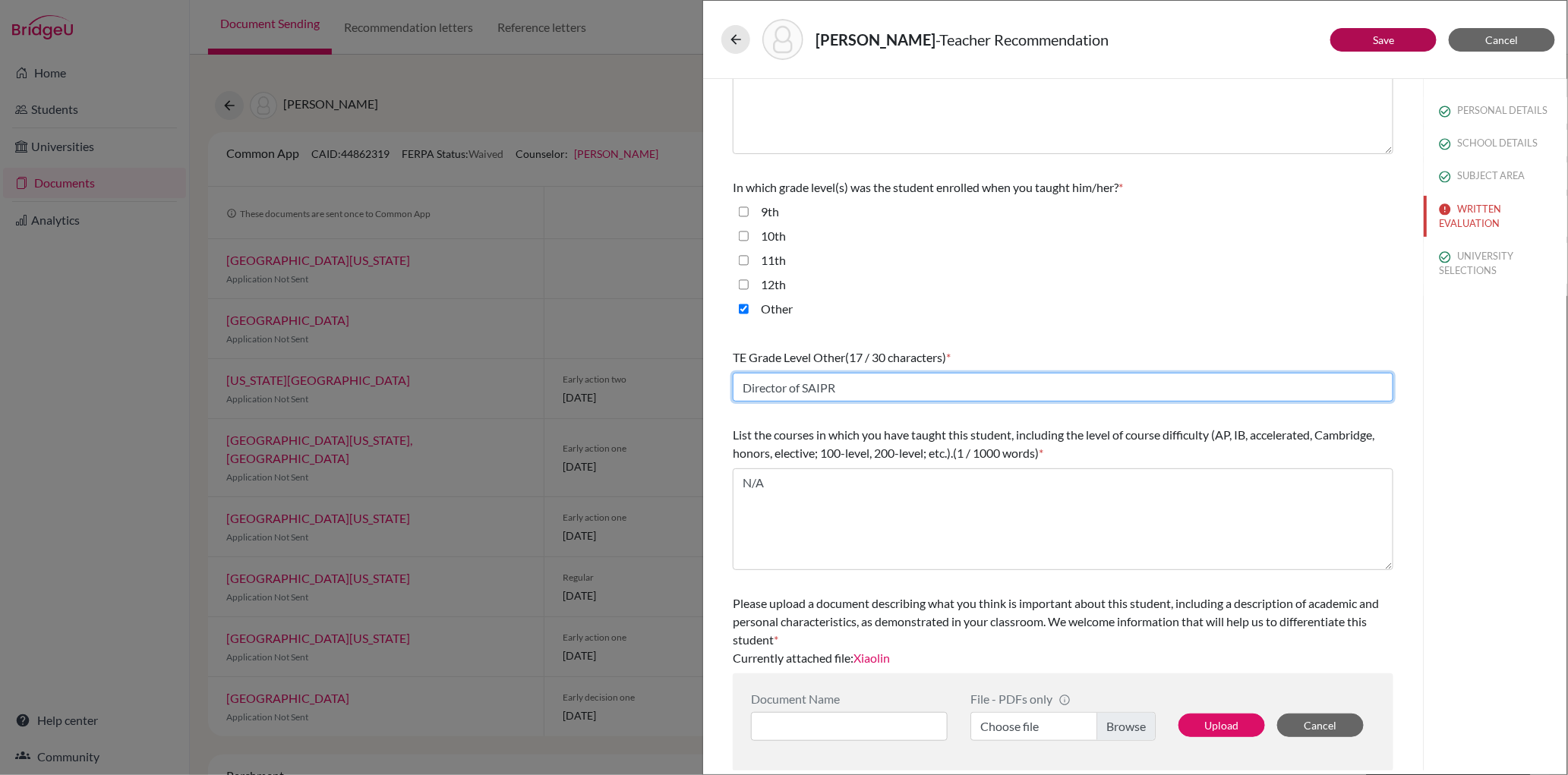
click at [829, 384] on input "Director of SAIPR" at bounding box center [1063, 388] width 661 height 29
type input "Director of SAIPAR"
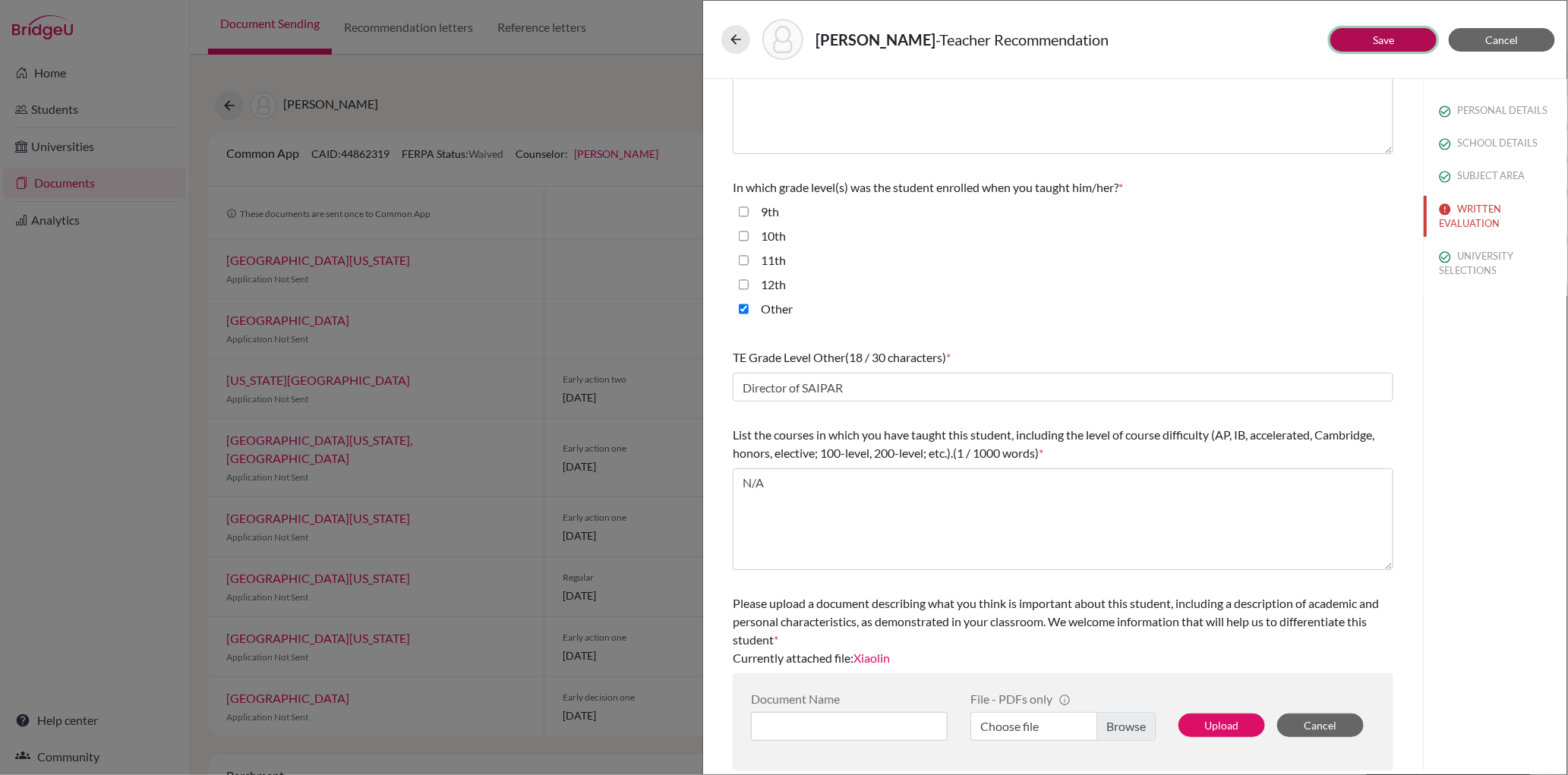
click at [1365, 28] on button "Save" at bounding box center [1383, 40] width 106 height 24
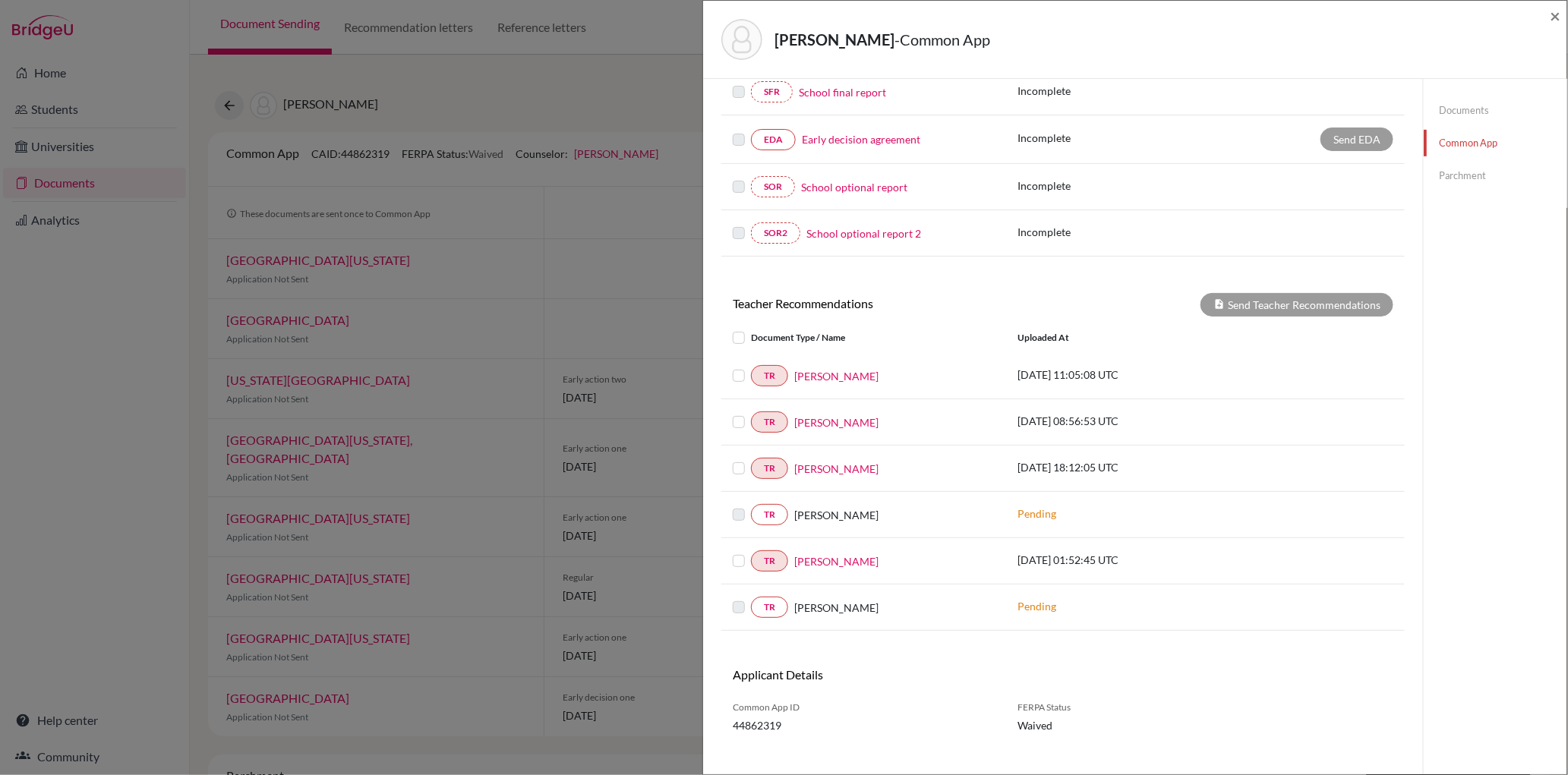
scroll to position [373, 0]
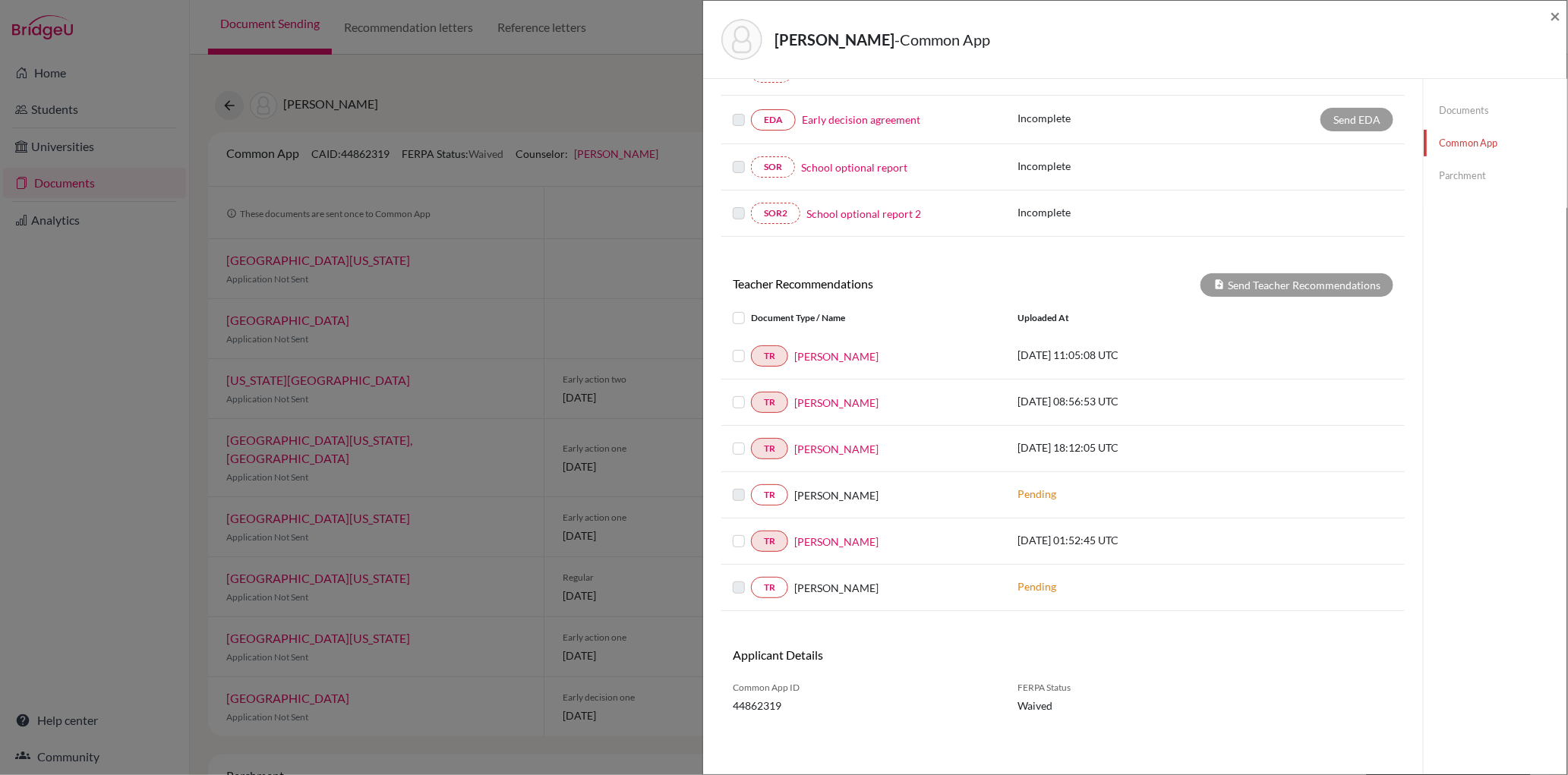
click at [751, 309] on label at bounding box center [751, 309] width 0 height 0
click at [0, 0] on input "checkbox" at bounding box center [0, 0] width 0 height 0
click at [751, 532] on label at bounding box center [751, 532] width 0 height 0
click at [0, 0] on input "checkbox" at bounding box center [0, 0] width 0 height 0
click at [1256, 287] on button "Send Teacher Recommendations" at bounding box center [1297, 285] width 193 height 24
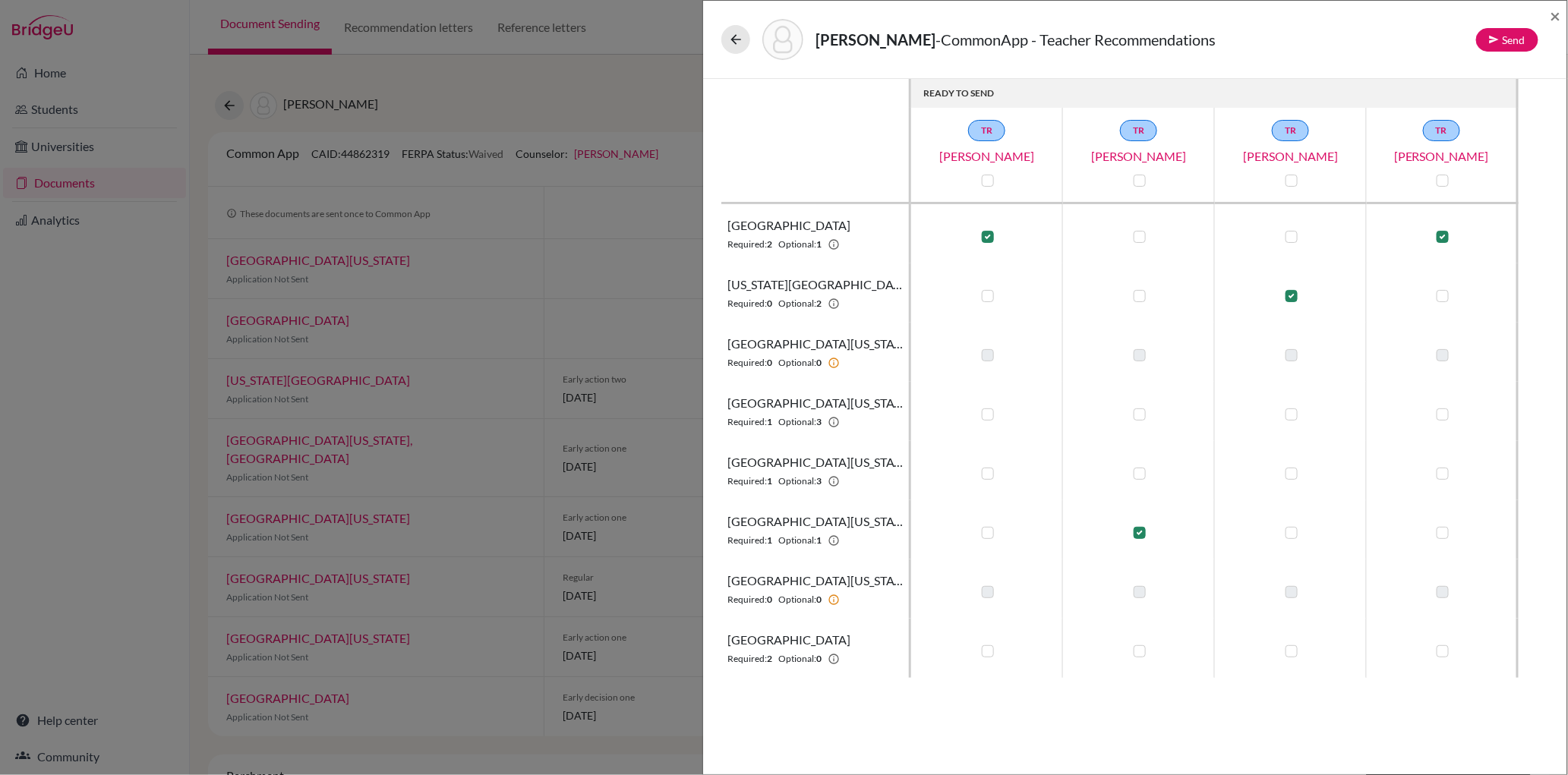
click at [1140, 236] on label at bounding box center [1140, 237] width 12 height 12
click at [1140, 236] on input "checkbox" at bounding box center [1136, 235] width 12 height 15
checkbox input "true"
click at [1296, 300] on label at bounding box center [1292, 296] width 12 height 12
click at [1294, 300] on input "checkbox" at bounding box center [1288, 294] width 12 height 15
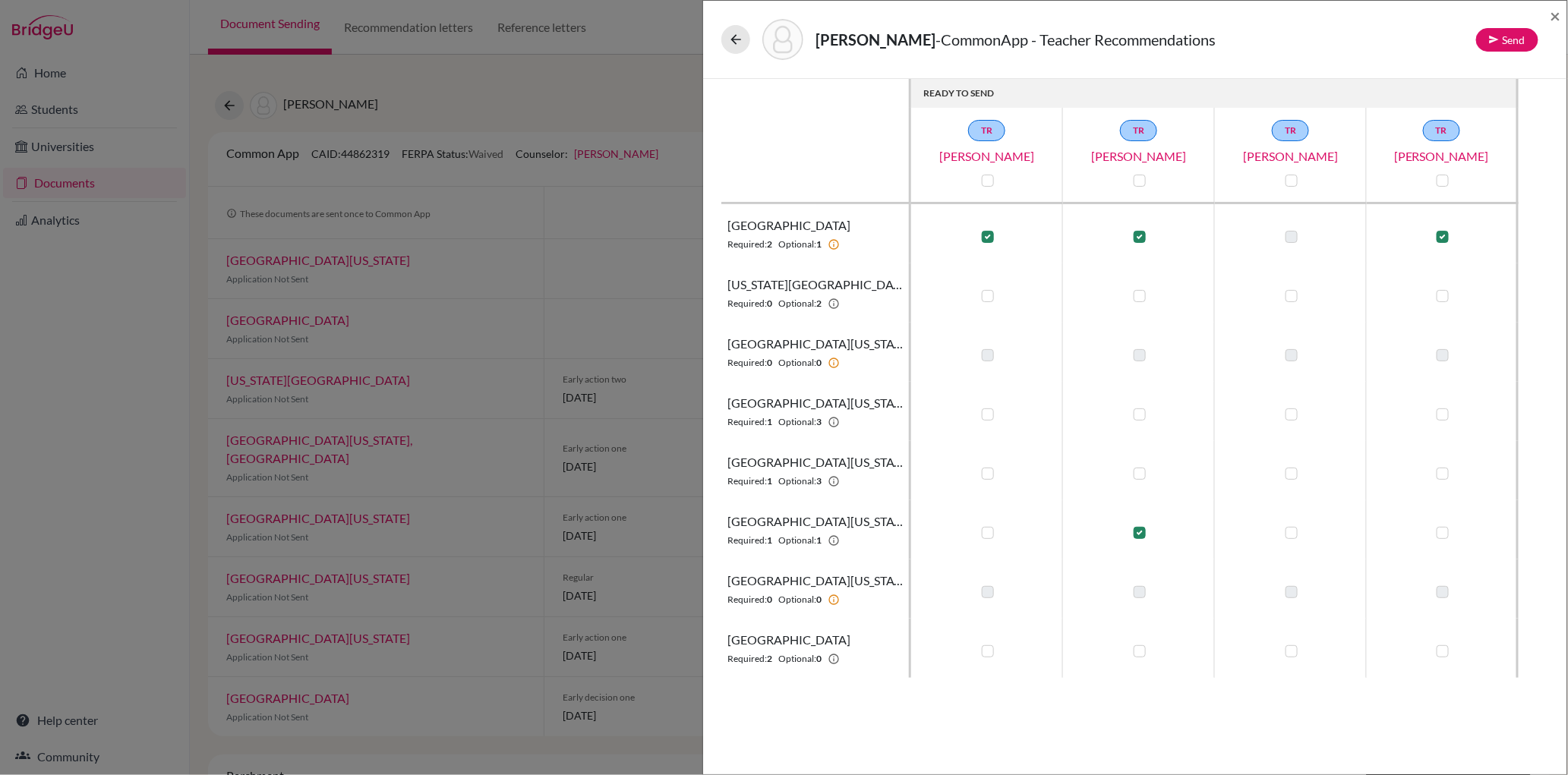
click at [1293, 295] on label at bounding box center [1292, 296] width 12 height 12
click at [1293, 295] on input "checkbox" at bounding box center [1288, 294] width 12 height 15
checkbox input "true"
click at [1141, 291] on label at bounding box center [1140, 296] width 12 height 12
click at [1141, 291] on input "checkbox" at bounding box center [1136, 294] width 12 height 15
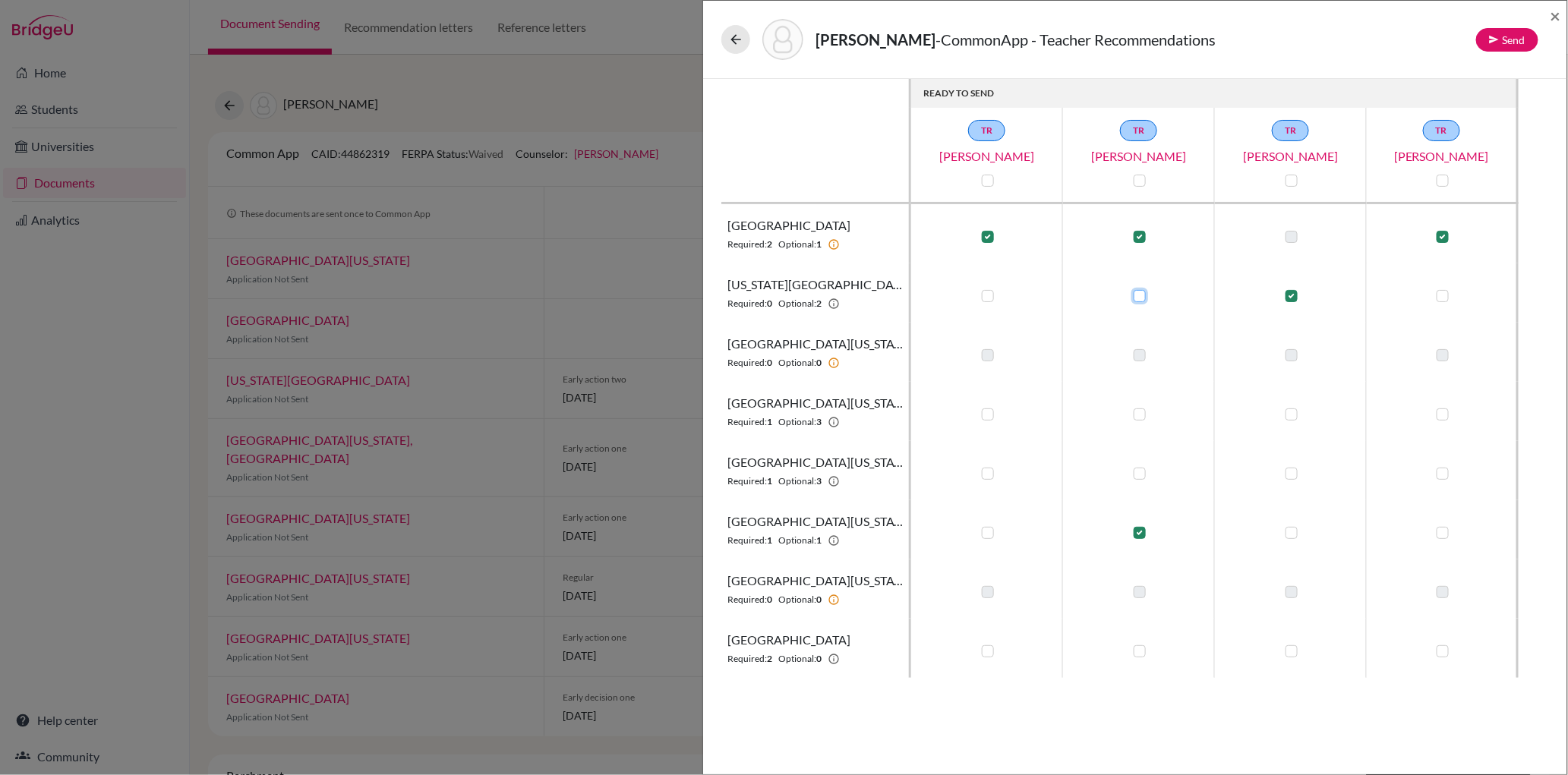
checkbox input "true"
click at [988, 293] on label at bounding box center [988, 296] width 12 height 12
click at [1292, 296] on label at bounding box center [1292, 296] width 12 height 12
click at [1292, 296] on input "checkbox" at bounding box center [1288, 294] width 12 height 15
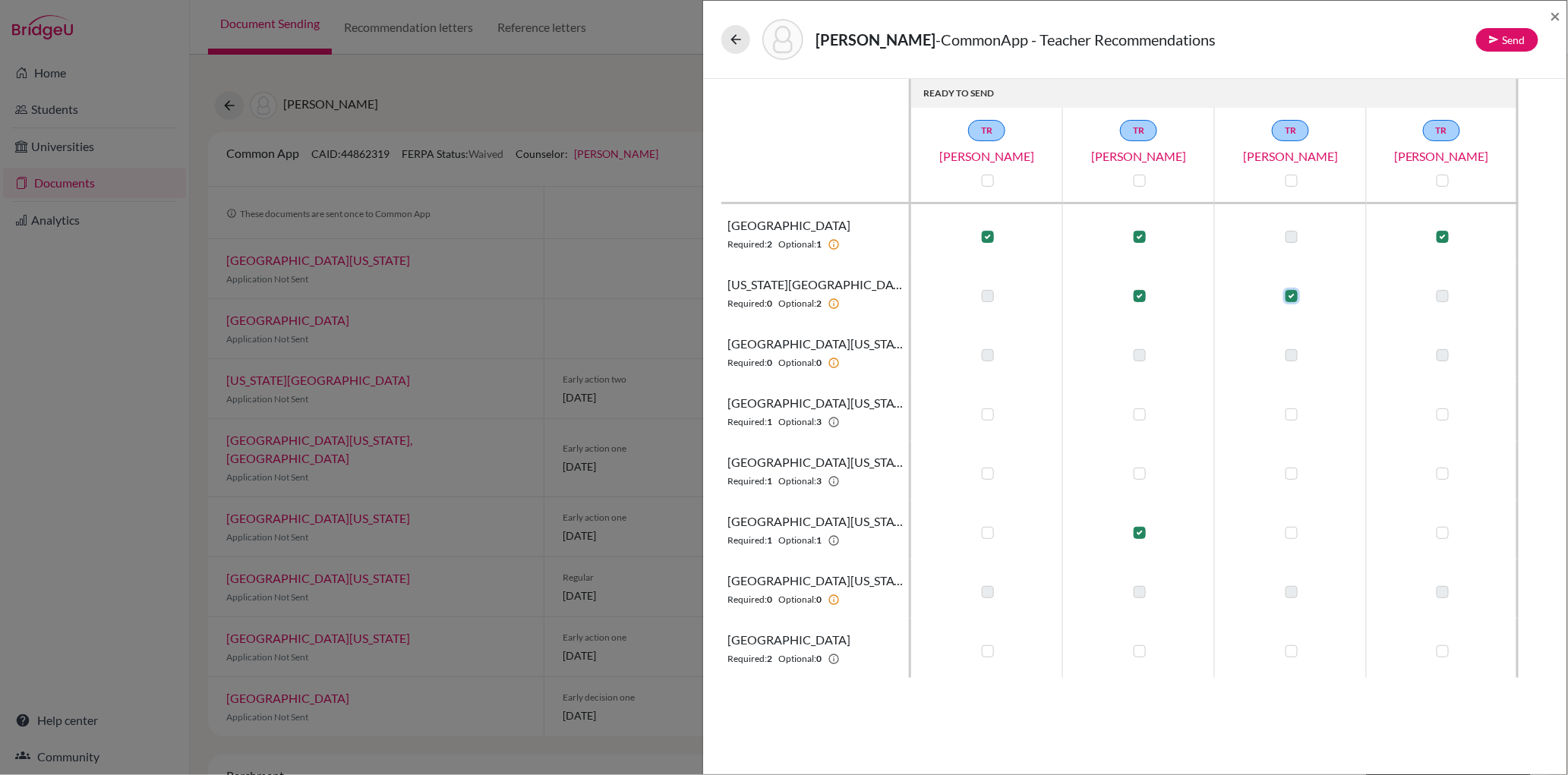
checkbox input "false"
click at [992, 293] on label at bounding box center [988, 296] width 12 height 12
click at [990, 293] on input "checkbox" at bounding box center [984, 294] width 12 height 15
checkbox input "true"
click at [992, 416] on label at bounding box center [988, 414] width 12 height 12
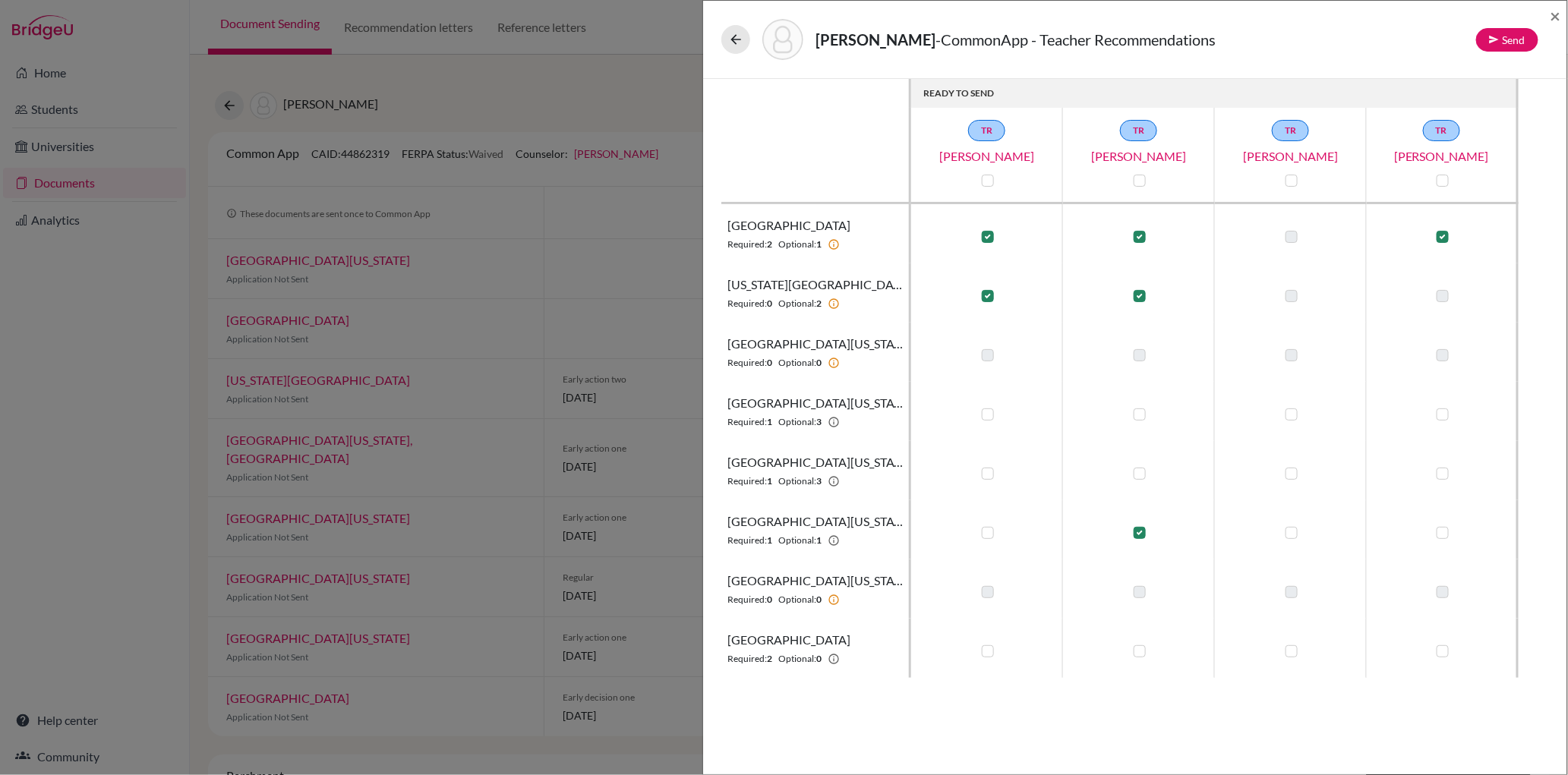
click at [990, 416] on input "checkbox" at bounding box center [984, 413] width 12 height 15
checkbox input "true"
click at [1141, 414] on label at bounding box center [1140, 414] width 12 height 12
click at [1141, 414] on input "checkbox" at bounding box center [1136, 413] width 12 height 15
checkbox input "true"
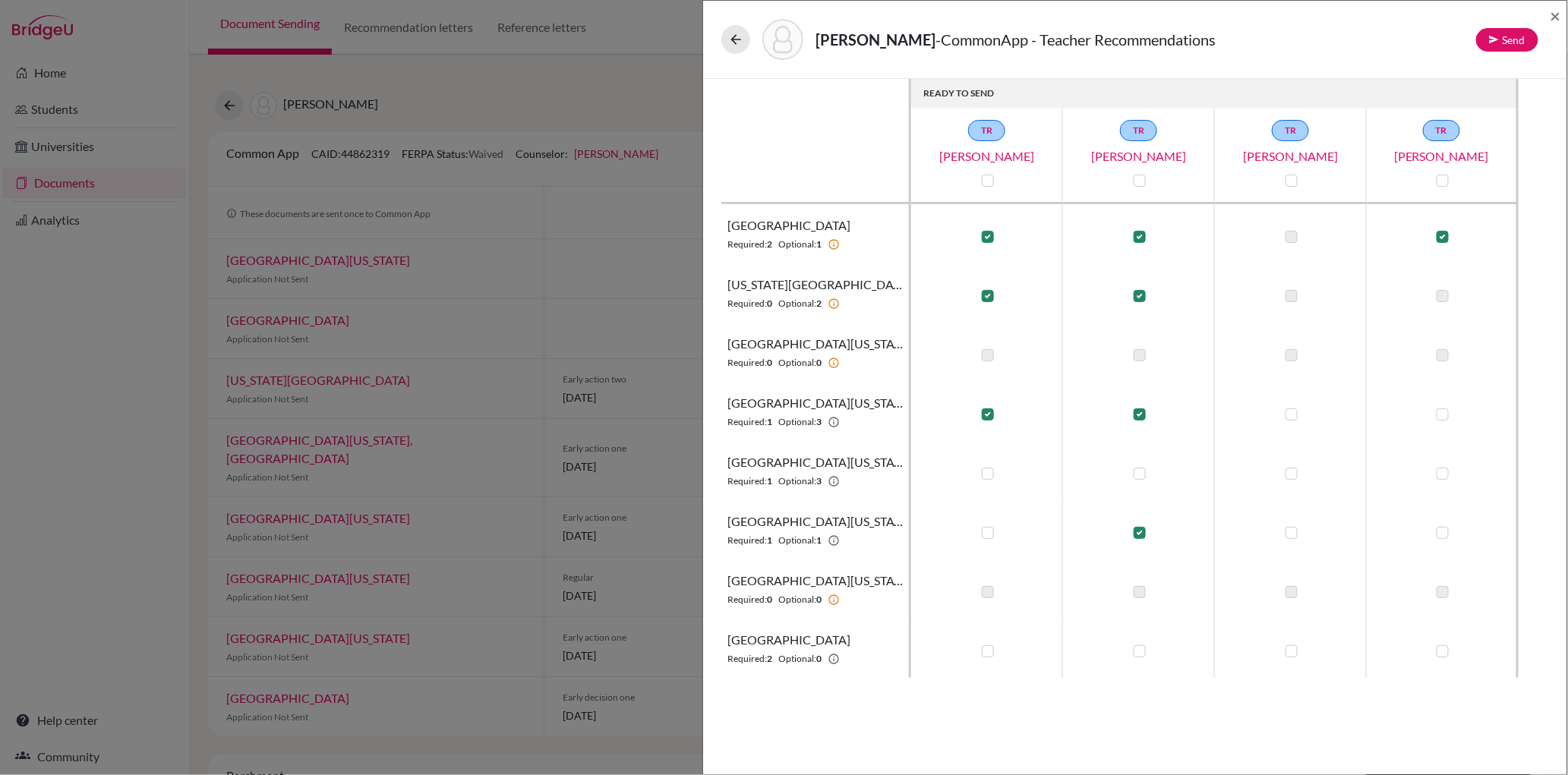
click at [1295, 414] on label at bounding box center [1292, 414] width 12 height 12
click at [1294, 414] on input "checkbox" at bounding box center [1288, 413] width 12 height 15
checkbox input "true"
click at [990, 470] on label at bounding box center [988, 474] width 12 height 12
click at [990, 470] on input "checkbox" at bounding box center [984, 472] width 12 height 15
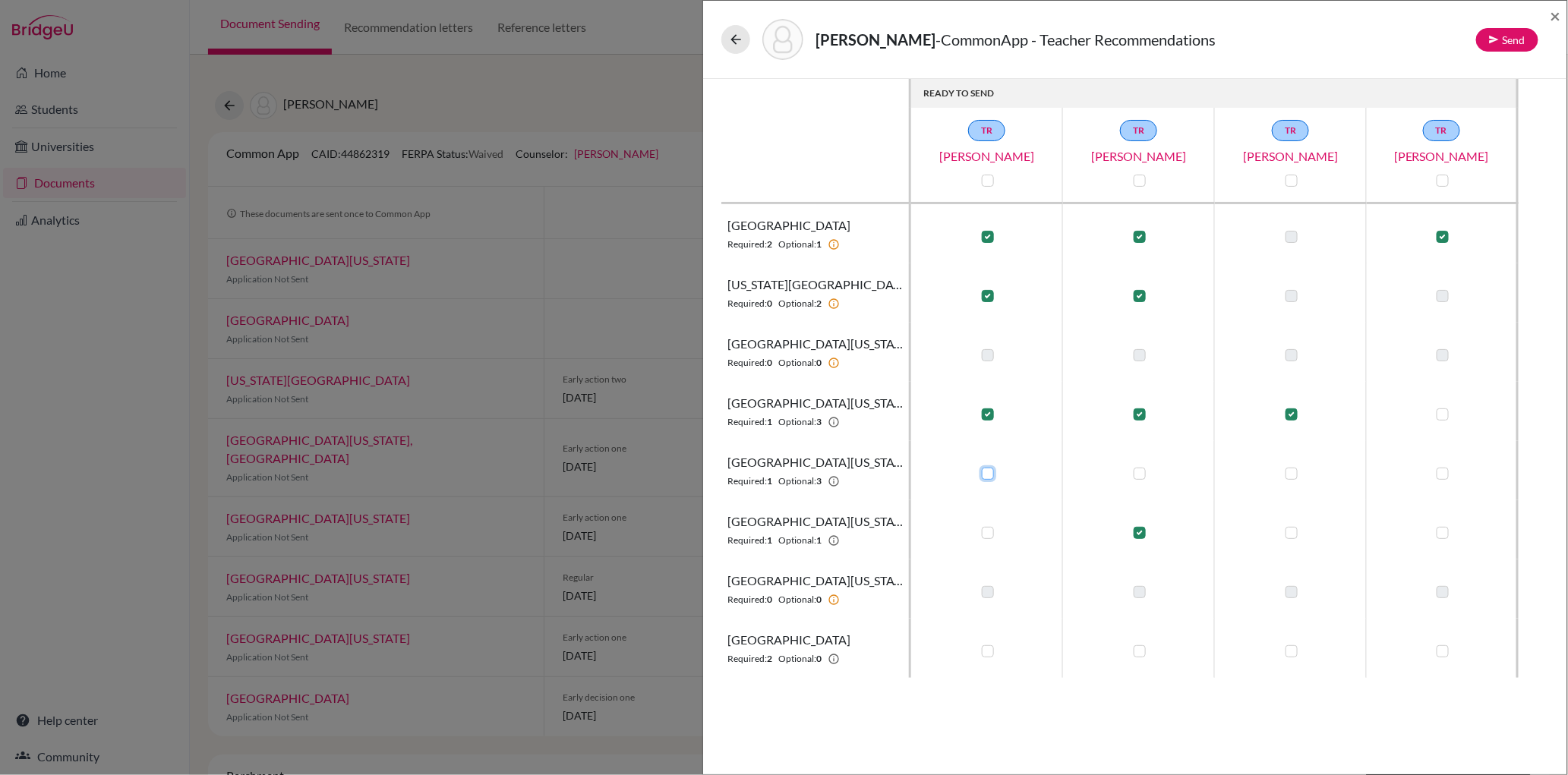
checkbox input "true"
click at [1139, 470] on label at bounding box center [1140, 474] width 12 height 12
click at [1139, 470] on input "checkbox" at bounding box center [1136, 472] width 12 height 15
checkbox input "true"
click at [1295, 472] on label at bounding box center [1292, 474] width 12 height 12
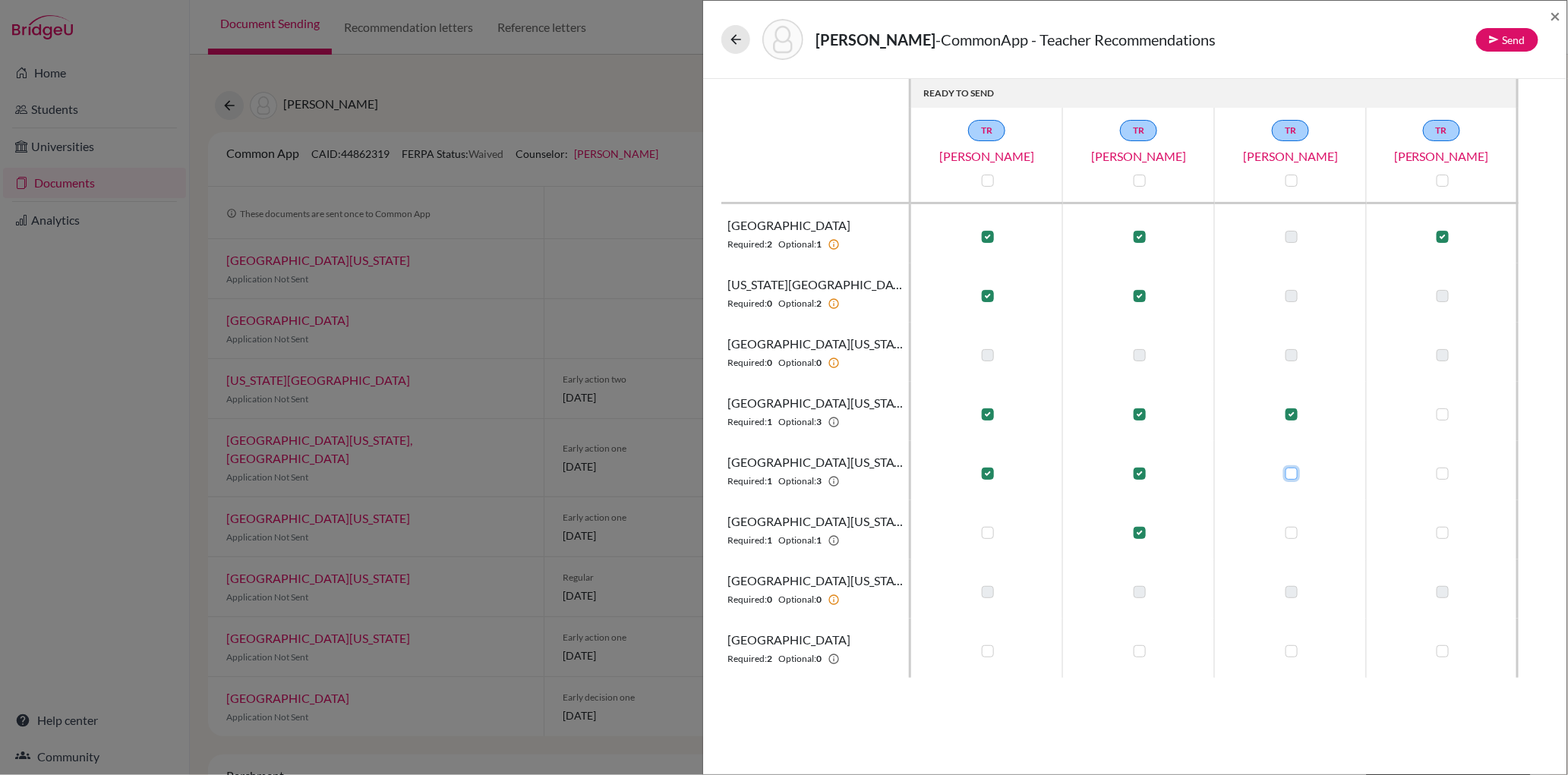
click at [1294, 472] on input "checkbox" at bounding box center [1288, 472] width 12 height 15
checkbox input "true"
click at [988, 529] on label at bounding box center [988, 533] width 12 height 12
click at [988, 529] on input "checkbox" at bounding box center [984, 531] width 12 height 15
checkbox input "true"
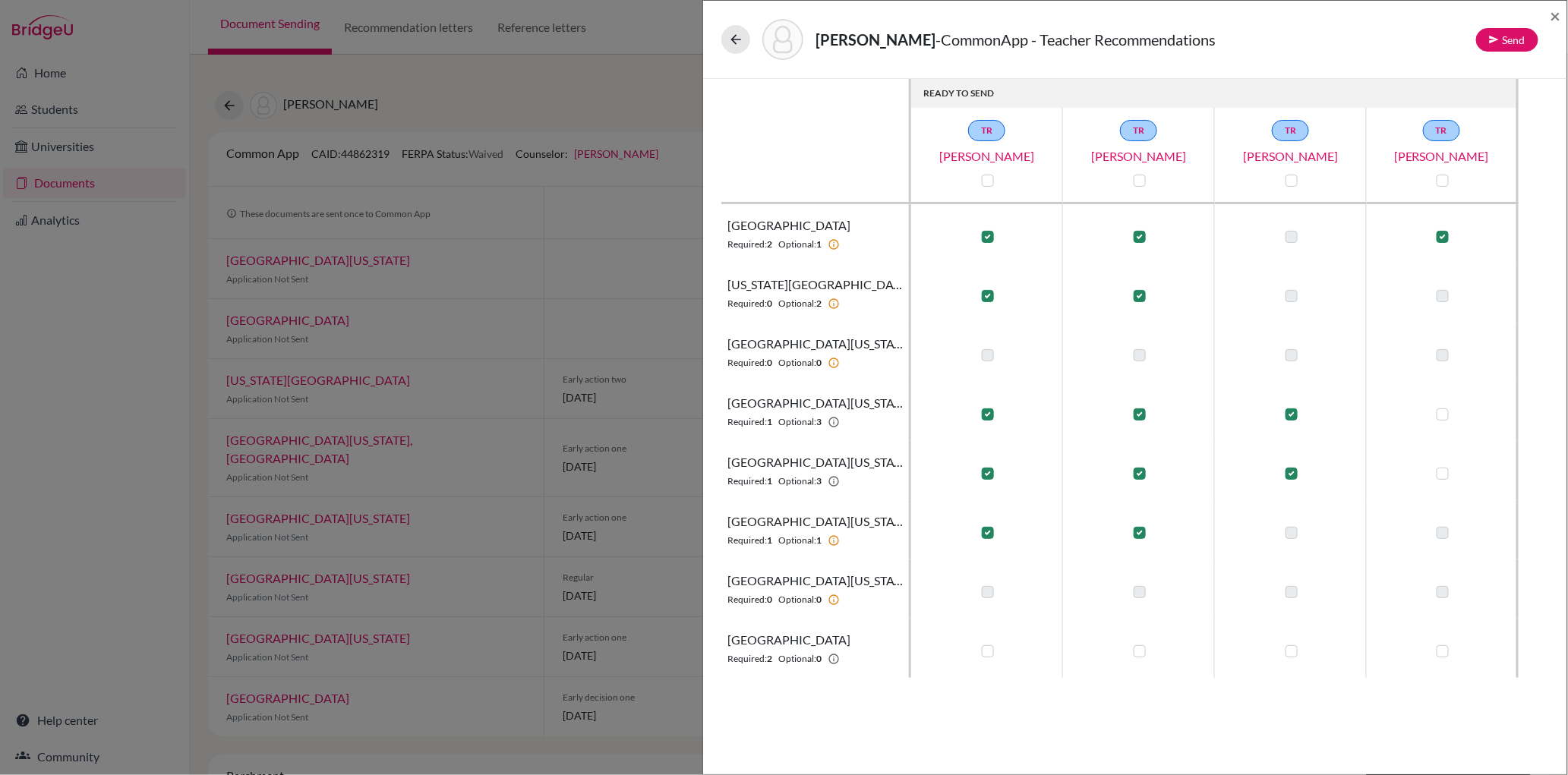
click at [983, 647] on label at bounding box center [988, 651] width 12 height 12
click at [983, 647] on input "checkbox" at bounding box center [984, 650] width 12 height 15
checkbox input "true"
click at [1139, 654] on label at bounding box center [1140, 651] width 12 height 12
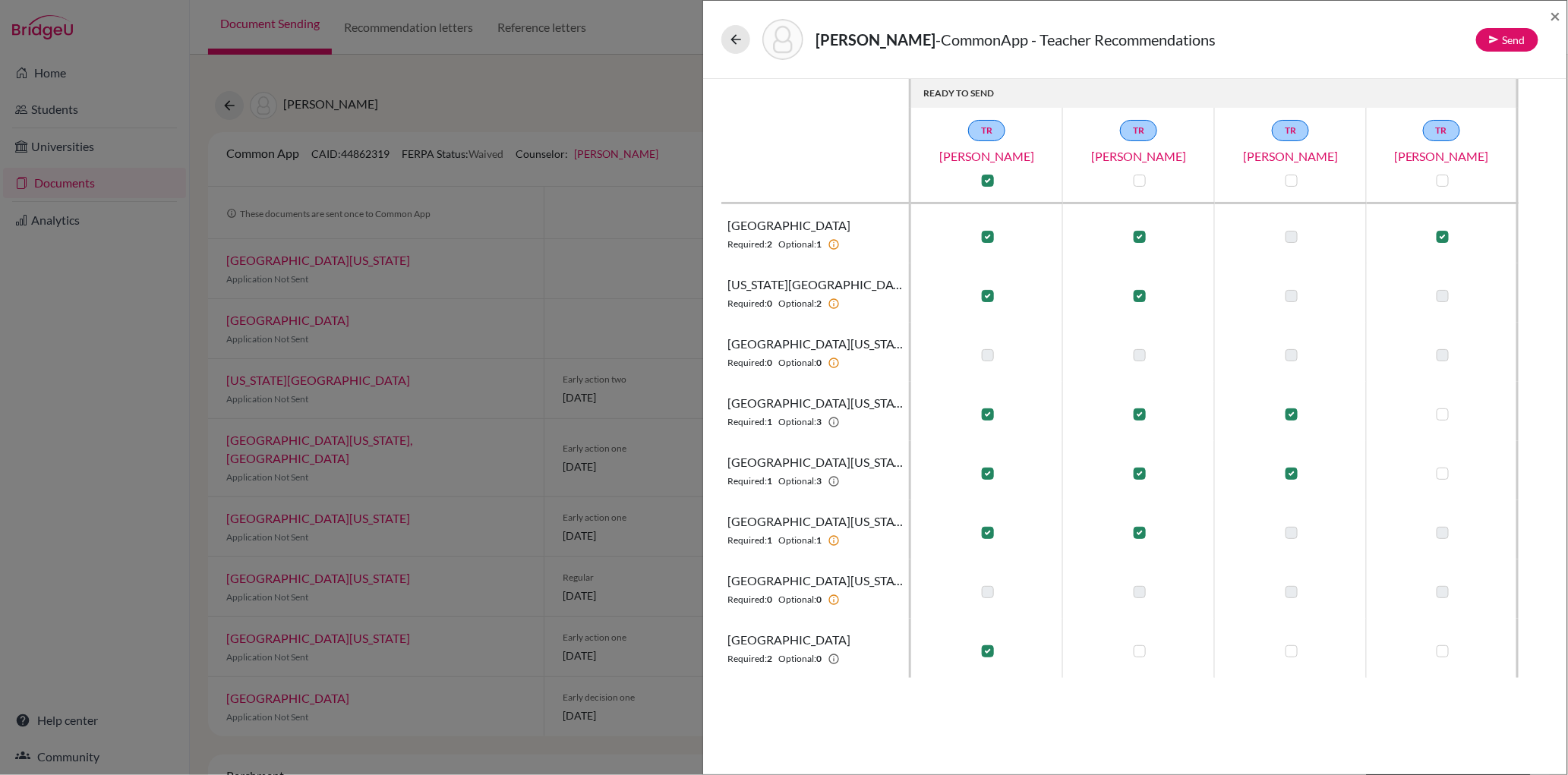
click at [1139, 654] on input "checkbox" at bounding box center [1136, 650] width 12 height 15
checkbox input "true"
click at [1503, 41] on button "Send" at bounding box center [1507, 40] width 62 height 24
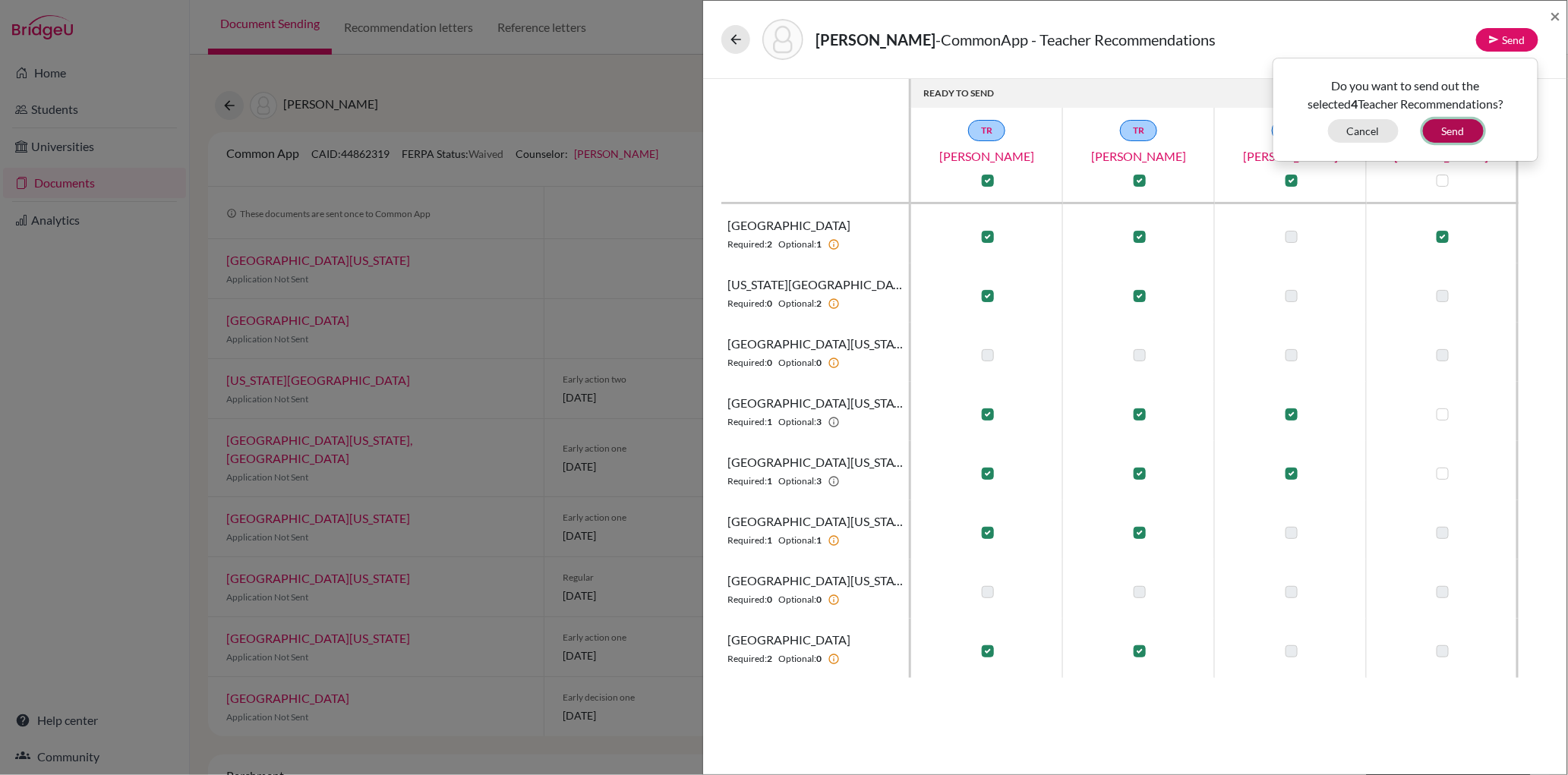
click at [1462, 123] on button "Send" at bounding box center [1453, 131] width 61 height 24
checkbox input "false"
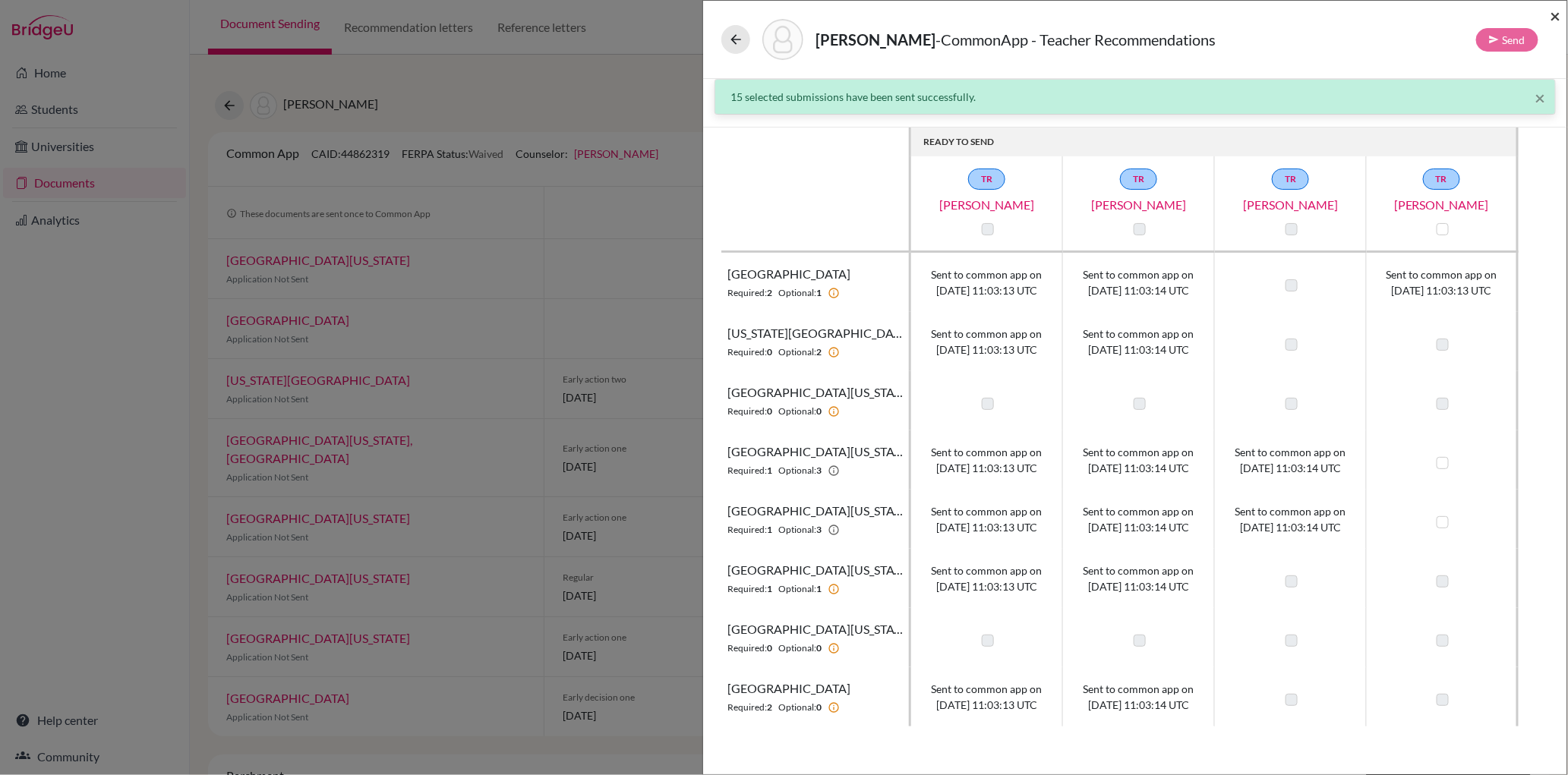
click at [1555, 18] on span "×" at bounding box center [1556, 15] width 11 height 22
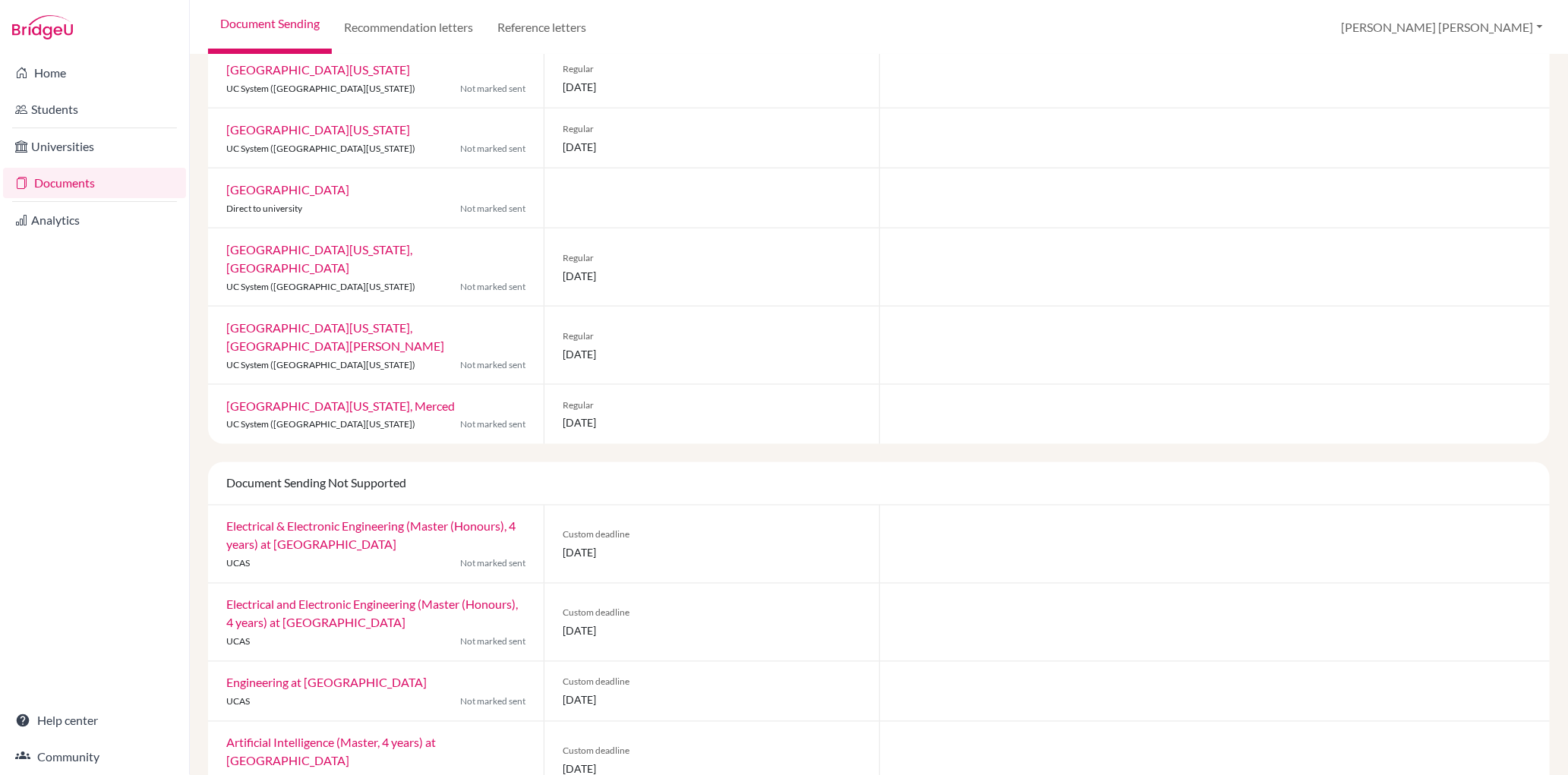
scroll to position [1065, 0]
